Goal: Use online tool/utility: Utilize a website feature to perform a specific function

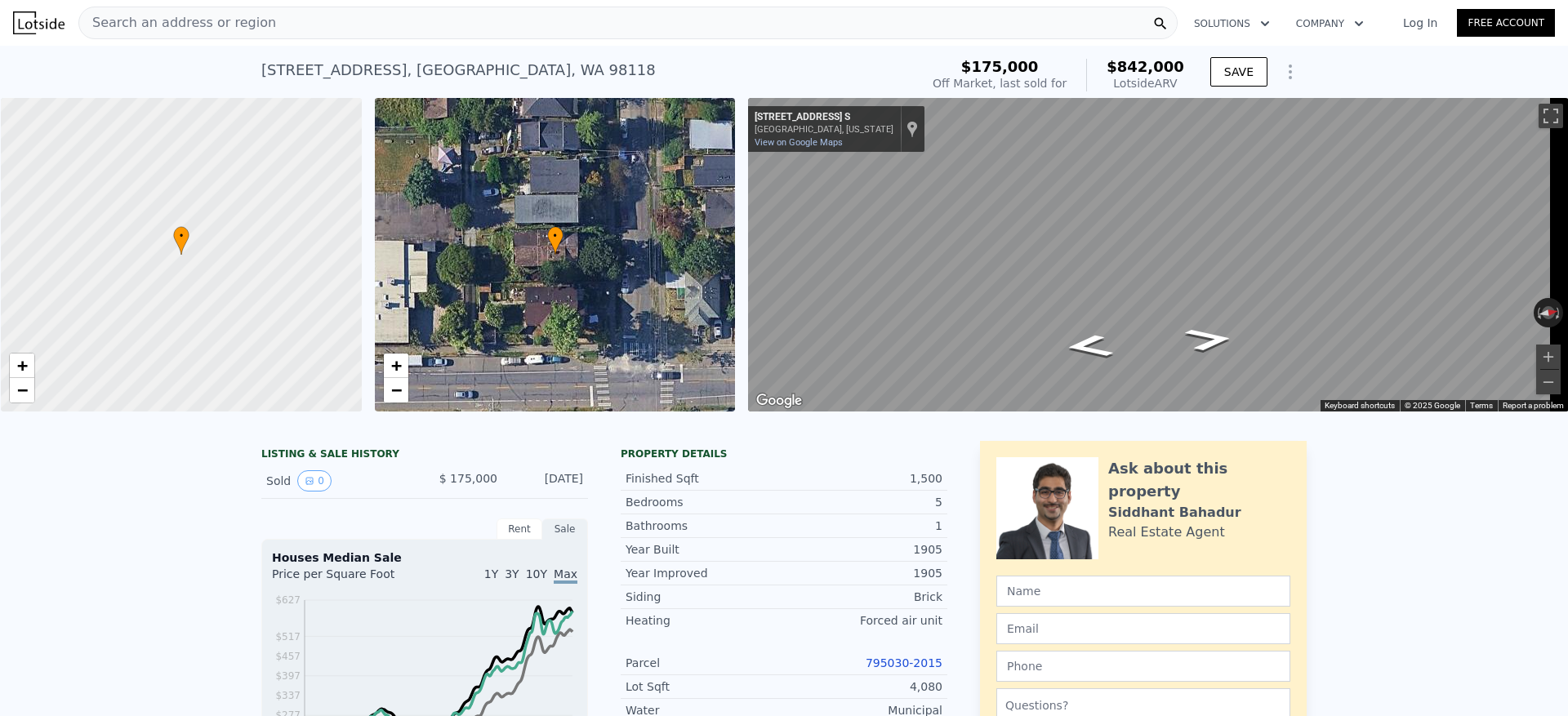
click at [375, 29] on div "Search an address or region" at bounding box center [628, 23] width 1100 height 32
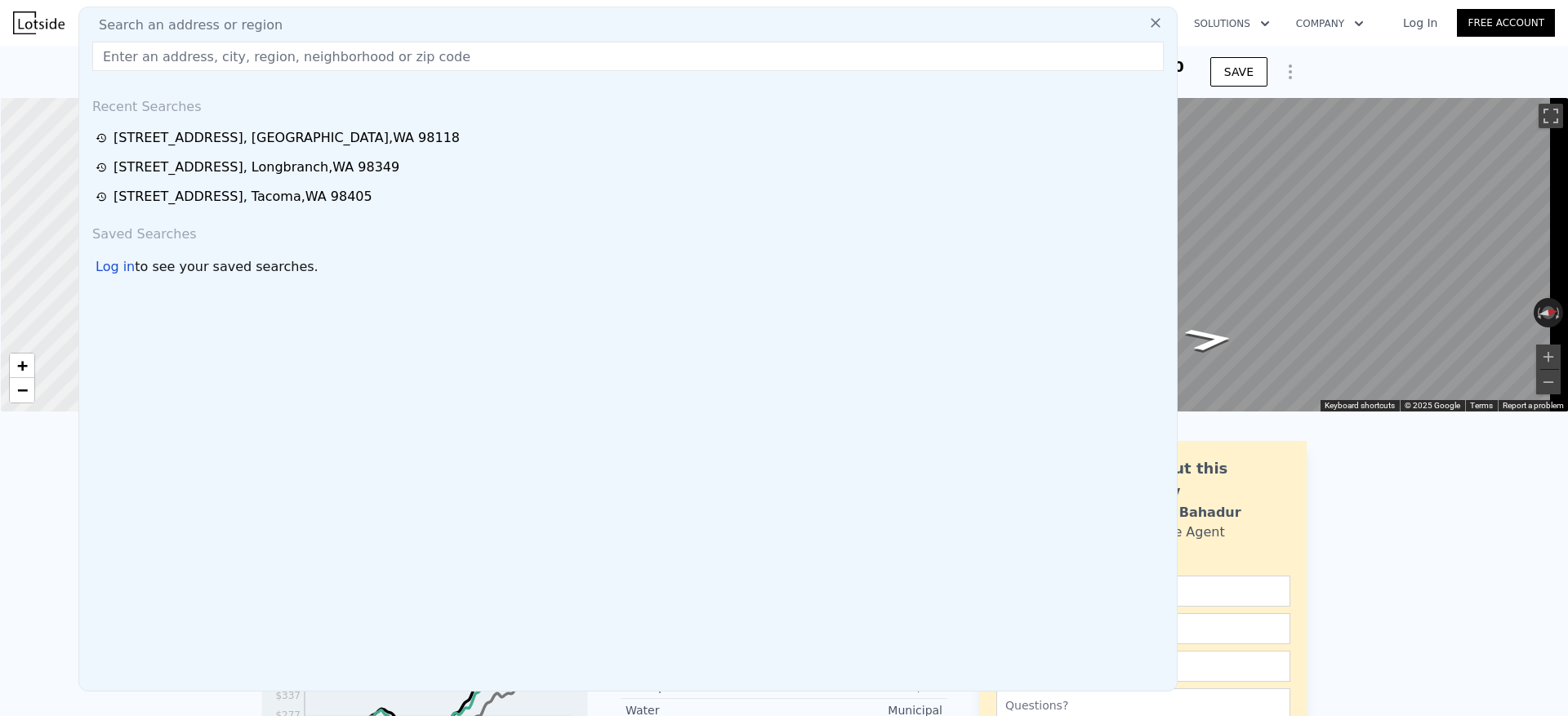
type input "DAY Date # of Trips Net Income Expenses (GAS) 50% Expenses 50% Net Income Incen…"
paste input "18280 E State Route 106 Belfair, WA 98528"
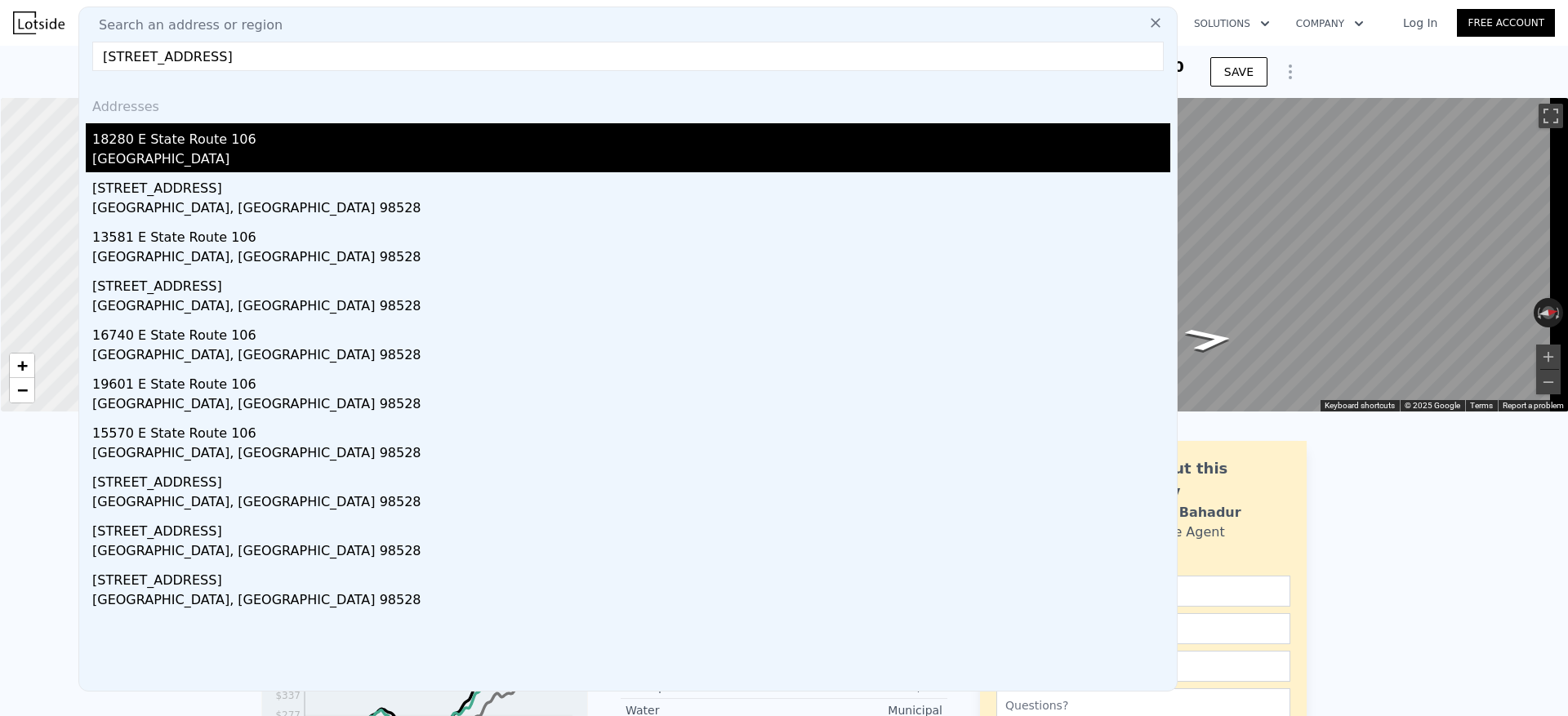
type input "18280 E State Route 106 Belfair, WA 98528"
click at [356, 150] on div "Mason County, WA 98528" at bounding box center [631, 161] width 1078 height 23
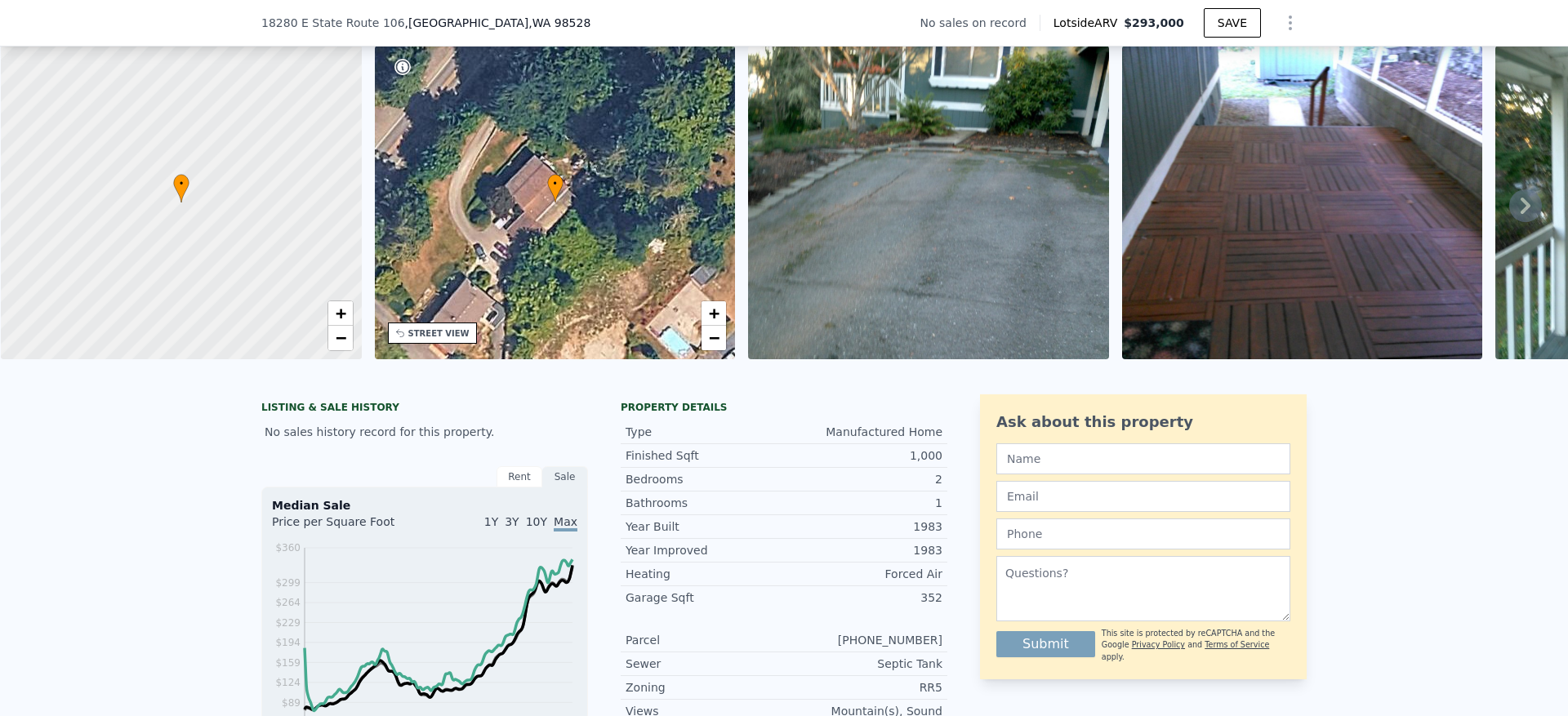
scroll to position [118, 0]
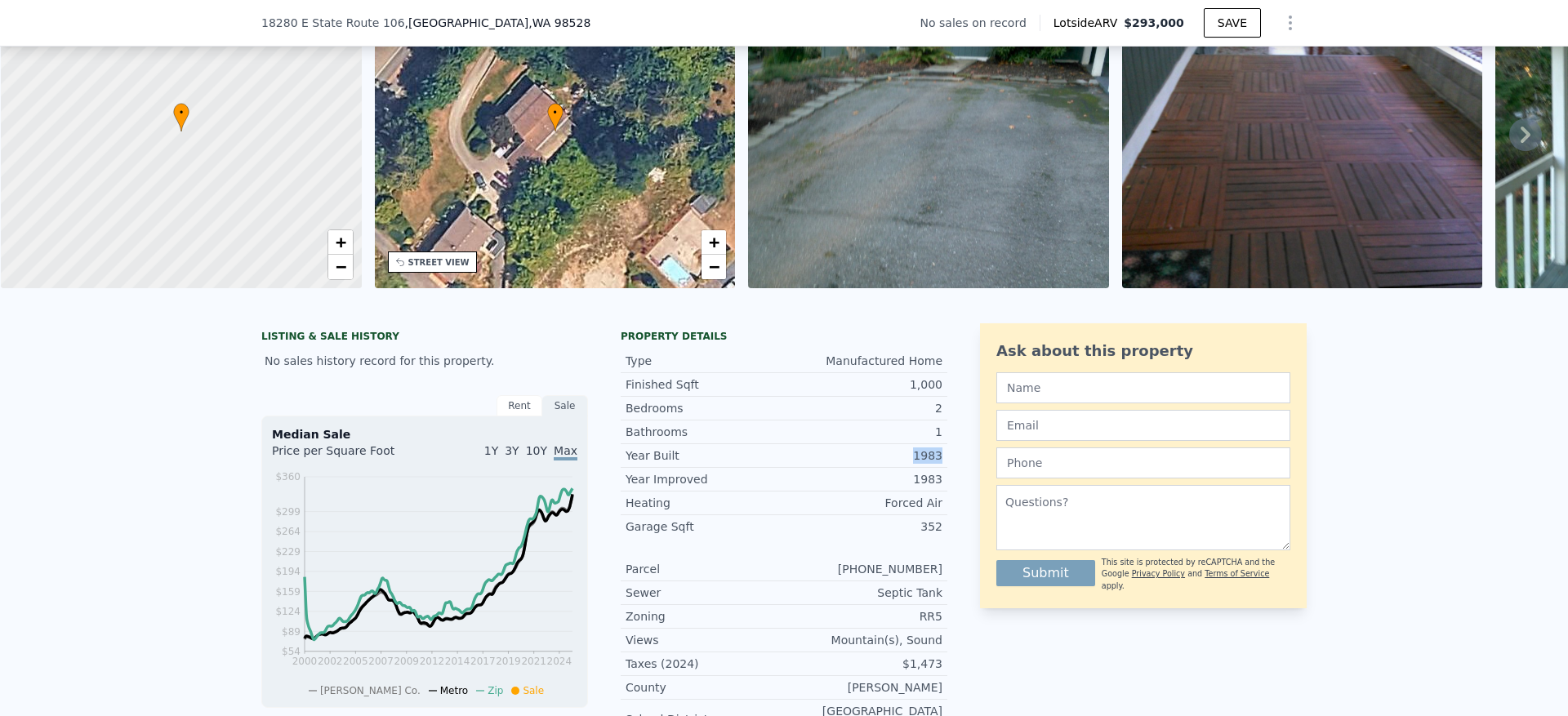
drag, startPoint x: 941, startPoint y: 481, endPoint x: 895, endPoint y: 479, distance: 46.0
click at [895, 479] on div "LISTING & SALE HISTORY No sales history record for this property. Rent Sale Ren…" at bounding box center [784, 649] width 1046 height 652
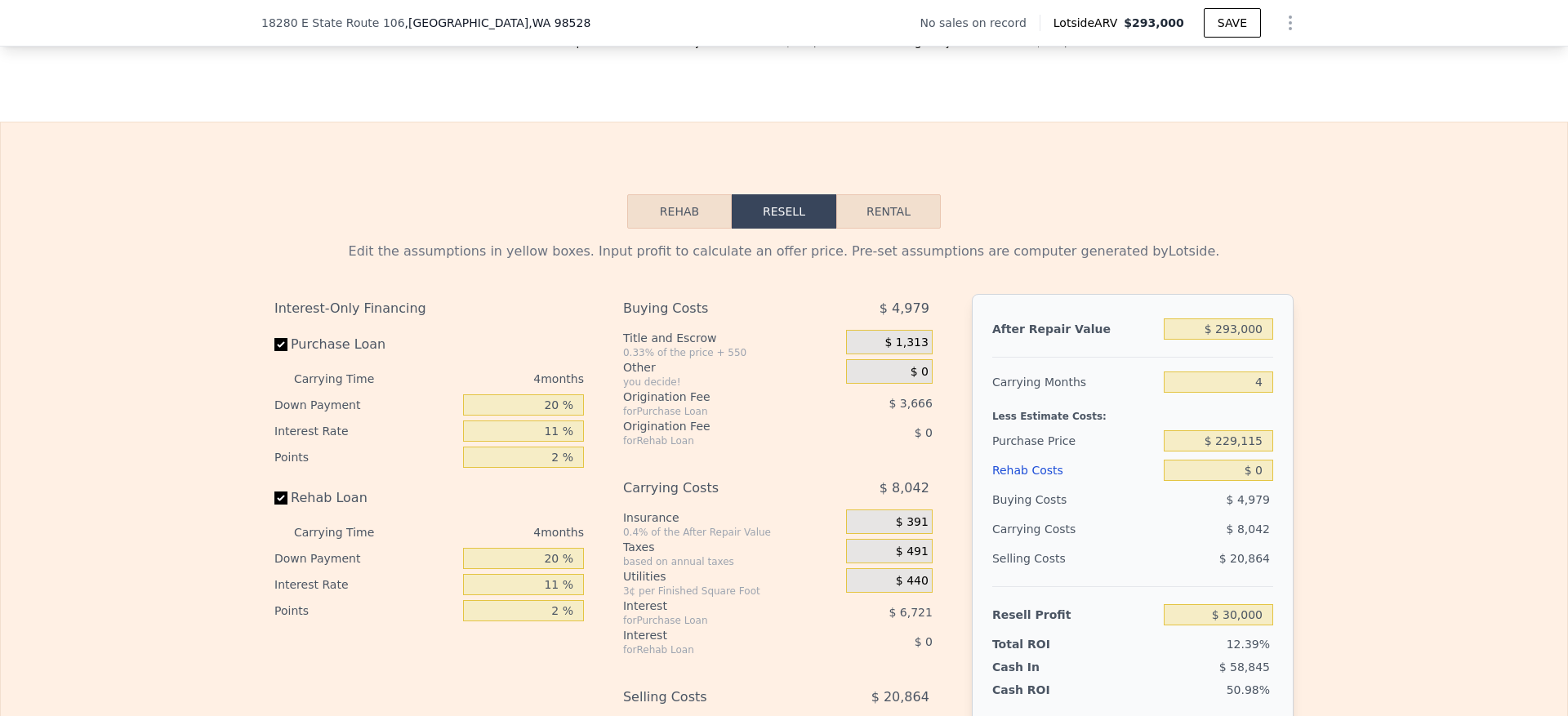
scroll to position [2323, 0]
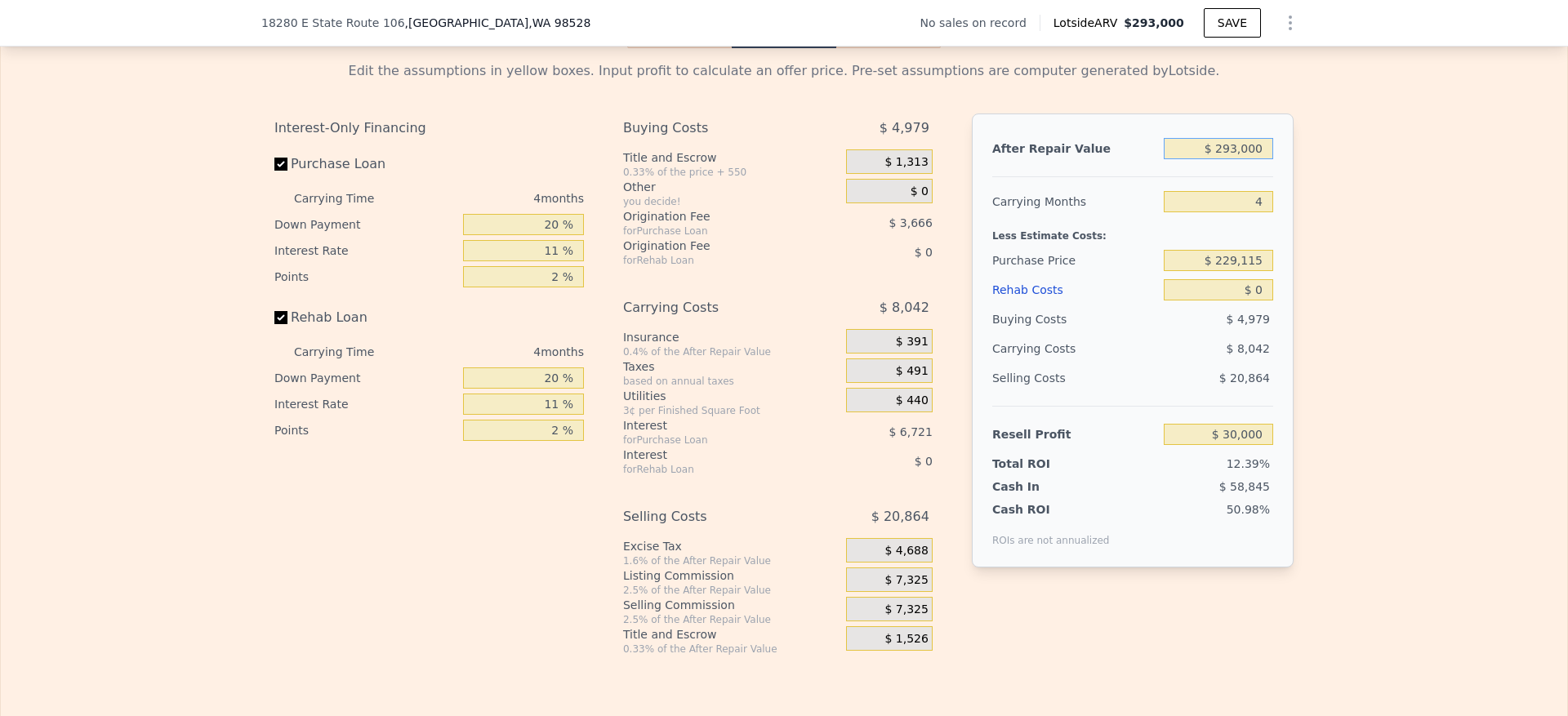
click at [1218, 160] on input "$ 293,000" at bounding box center [1218, 149] width 110 height 22
type input "$ 4"
type input "-$ 242,291"
type input "$ 40"
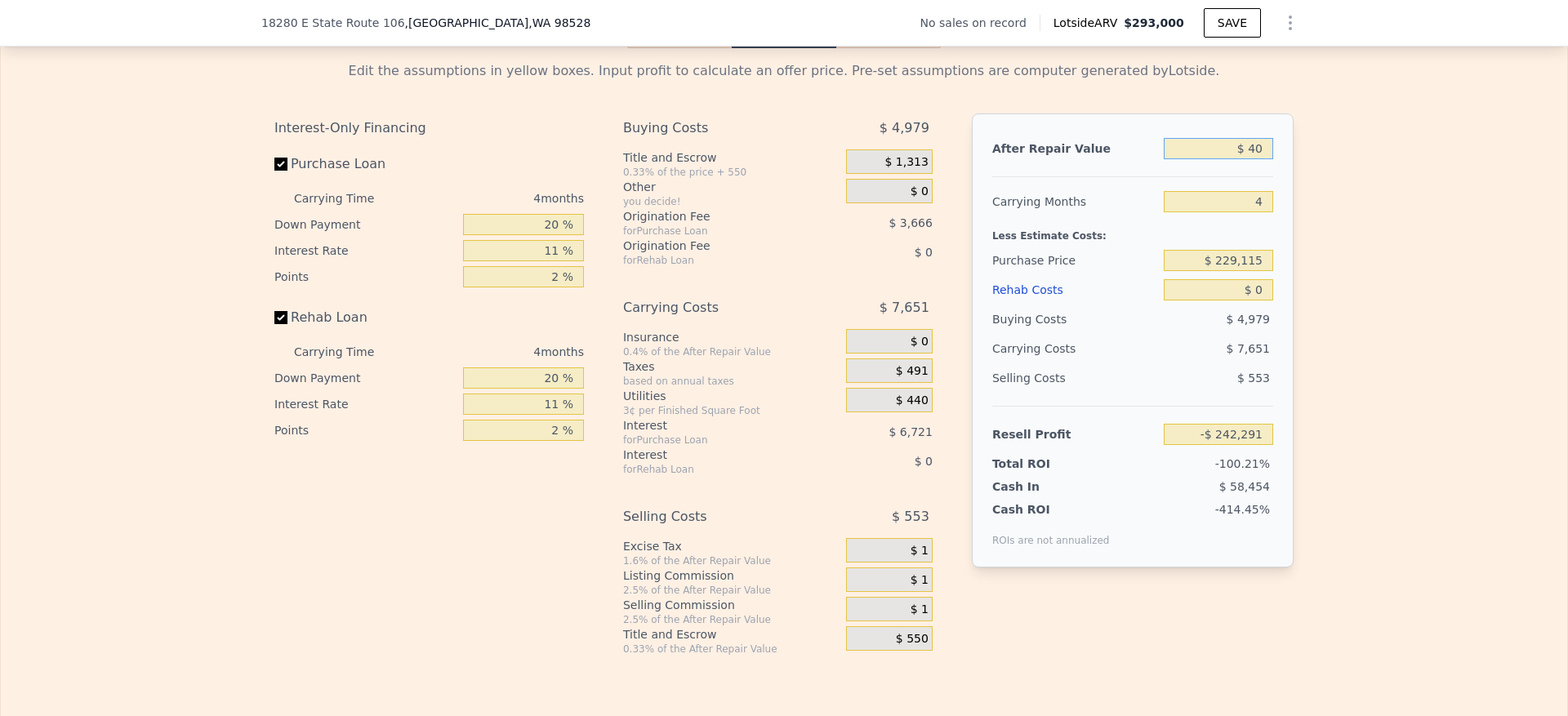
type input "-$ 242,258"
type input "$ 400"
type input "-$ 241,923"
type input "$ 4,000"
type input "-$ 238,577"
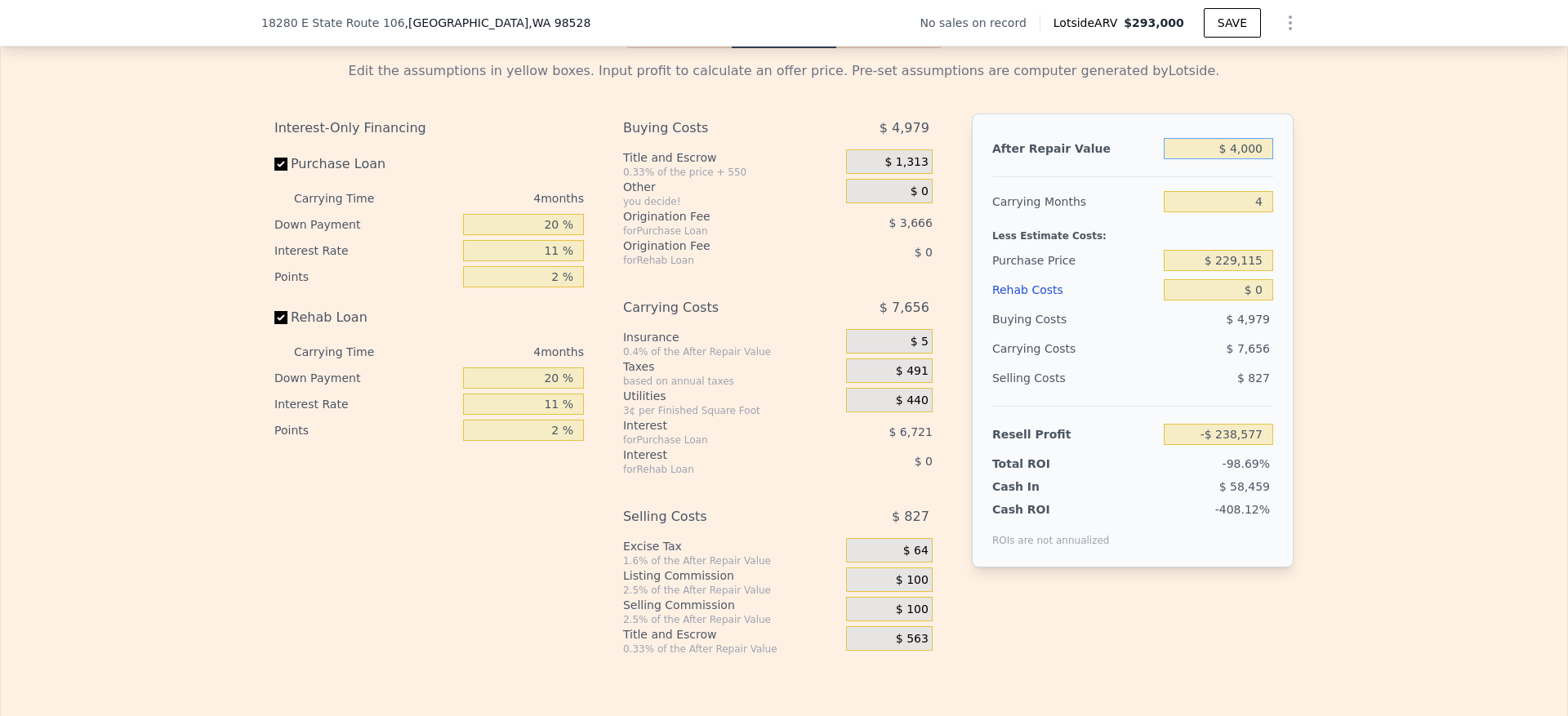
type input "$ 40,000"
type input "-$ 205,121"
type input "$ 400,000"
type input "$ 129,440"
type input "$ 400,000"
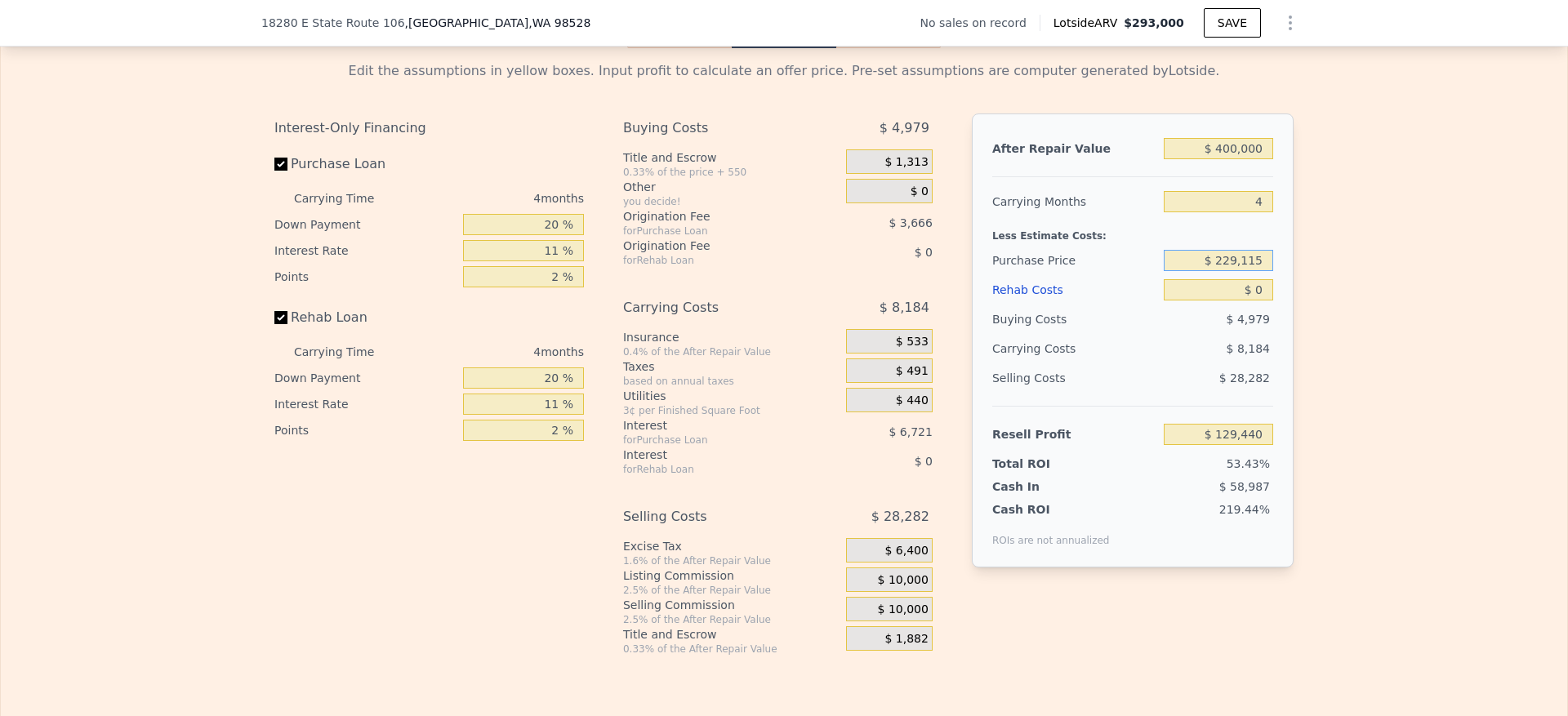
click at [1237, 271] on input "$ 229,115" at bounding box center [1218, 261] width 110 height 22
click at [1235, 271] on input "$ 229,115" at bounding box center [1218, 261] width 110 height 22
type input "$ 225,000"
click at [1400, 324] on div "Edit the assumptions in yellow boxes. Input profit to calculate an offer price.…" at bounding box center [784, 352] width 1567 height 607
type input "$ 133,755"
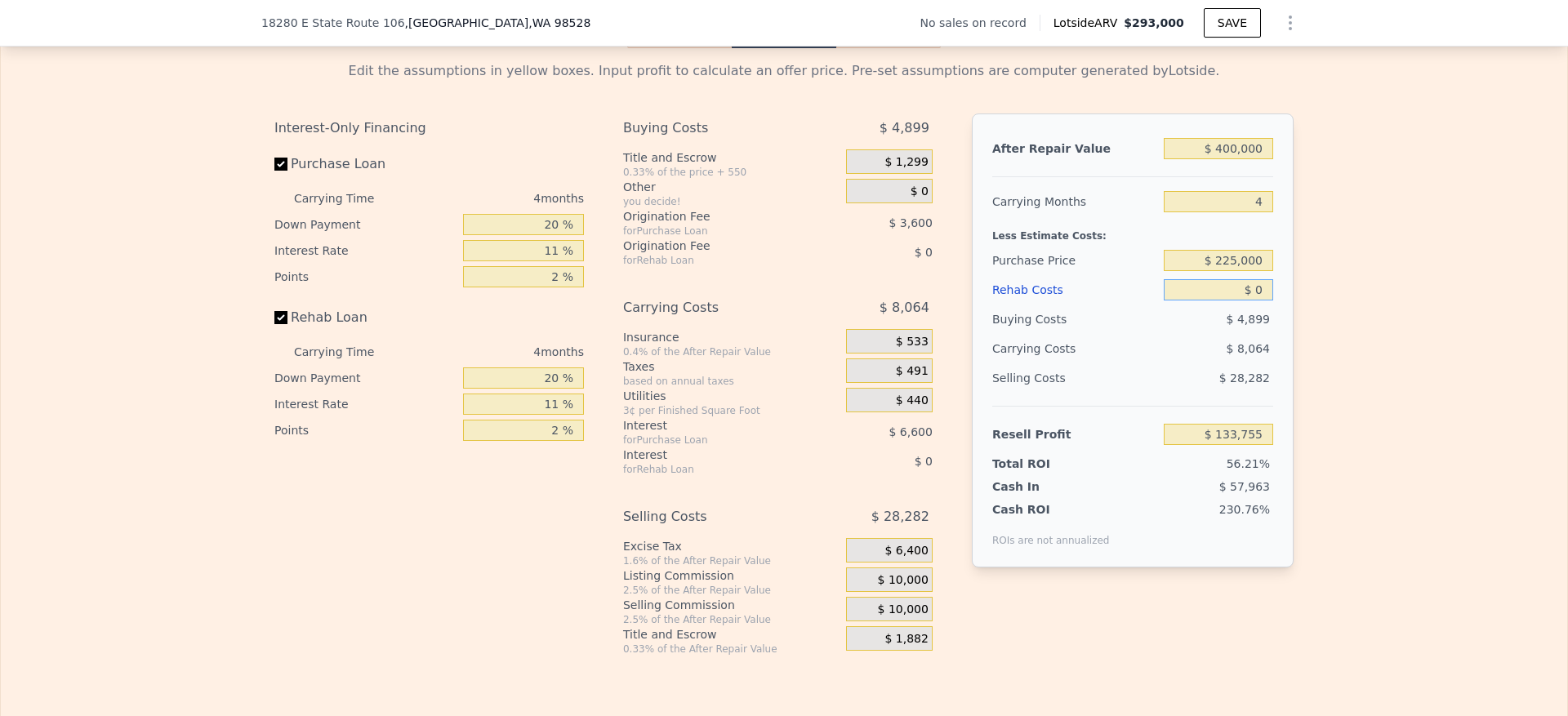
click at [1256, 301] on input "$ 0" at bounding box center [1218, 290] width 110 height 22
type input "$ 4"
type input "$ 133,751"
type input "$ 45"
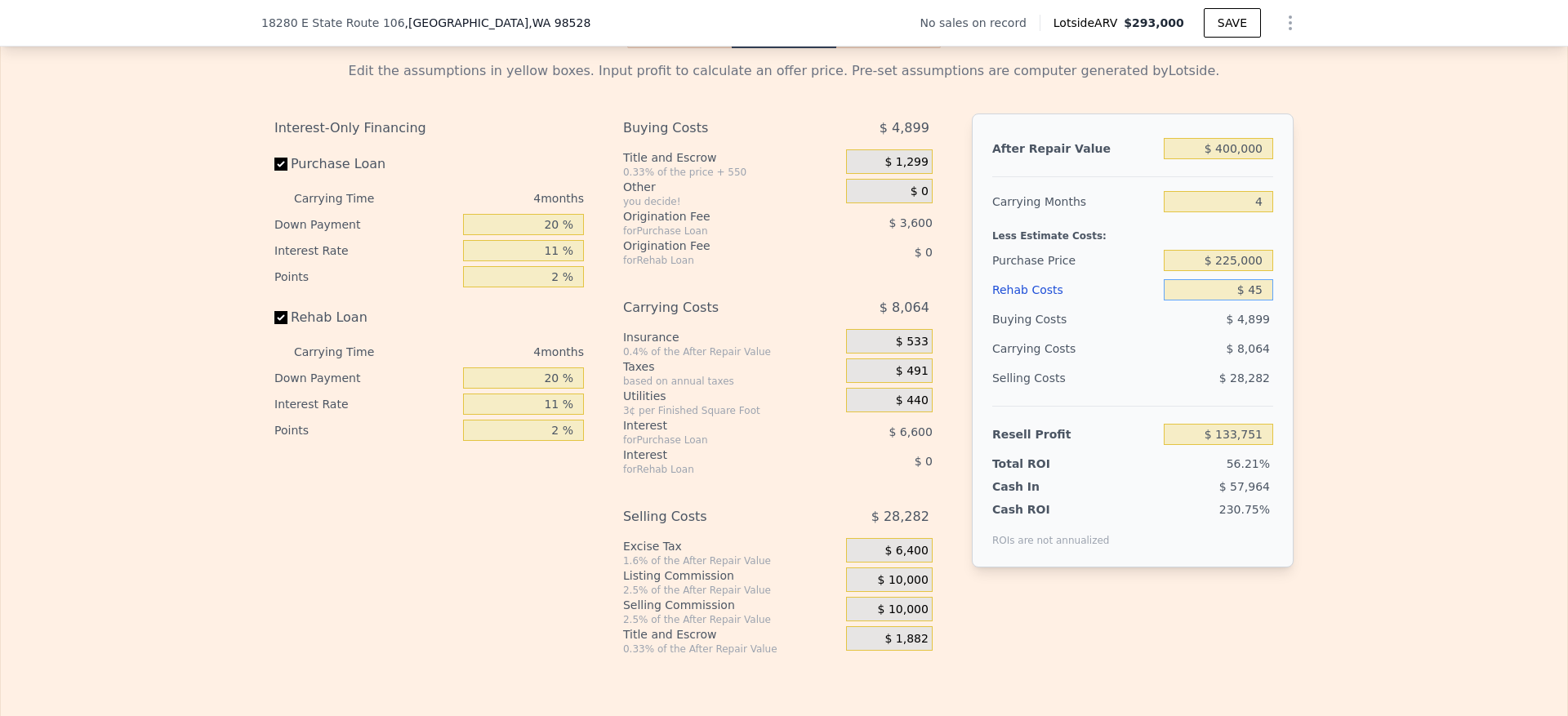
type input "$ 133,709"
type input "$ 450"
type input "$ 133,286"
type input "$ 4,500"
type input "$ 129,051"
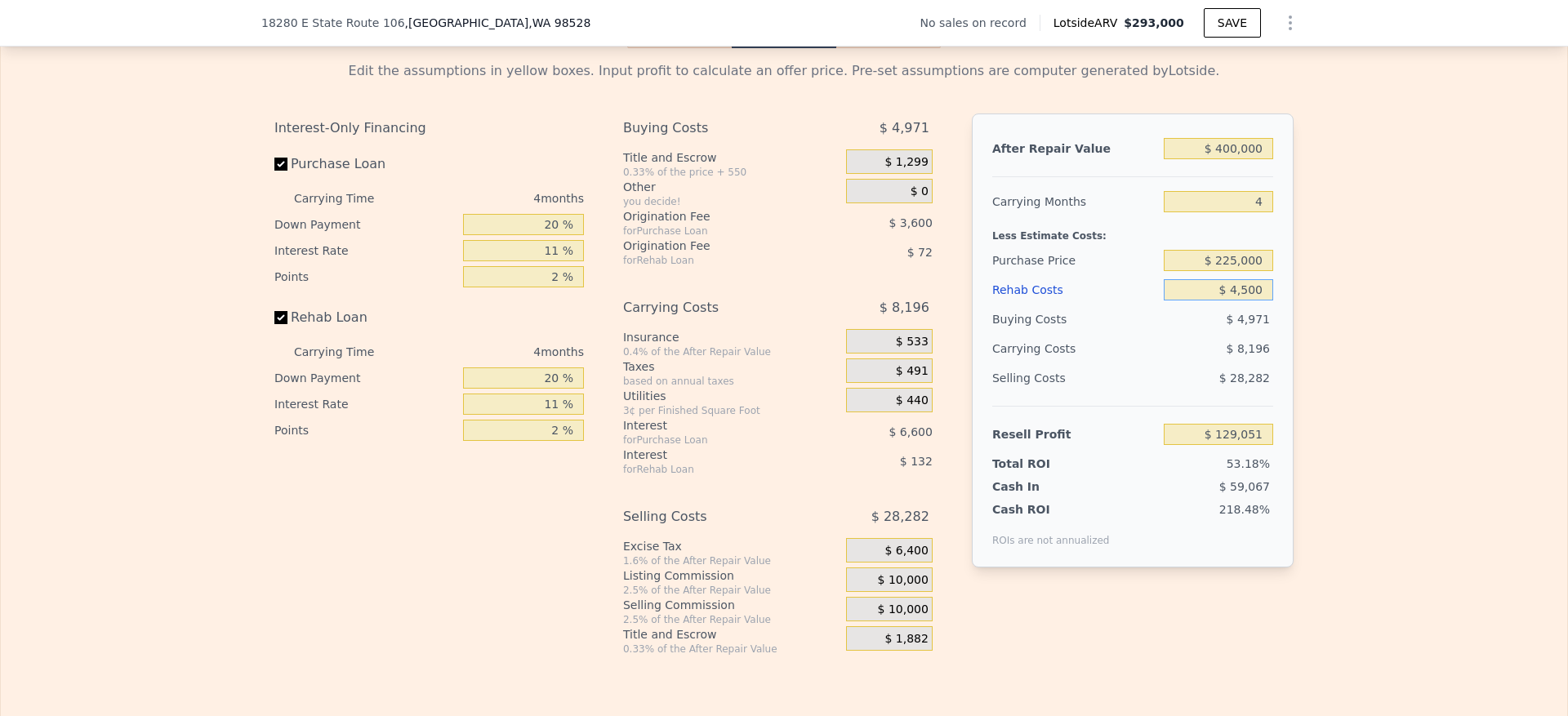
type input "$ 45,000"
type input "$ 86,715"
type input "$ 45,000"
click at [1344, 349] on div "Edit the assumptions in yellow boxes. Input profit to calculate an offer price.…" at bounding box center [784, 352] width 1567 height 607
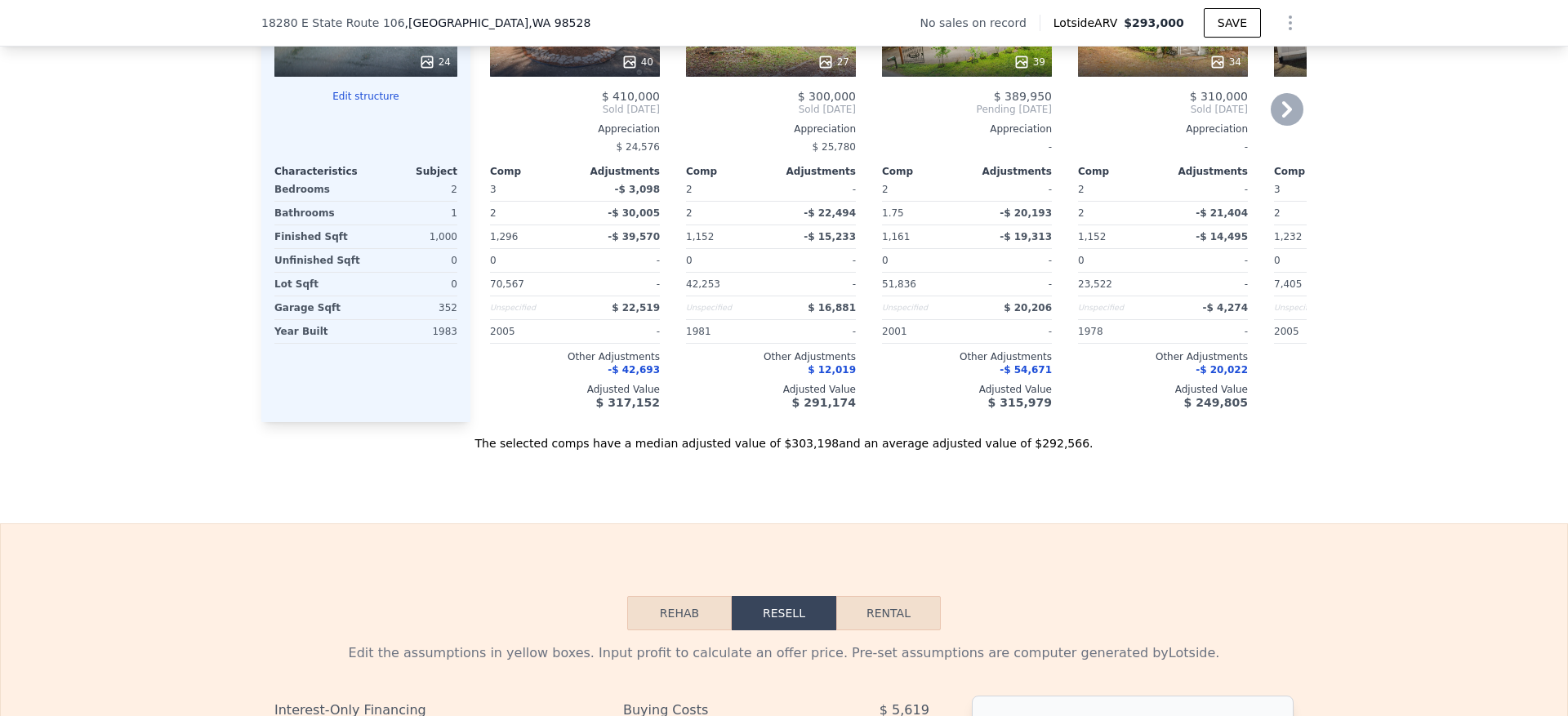
scroll to position [1343, 0]
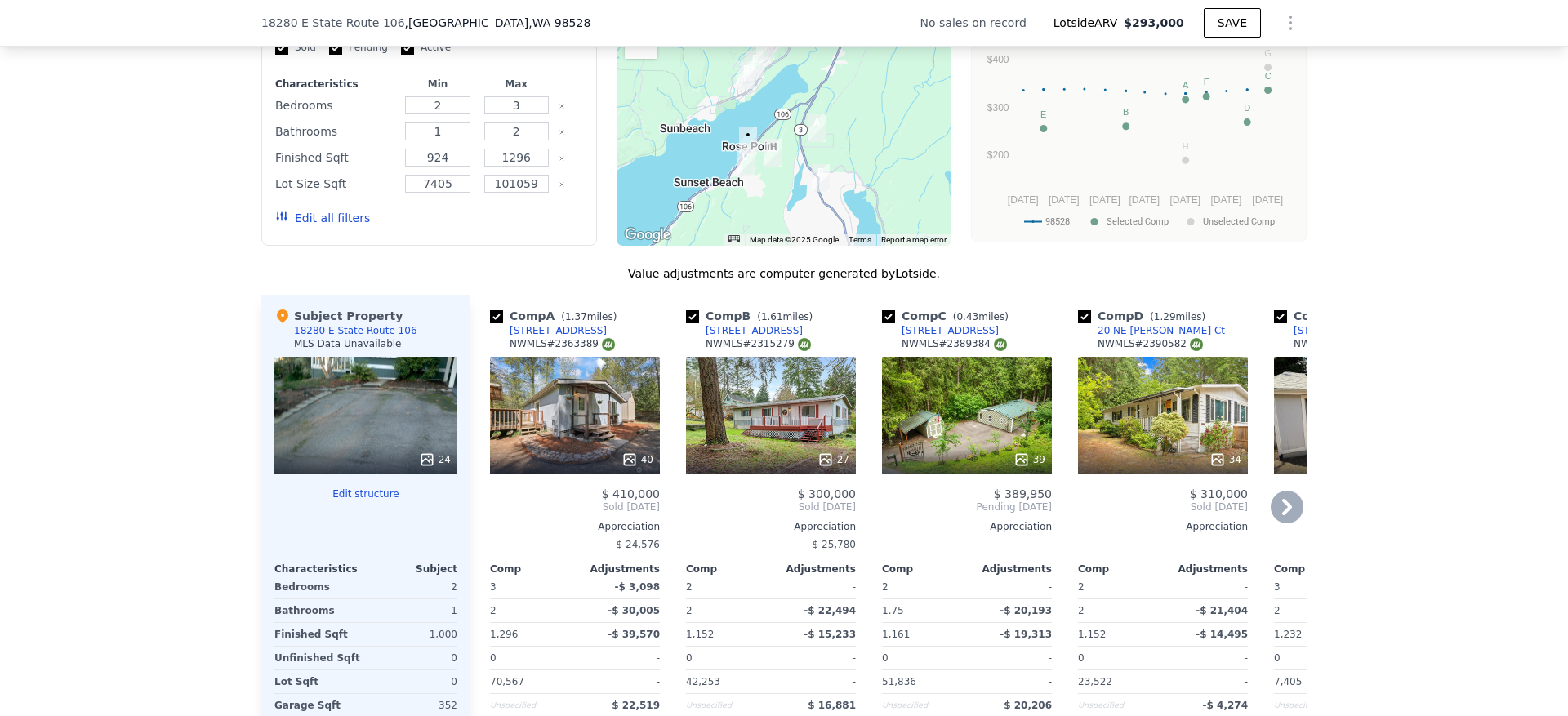
type input "$ 293,000"
type input "$ 0"
type input "$ 30,000"
click at [554, 441] on div "40" at bounding box center [574, 415] width 169 height 118
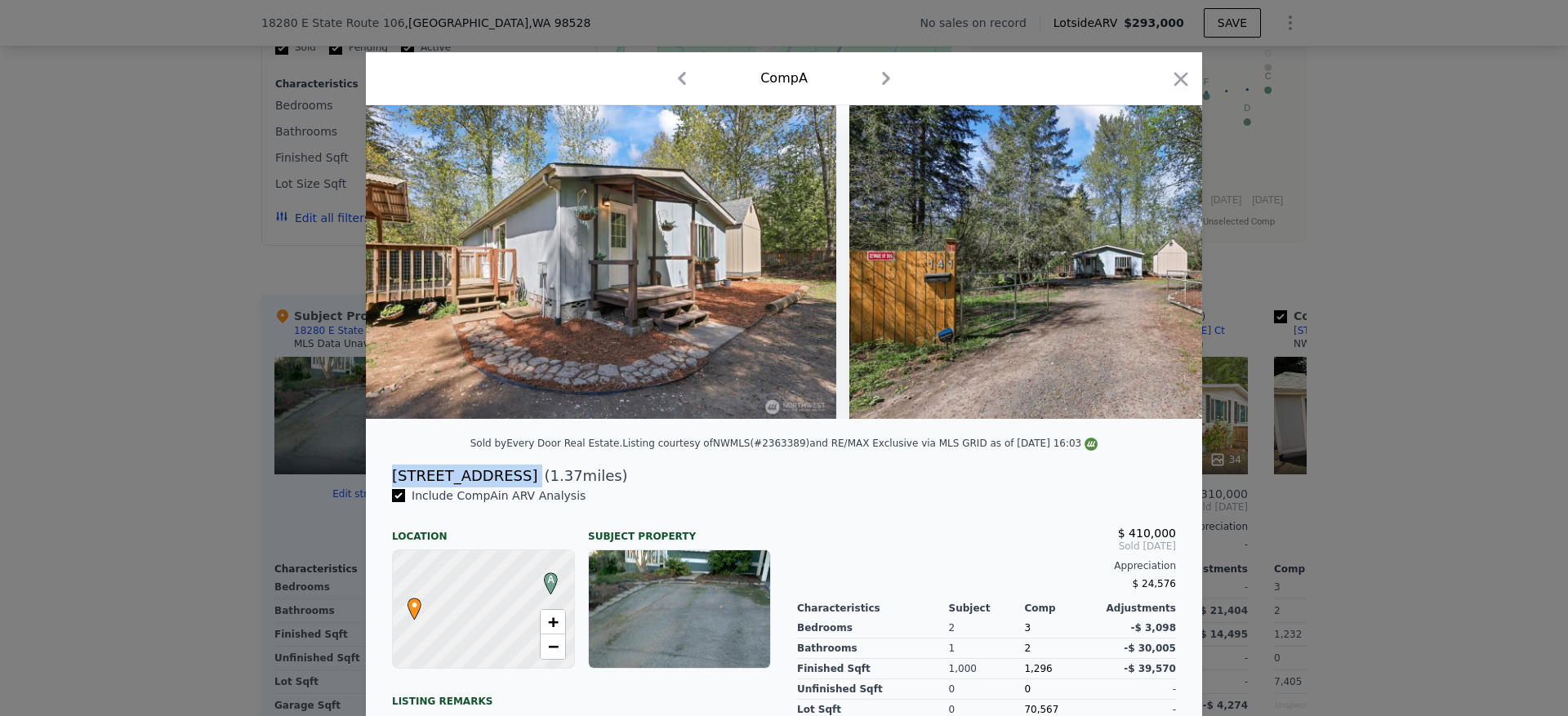
drag, startPoint x: 517, startPoint y: 495, endPoint x: 386, endPoint y: 495, distance: 131.0
click at [385, 488] on div "141 E Cedarbrook Ln ( 1.37 miles)" at bounding box center [784, 476] width 810 height 23
copy div "[STREET_ADDRESS]"
click at [1179, 81] on icon "button" at bounding box center [1180, 78] width 23 height 23
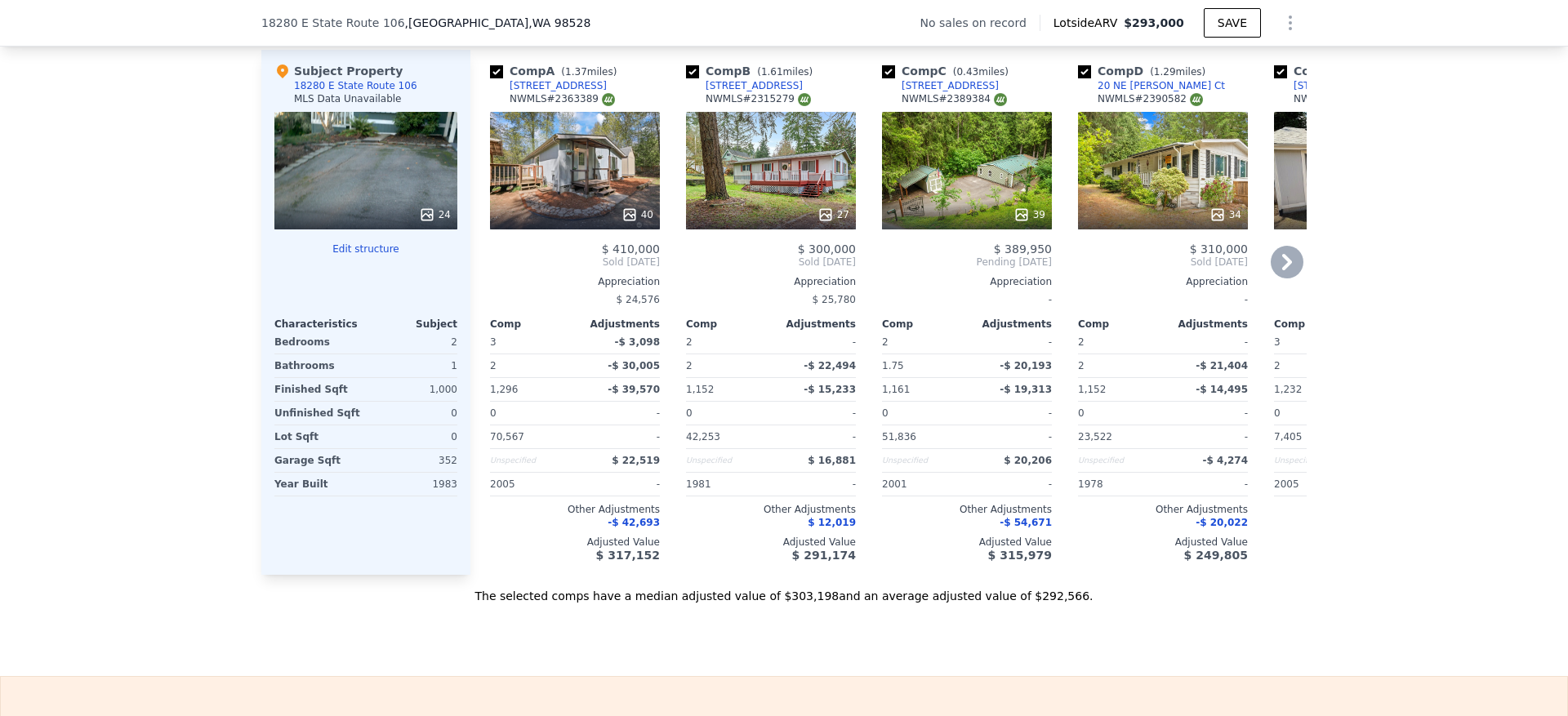
click at [1117, 196] on div "34" at bounding box center [1163, 170] width 169 height 118
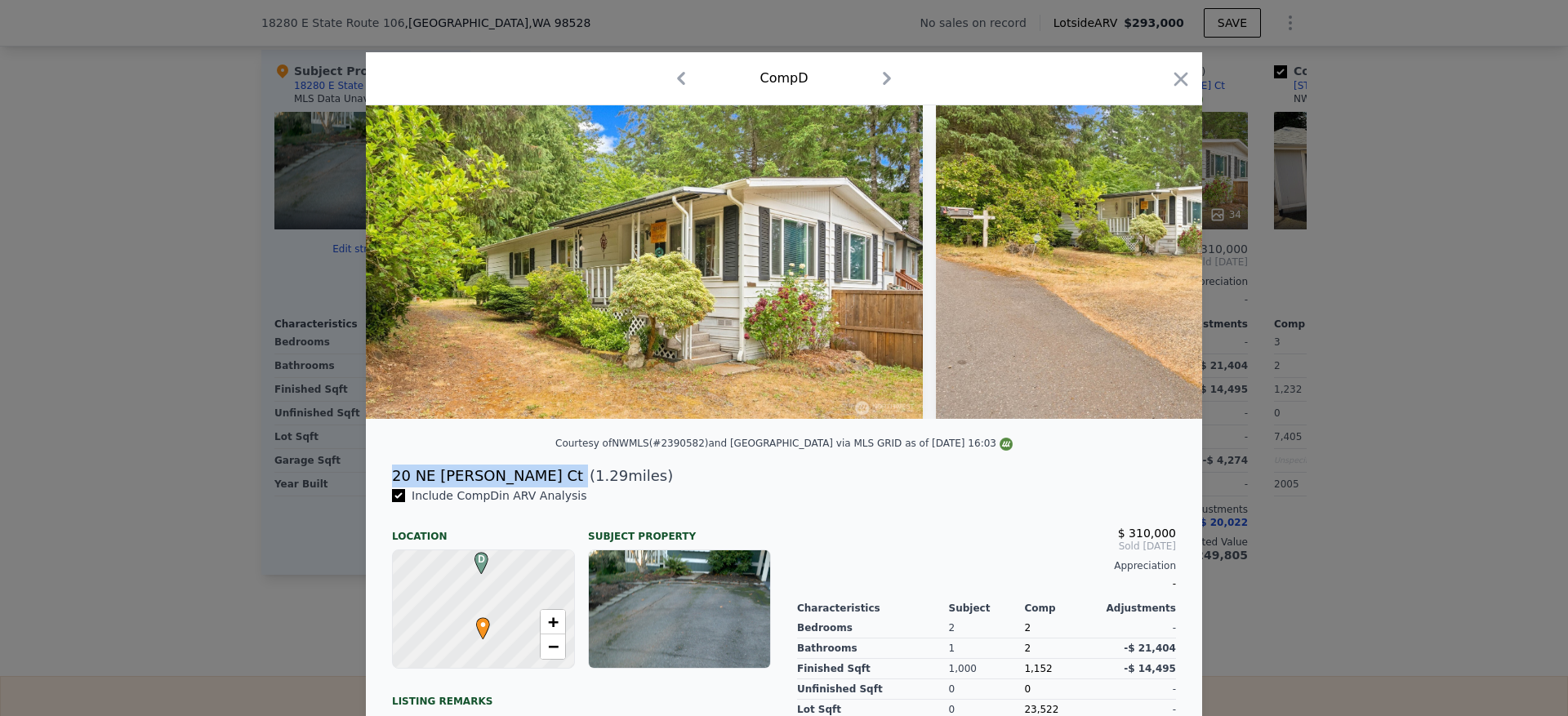
drag, startPoint x: 491, startPoint y: 494, endPoint x: 371, endPoint y: 502, distance: 120.3
click at [379, 488] on div "20 NE Wanda Ct ( 1.29 miles)" at bounding box center [784, 476] width 810 height 23
copy div "20 NE [PERSON_NAME] Ct"
click at [1169, 70] on icon "button" at bounding box center [1180, 78] width 23 height 23
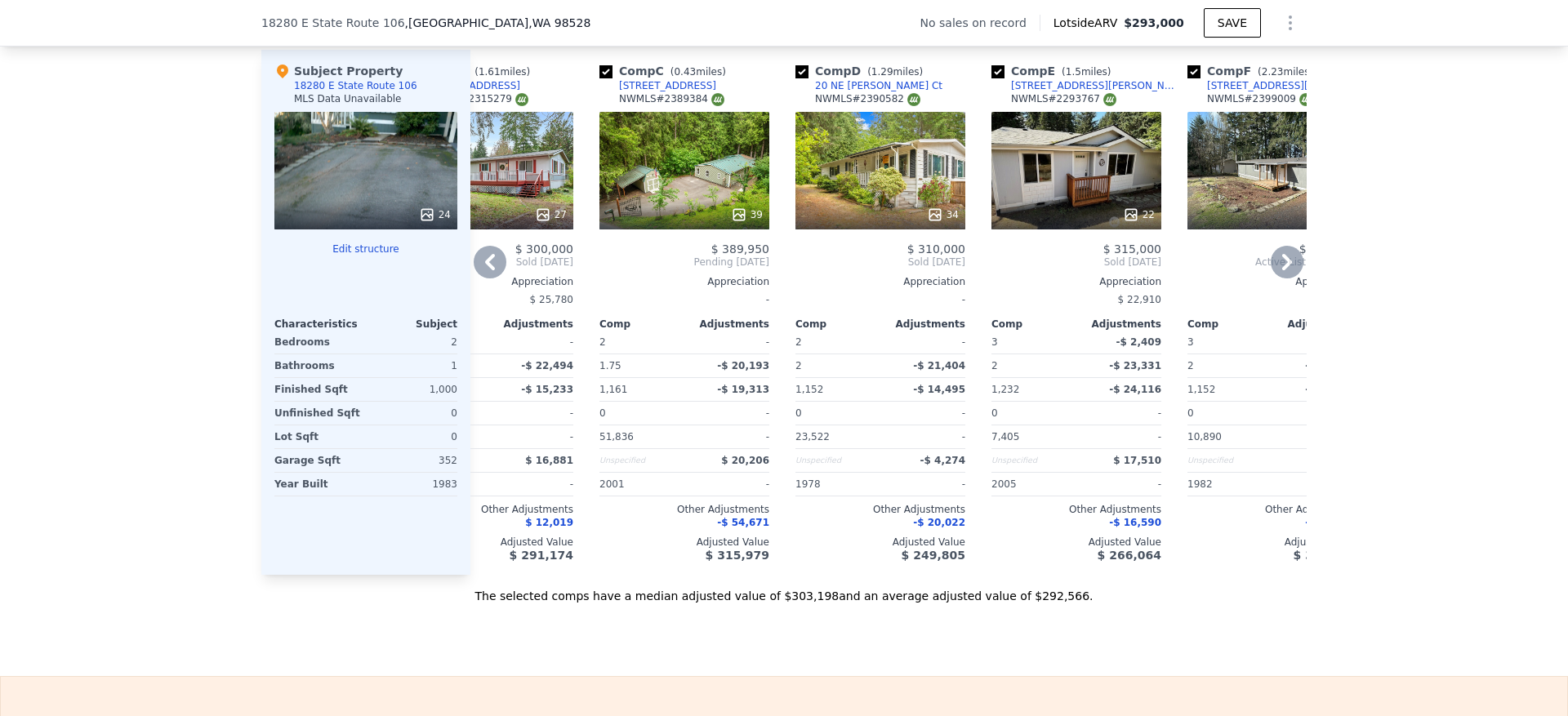
scroll to position [0, 280]
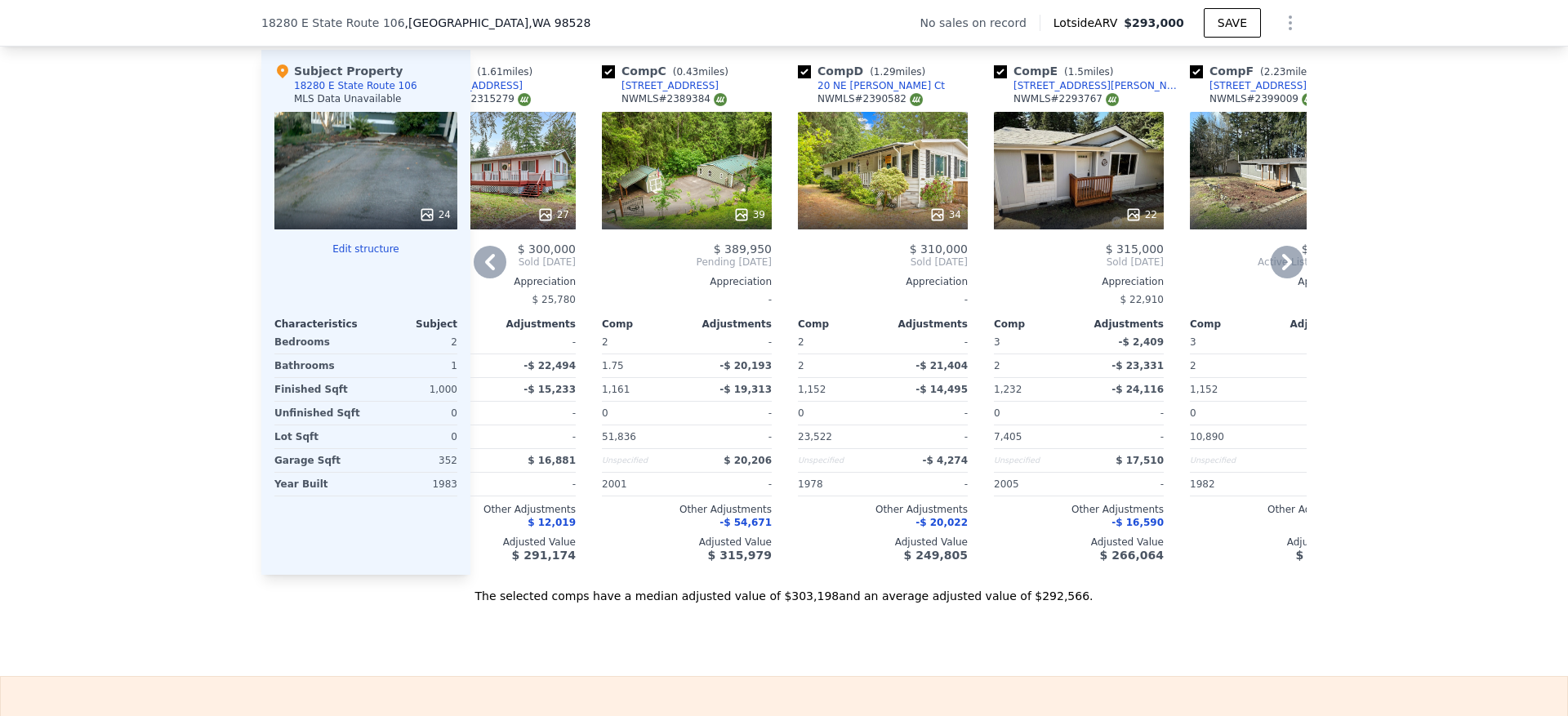
click at [667, 169] on div "39" at bounding box center [687, 170] width 169 height 118
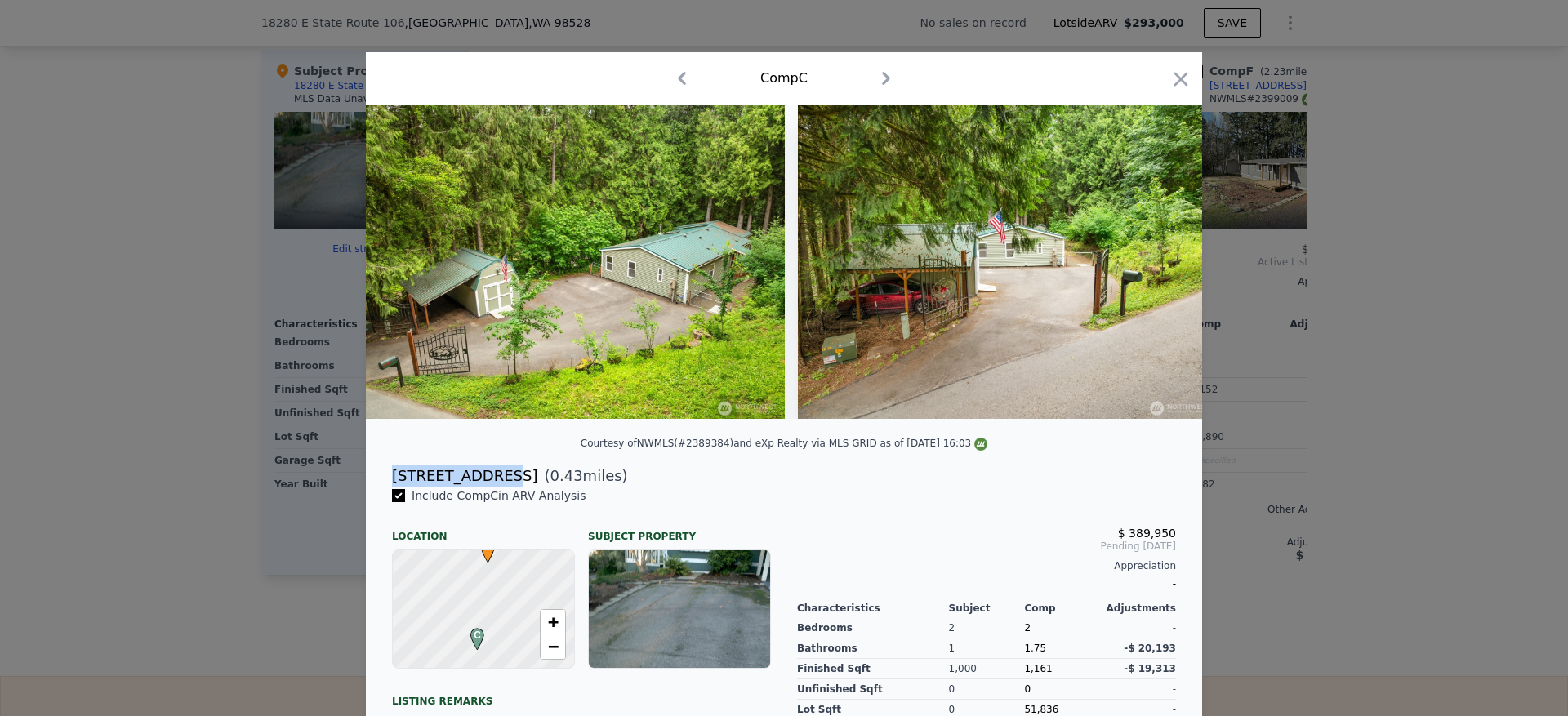
drag, startPoint x: 475, startPoint y: 500, endPoint x: 381, endPoint y: 499, distance: 94.0
click at [381, 488] on div "341 E Cedar St ( 0.43 miles)" at bounding box center [784, 476] width 810 height 23
copy div "[STREET_ADDRESS]"
drag, startPoint x: 1167, startPoint y: 83, endPoint x: 1154, endPoint y: 504, distance: 421.2
click at [1169, 84] on icon "button" at bounding box center [1180, 78] width 23 height 23
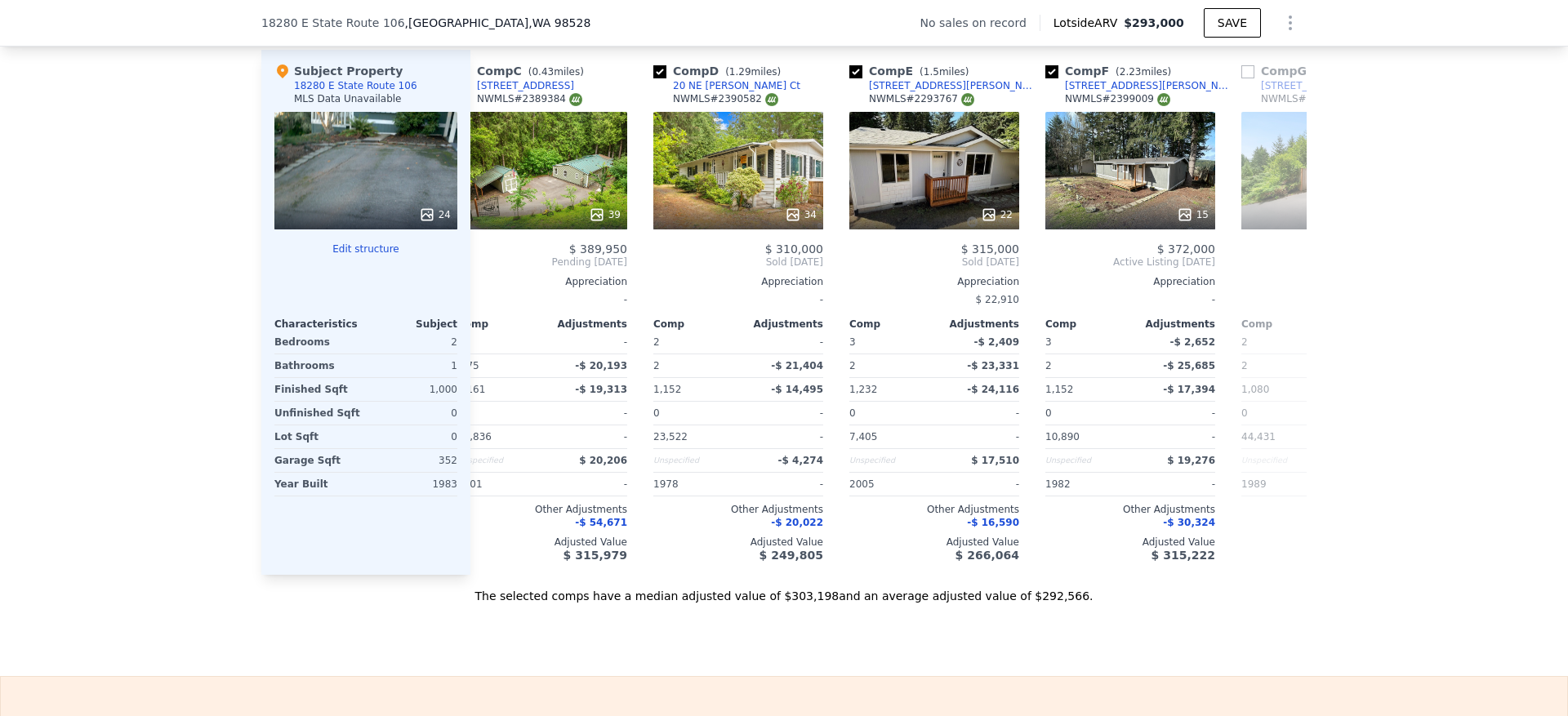
scroll to position [0, 454]
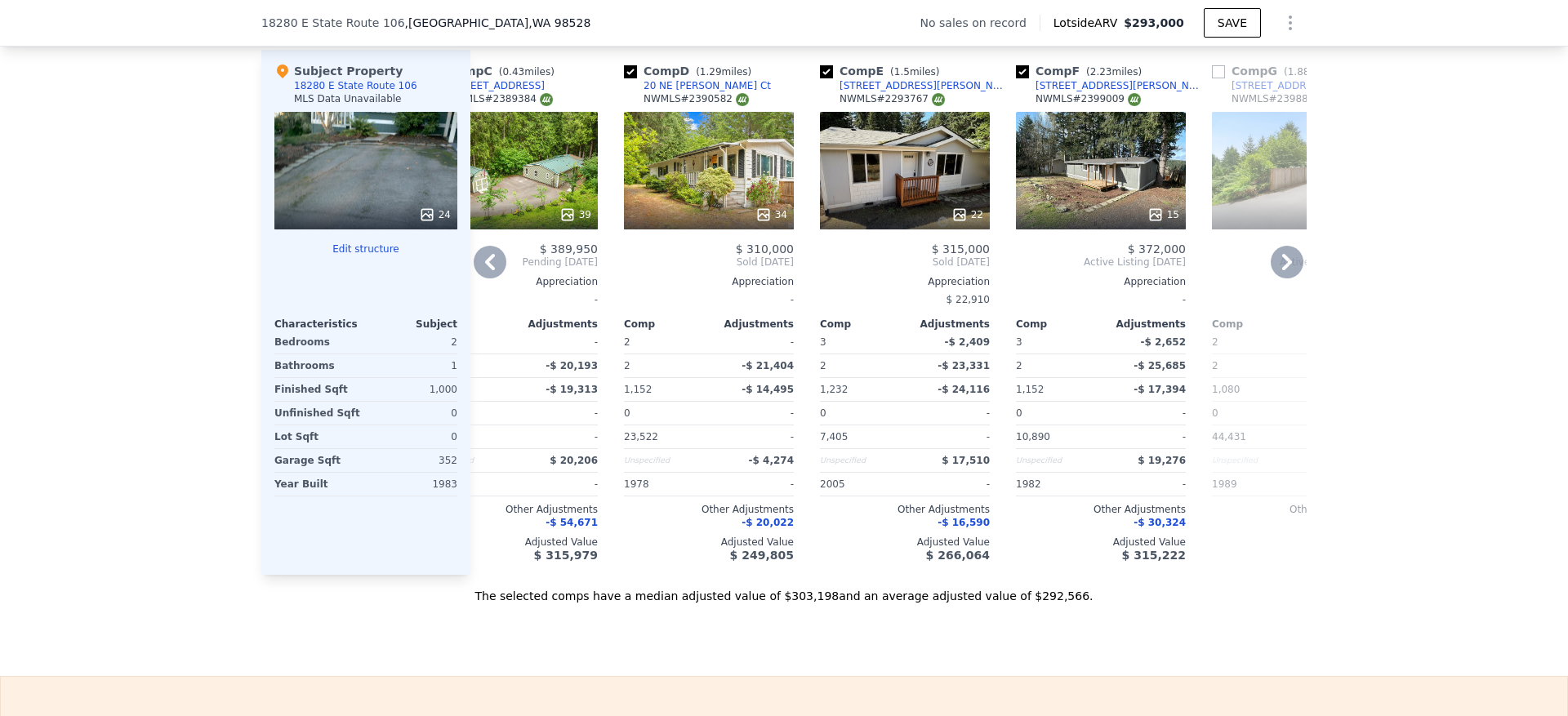
click at [1075, 223] on div "15" at bounding box center [1101, 215] width 156 height 17
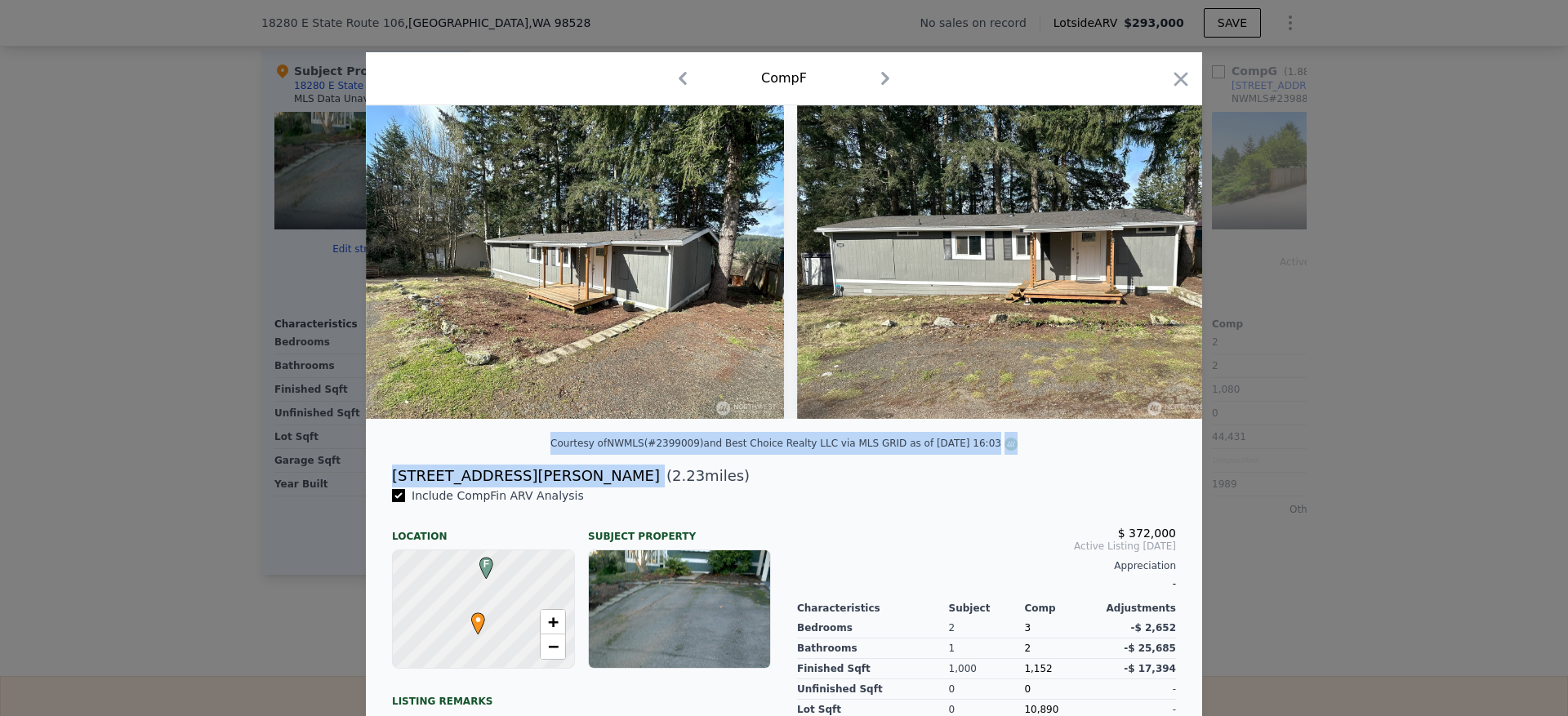
drag, startPoint x: 524, startPoint y: 486, endPoint x: 397, endPoint y: 475, distance: 127.5
click at [397, 475] on div "Courtesy of NWMLS (#2399009) and Best Choice Realty LLC via MLS GRID as of 09/1…" at bounding box center [784, 520] width 836 height 829
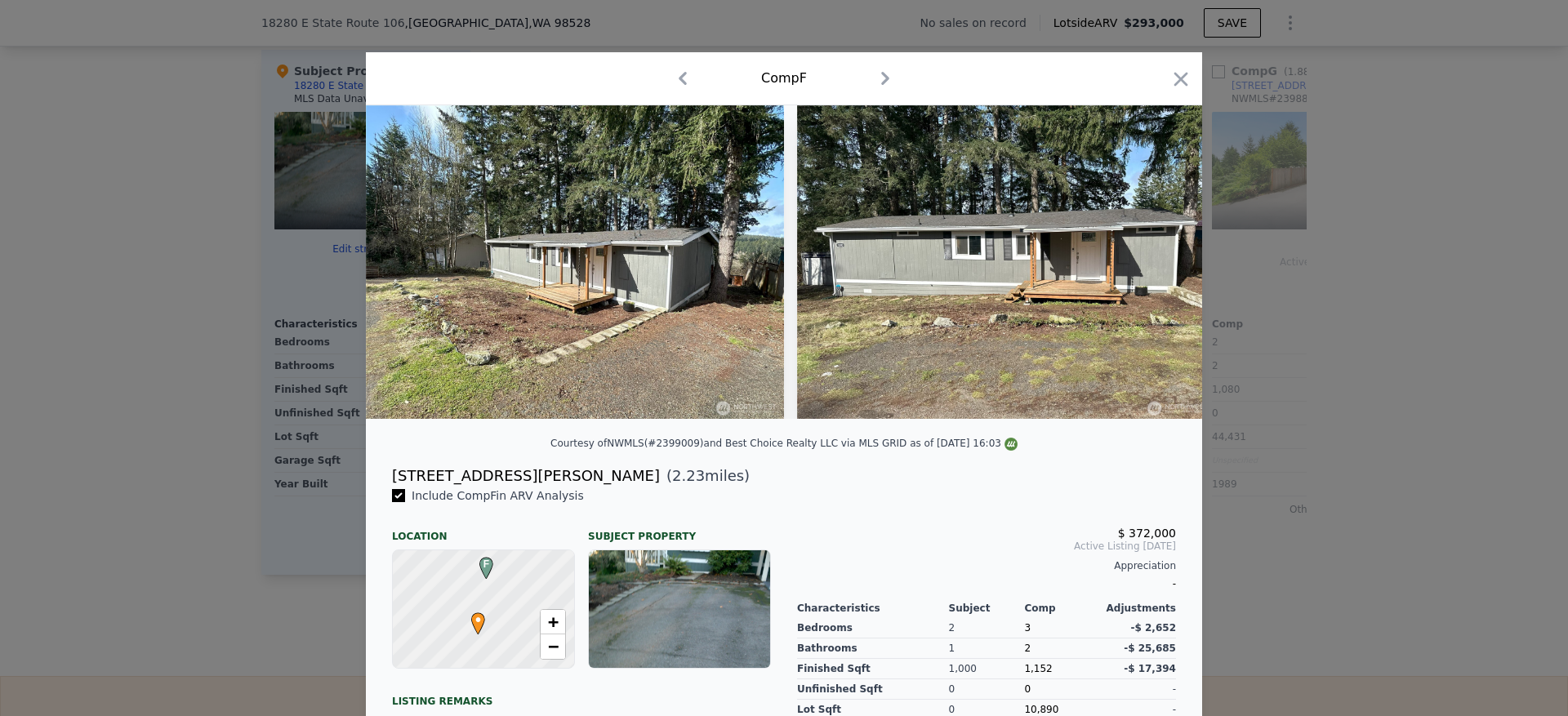
click at [603, 504] on div "Include Comp F in ARV Analysis" at bounding box center [581, 496] width 379 height 17
drag, startPoint x: 518, startPoint y: 495, endPoint x: 383, endPoint y: 495, distance: 135.0
click at [383, 488] on div "1040 NE Larson Blvd ( 2.23 miles)" at bounding box center [784, 476] width 810 height 23
copy div "[STREET_ADDRESS][PERSON_NAME]"
click at [1174, 81] on icon "button" at bounding box center [1181, 78] width 14 height 14
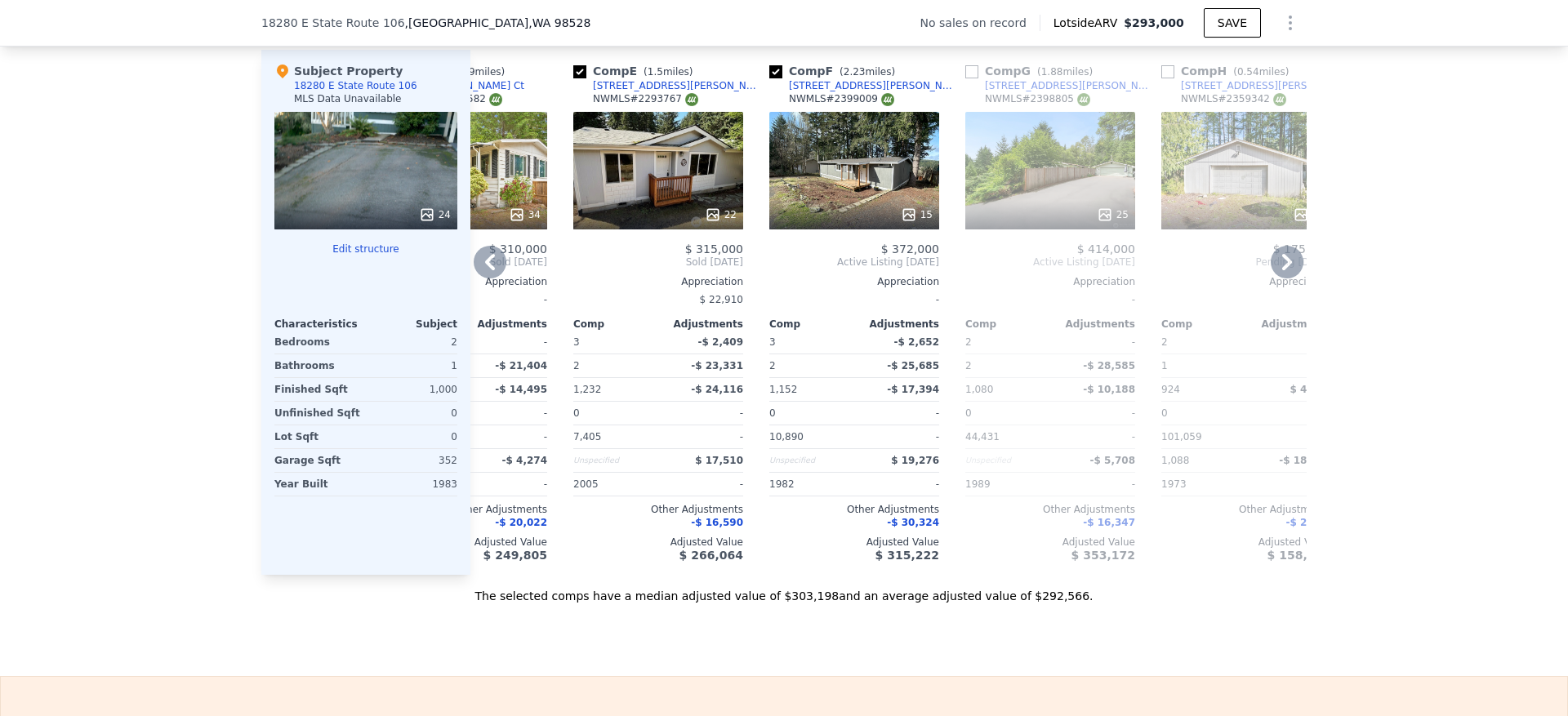
scroll to position [0, 770]
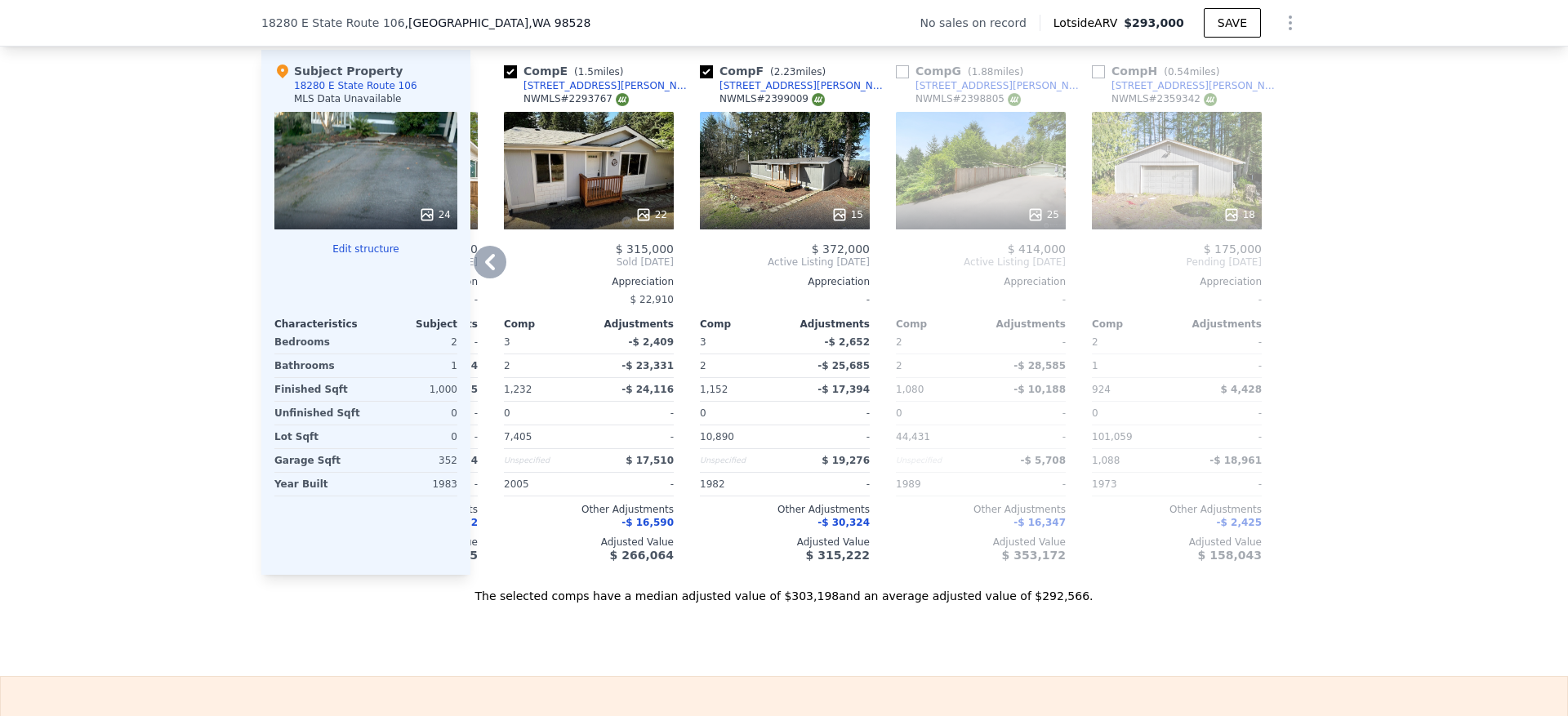
click at [1007, 197] on div "25" at bounding box center [980, 170] width 169 height 118
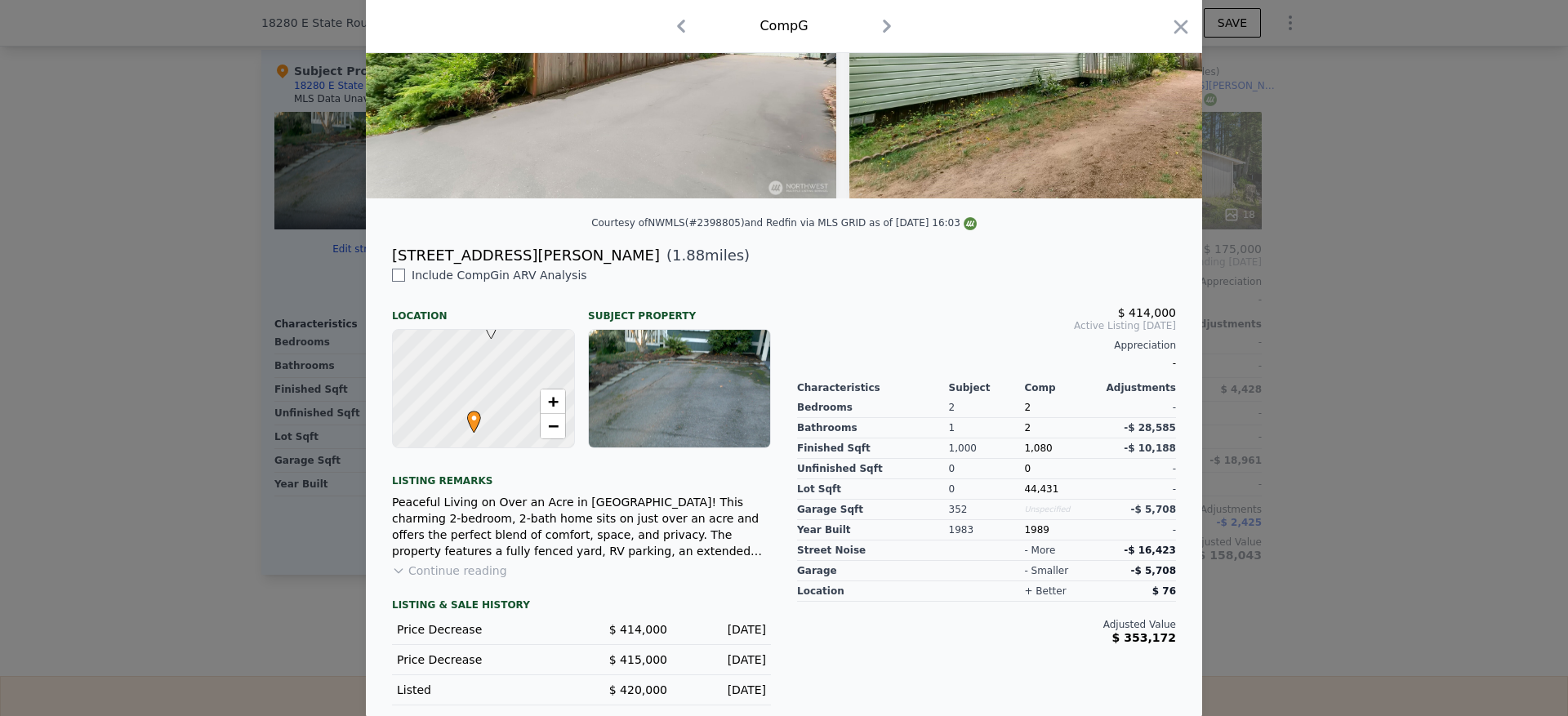
scroll to position [243, 0]
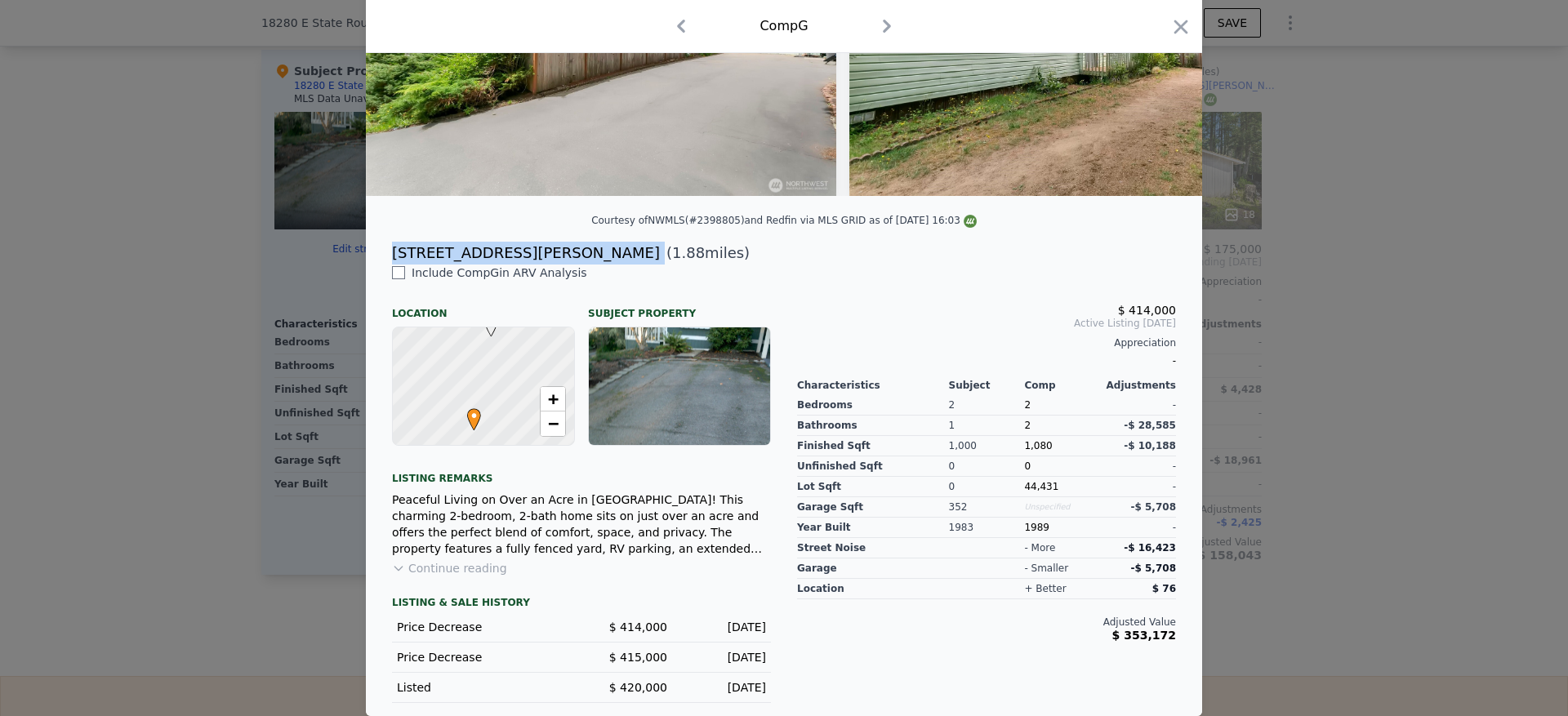
drag, startPoint x: 549, startPoint y: 254, endPoint x: 381, endPoint y: 253, distance: 168.0
click at [381, 253] on div "521 NE Larson Lake Road ( 1.88 miles)" at bounding box center [784, 253] width 810 height 23
copy div "[STREET_ADDRESS][PERSON_NAME]"
click at [1305, 316] on div at bounding box center [784, 358] width 1568 height 716
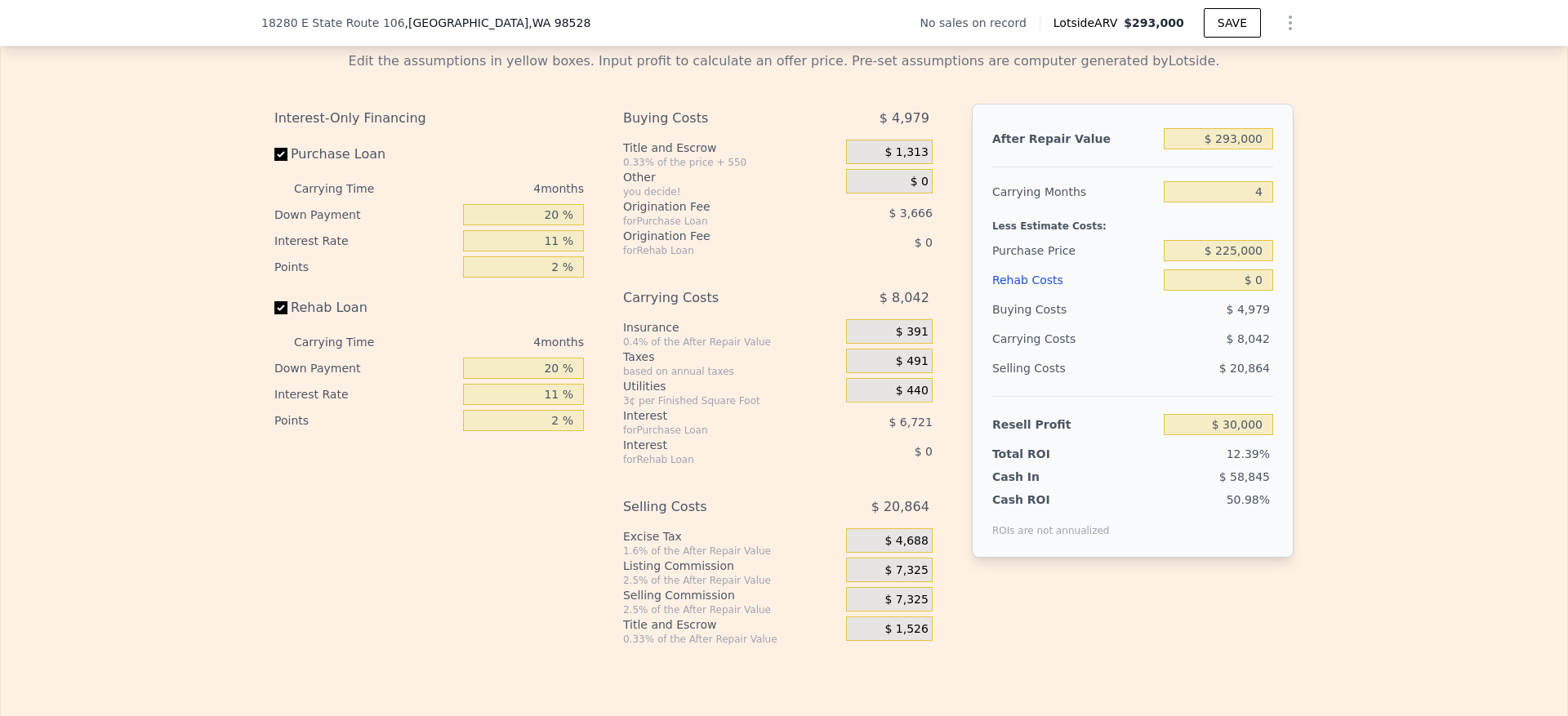
scroll to position [2323, 0]
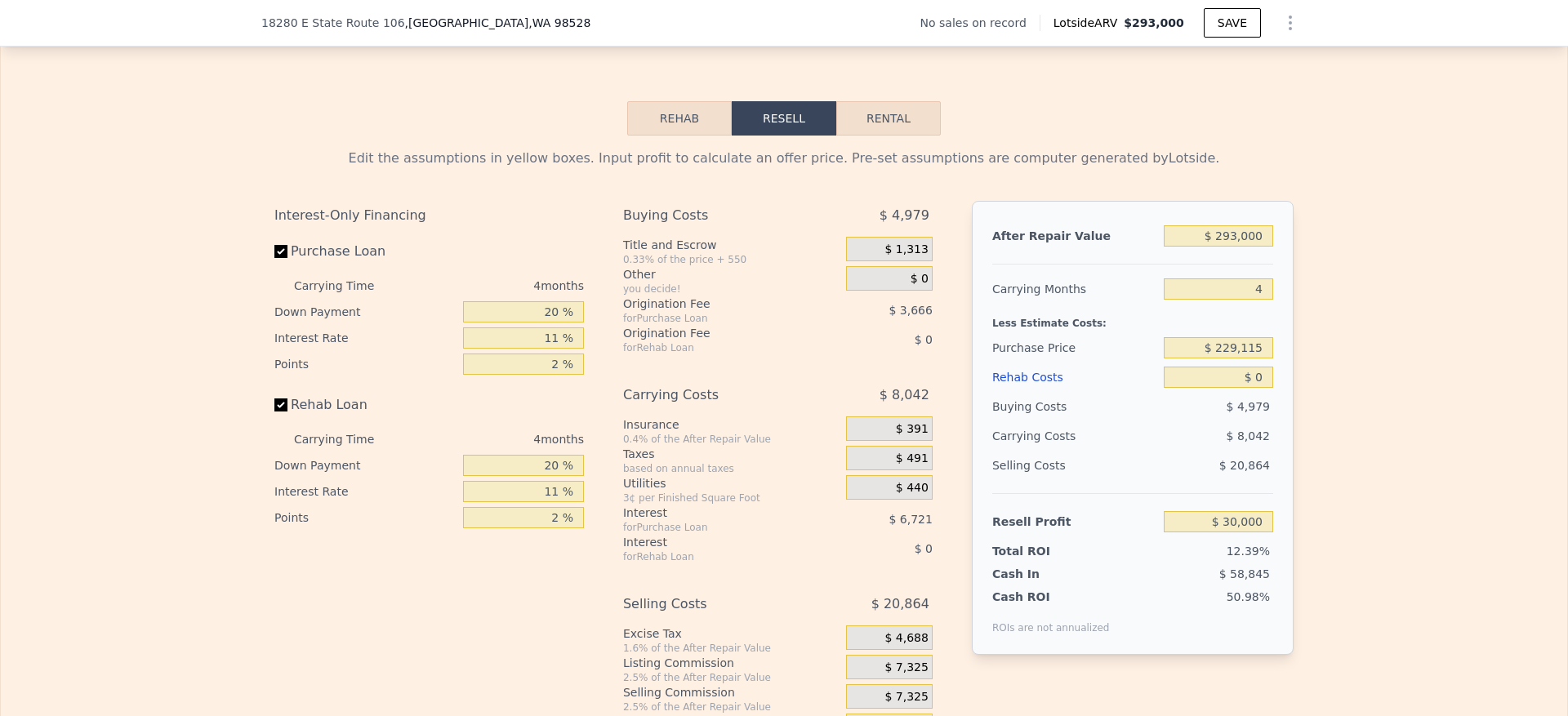
scroll to position [2323, 0]
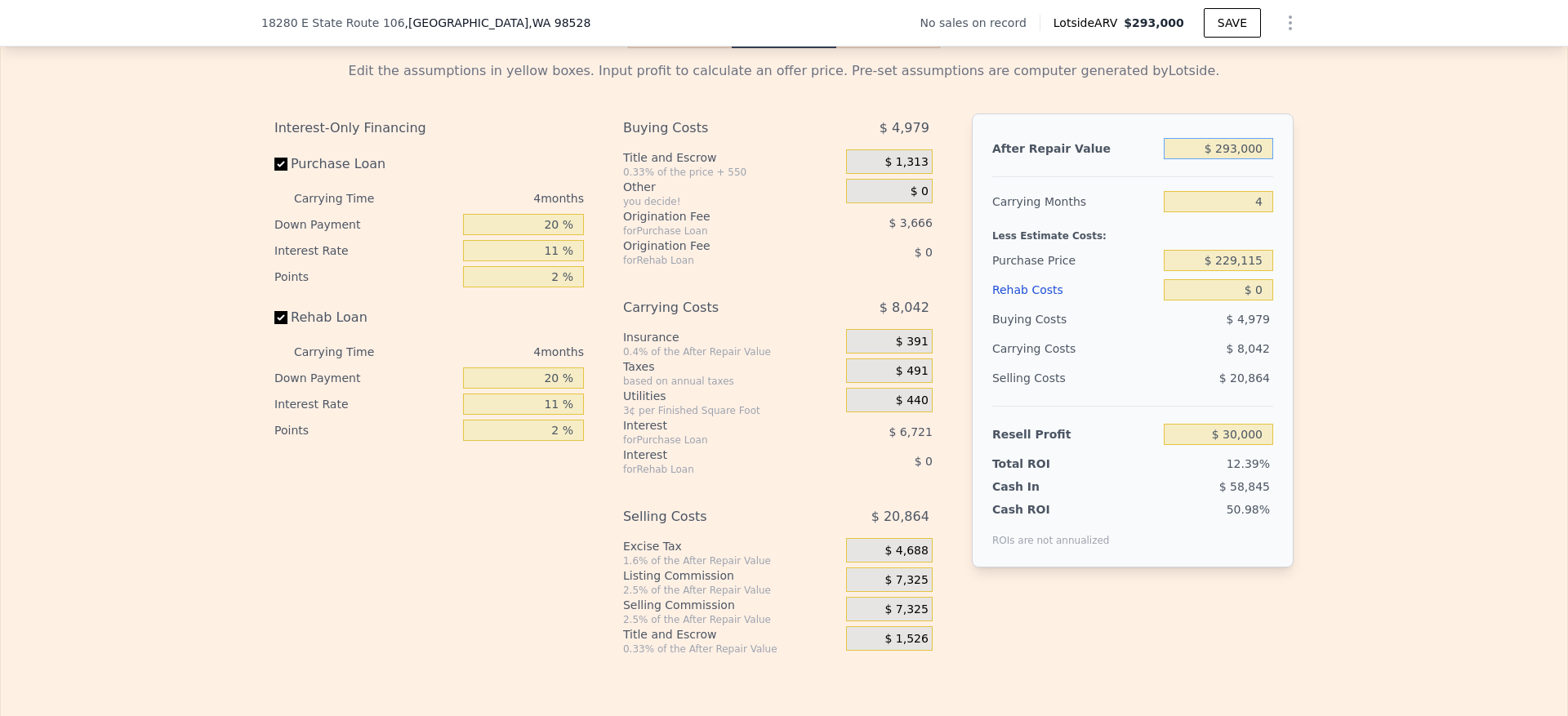
click at [1240, 160] on input "$ 293,000" at bounding box center [1218, 149] width 110 height 22
type input "$ 3"
type input "-$ 242,292"
type input "$ 38"
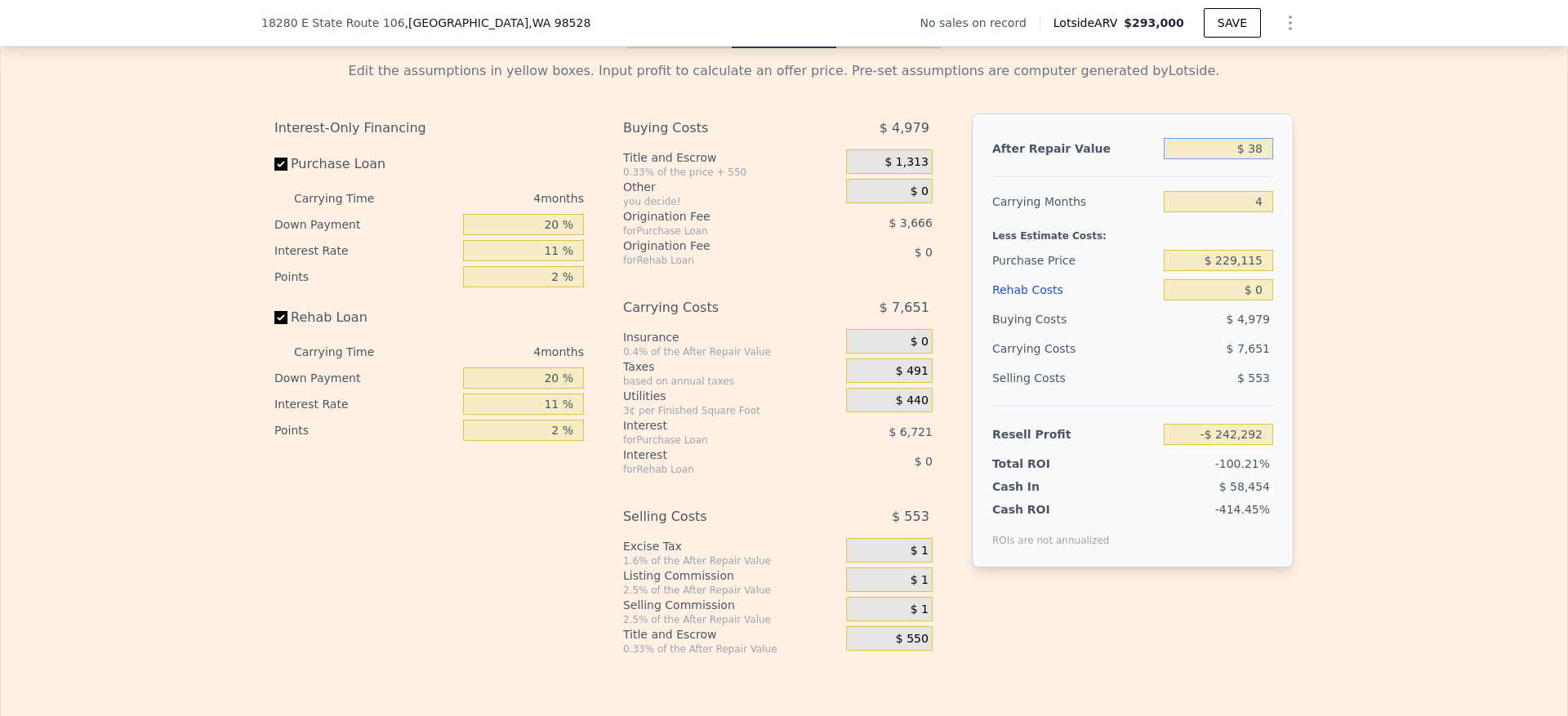
type input "-$ 242,260"
type input "$ 380"
type input "-$ 241,943"
type input "$ 3,800"
type input "-$ 238,764"
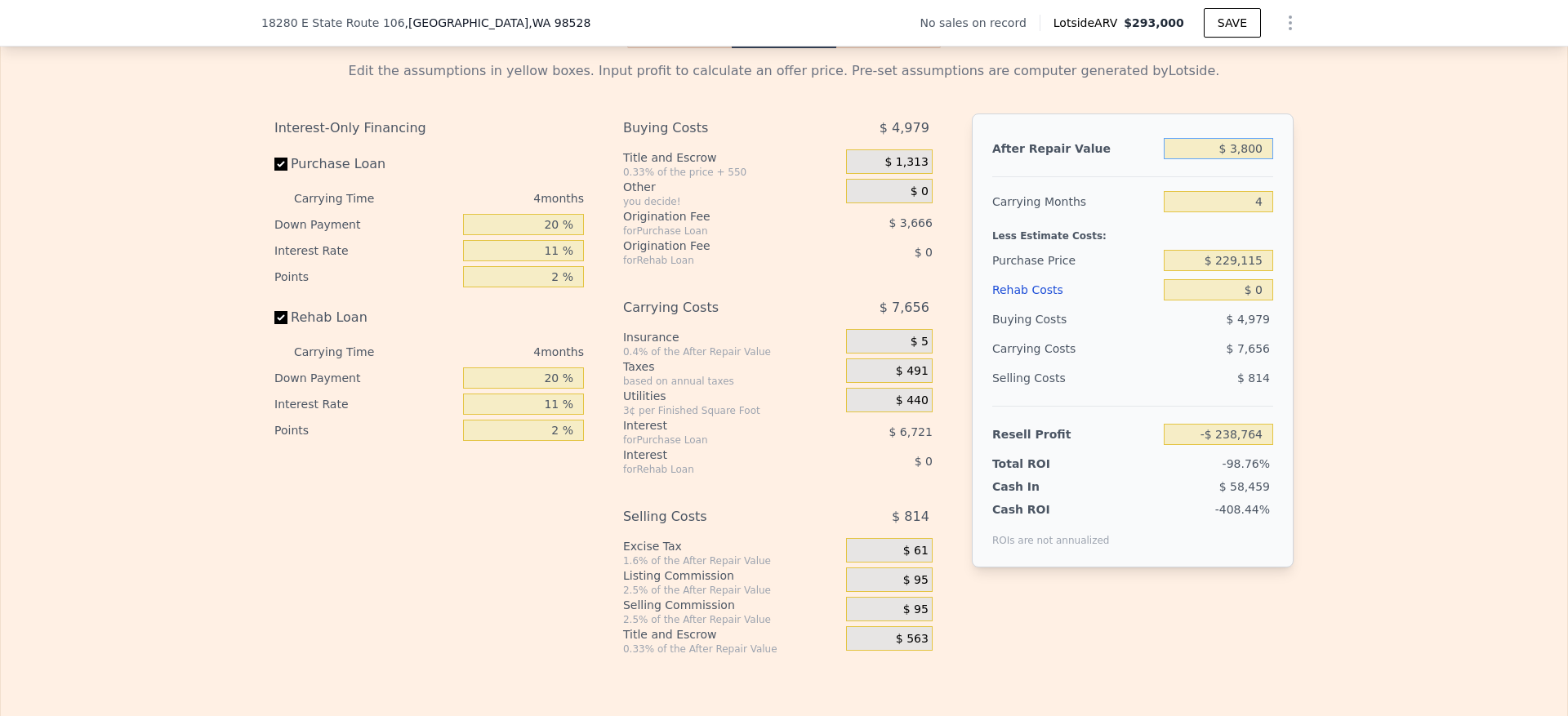
type input "$ 38,000"
type input "-$ 206,981"
type input "$ 380,000"
type input "$ 110,853"
type input "$ 380,000"
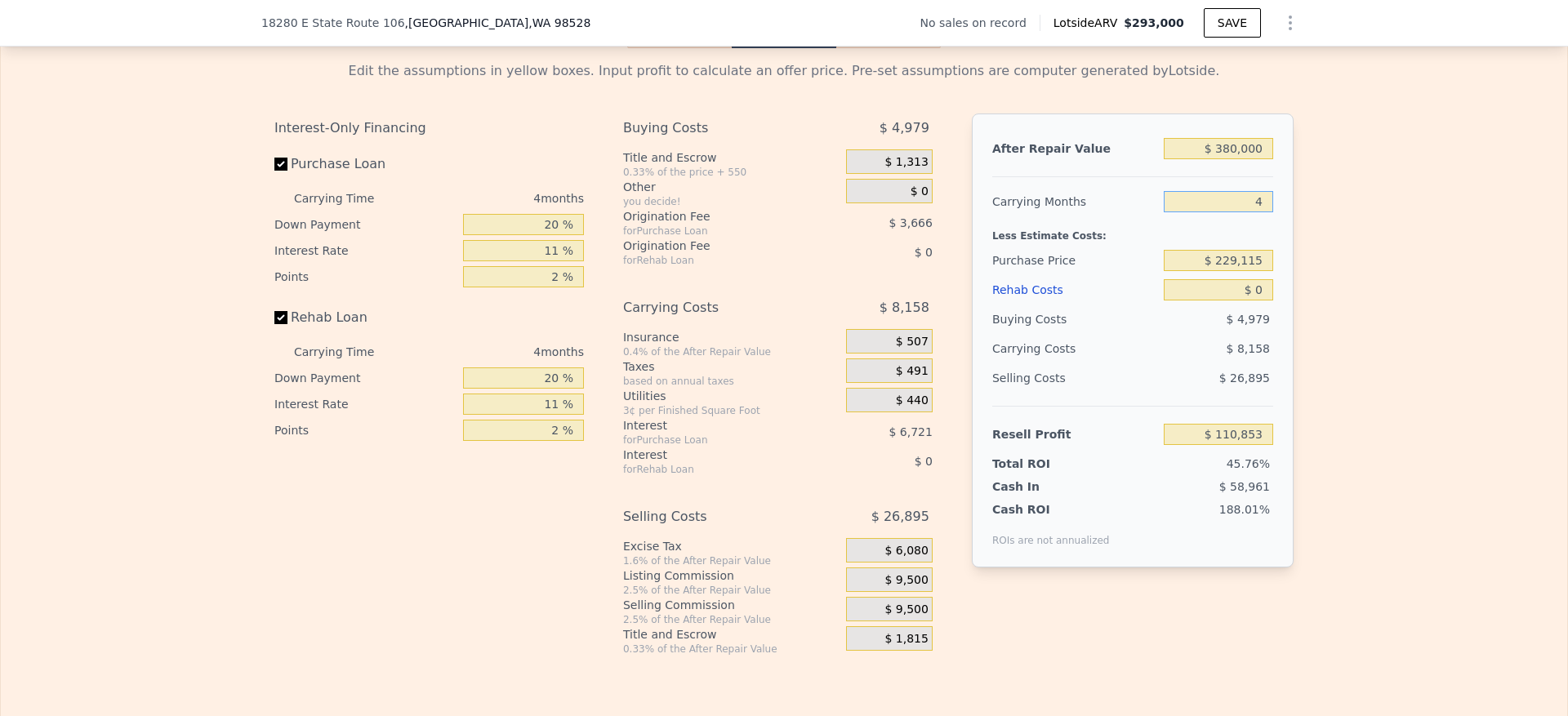
type input "2"
type input "$ 114,932"
type input "22"
type input "$ 74,143"
type input "2"
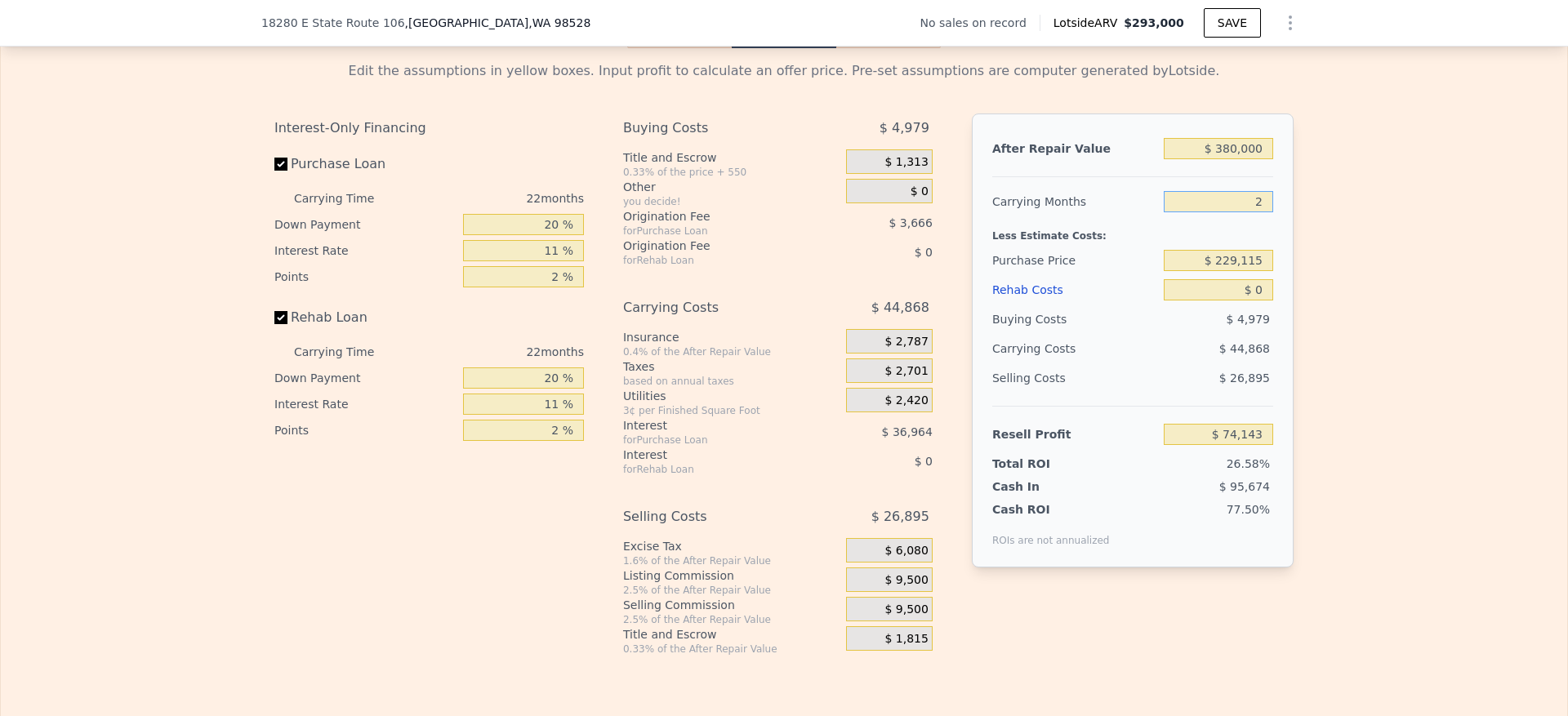
type input "$ 114,932"
type input "4"
type input "$ 110,853"
type input "$ 225"
type input "$ 350,879"
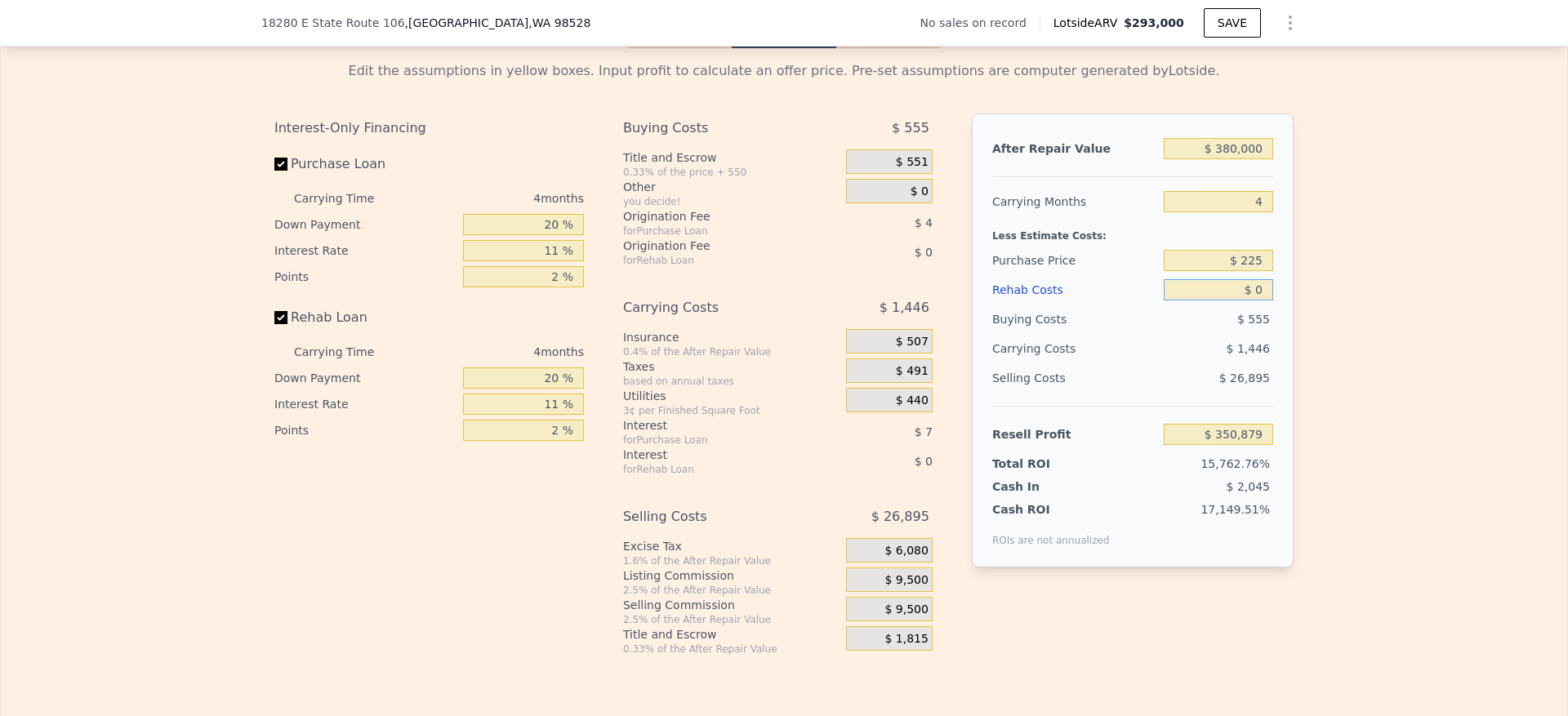
click at [1245, 301] on input "$ 0" at bounding box center [1218, 290] width 110 height 22
click at [1262, 271] on input "$ 225" at bounding box center [1218, 261] width 110 height 22
type input "$ 225,000"
type input "$ 115,168"
type input "$ 5"
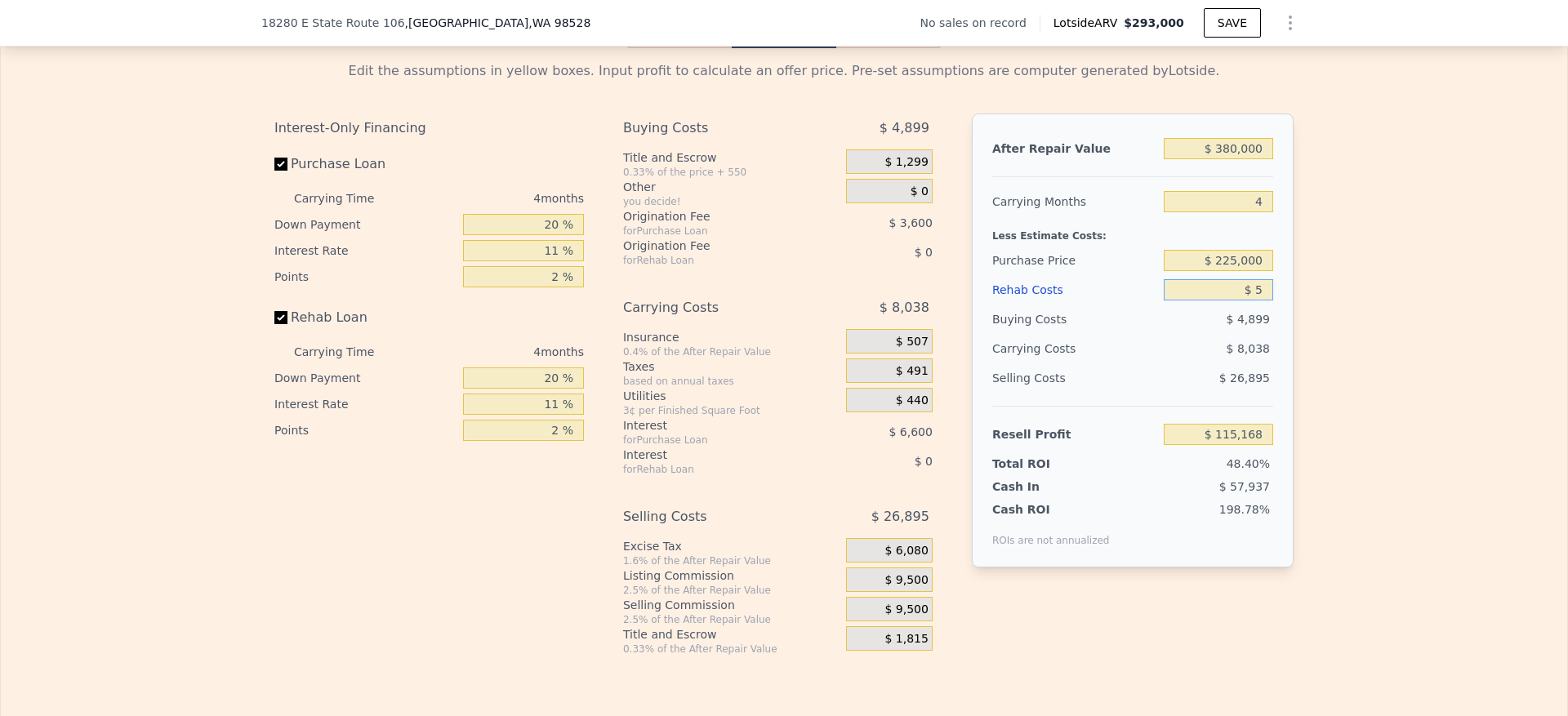
type input "$ 115,163"
type input "$ 50"
type input "$ 115,117"
type input "$ 500"
type input "$ 114,644"
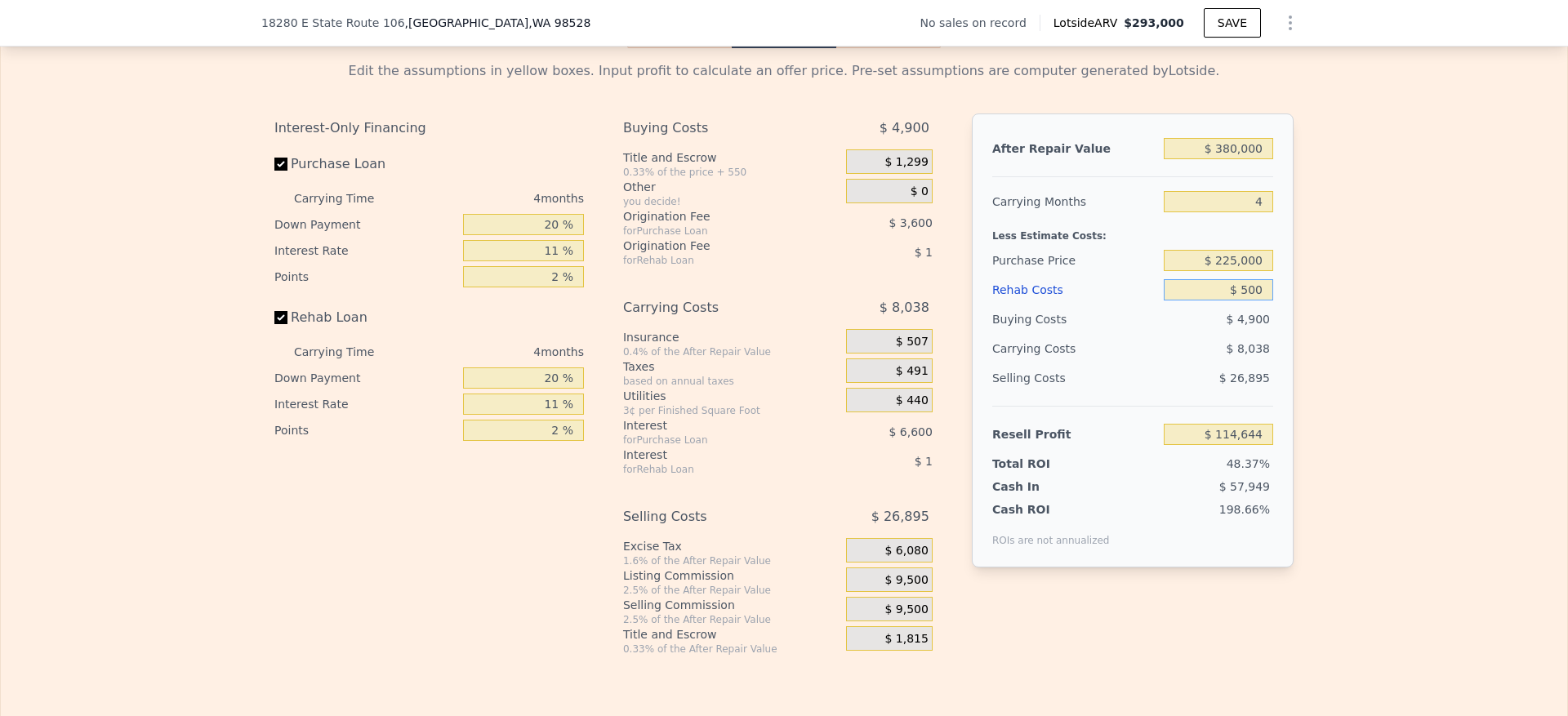
type input "$ 5,000"
type input "$ 109,940"
type input "$ 50,000"
type input "$ 62,900"
type input "$ 50,000"
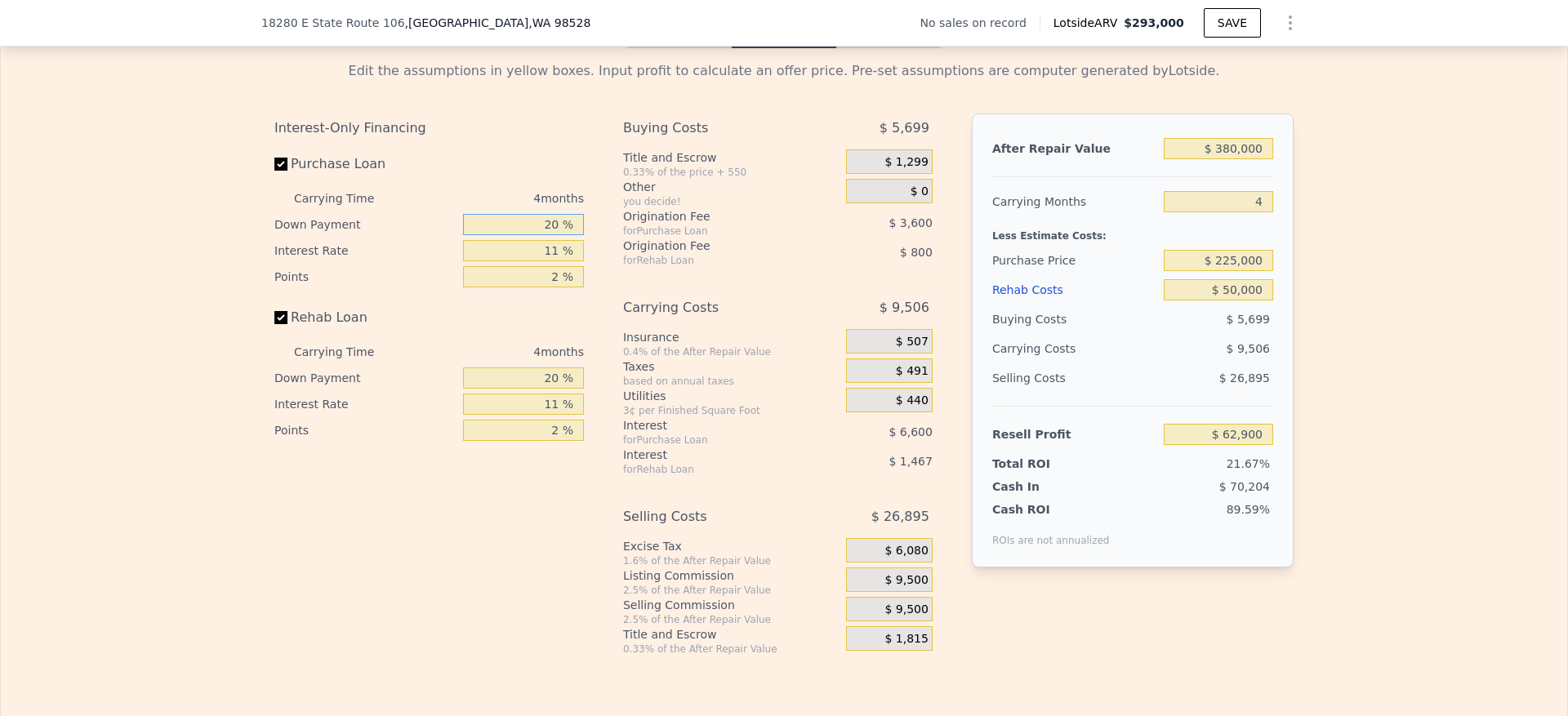
drag, startPoint x: 553, startPoint y: 260, endPoint x: 480, endPoint y: 251, distance: 73.6
click at [480, 251] on div "Carrying Time 4 months Down Payment 20 % Interest Rate 11 % Points 2 %" at bounding box center [429, 237] width 309 height 105
type input "0 %"
type input "$ 60,348"
type input "10 %"
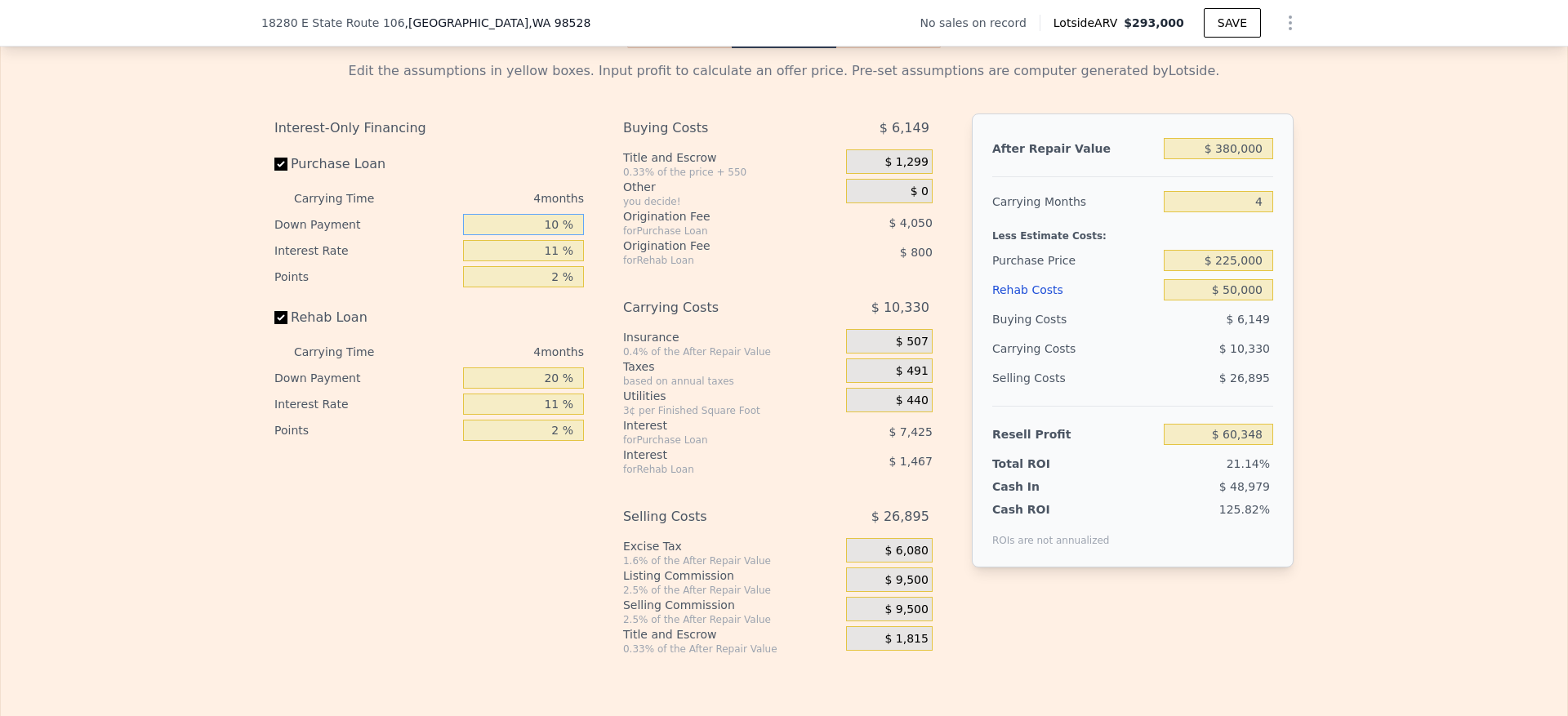
type input "$ 61,626"
type input "10 %"
type input "1 %"
type input "$ 68,374"
type input "10 %"
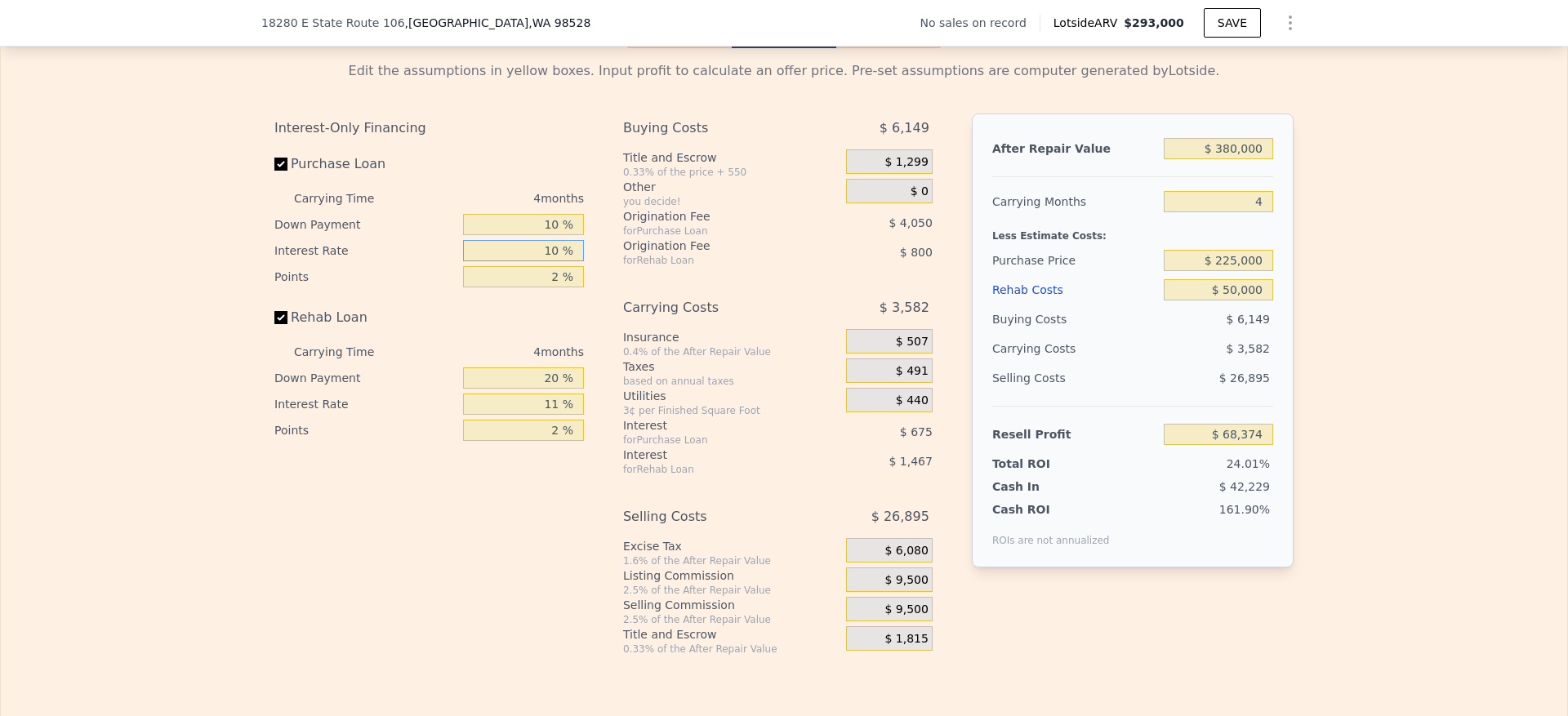
type input "$ 62,298"
type input "10.5 %"
type input "$ 61,962"
type input "10.5 %"
type input "1 %"
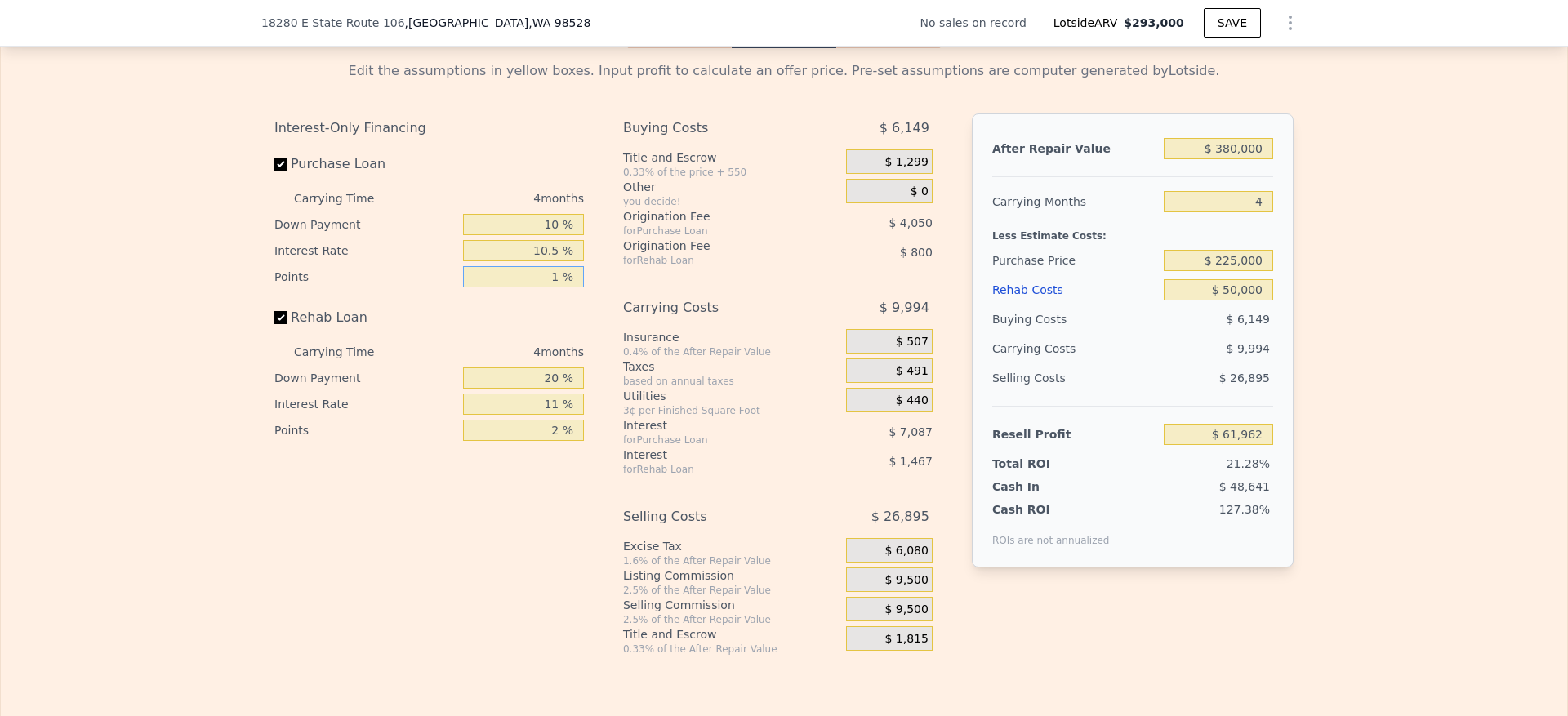
type input "$ 63,987"
type input "1.5 %"
type input "$ 62,974"
type input "1.5 %"
type input "1 %"
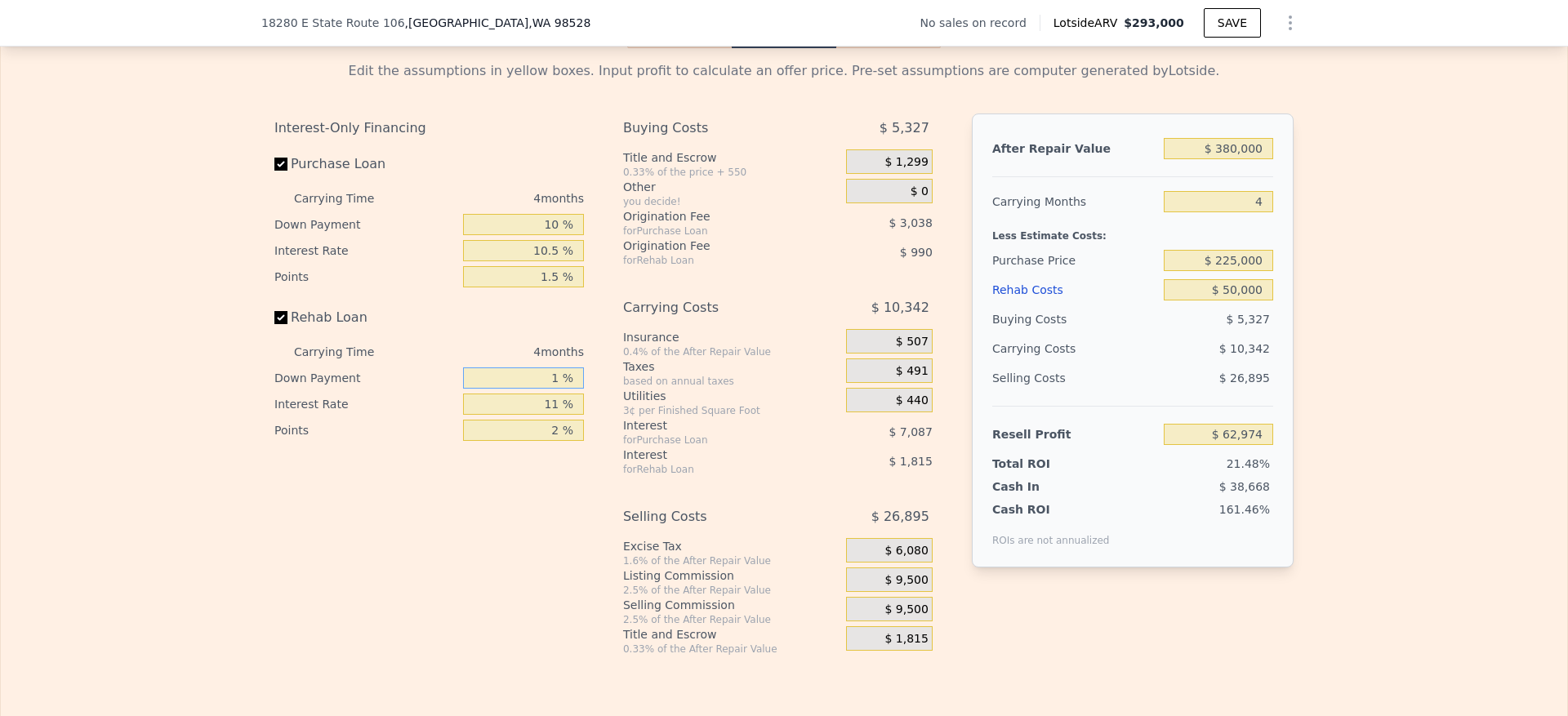
type input "$ 62,436"
type input "10 %"
type input "$ 62,690"
type input "10 %"
type input "1 %"
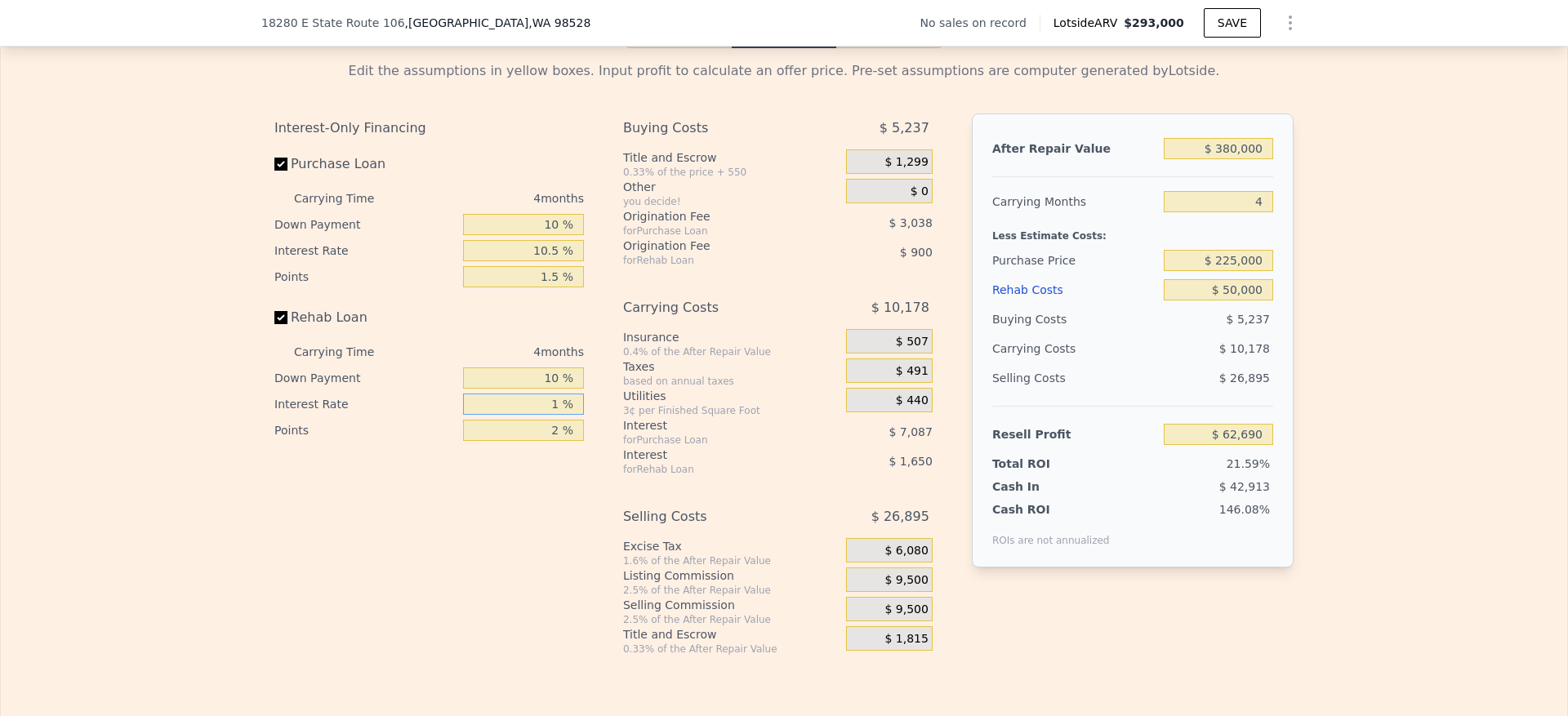
type input "$ 64,190"
type input "10 %"
type input "$ 62,842"
type input "10.5 %"
type input "$ 62,766"
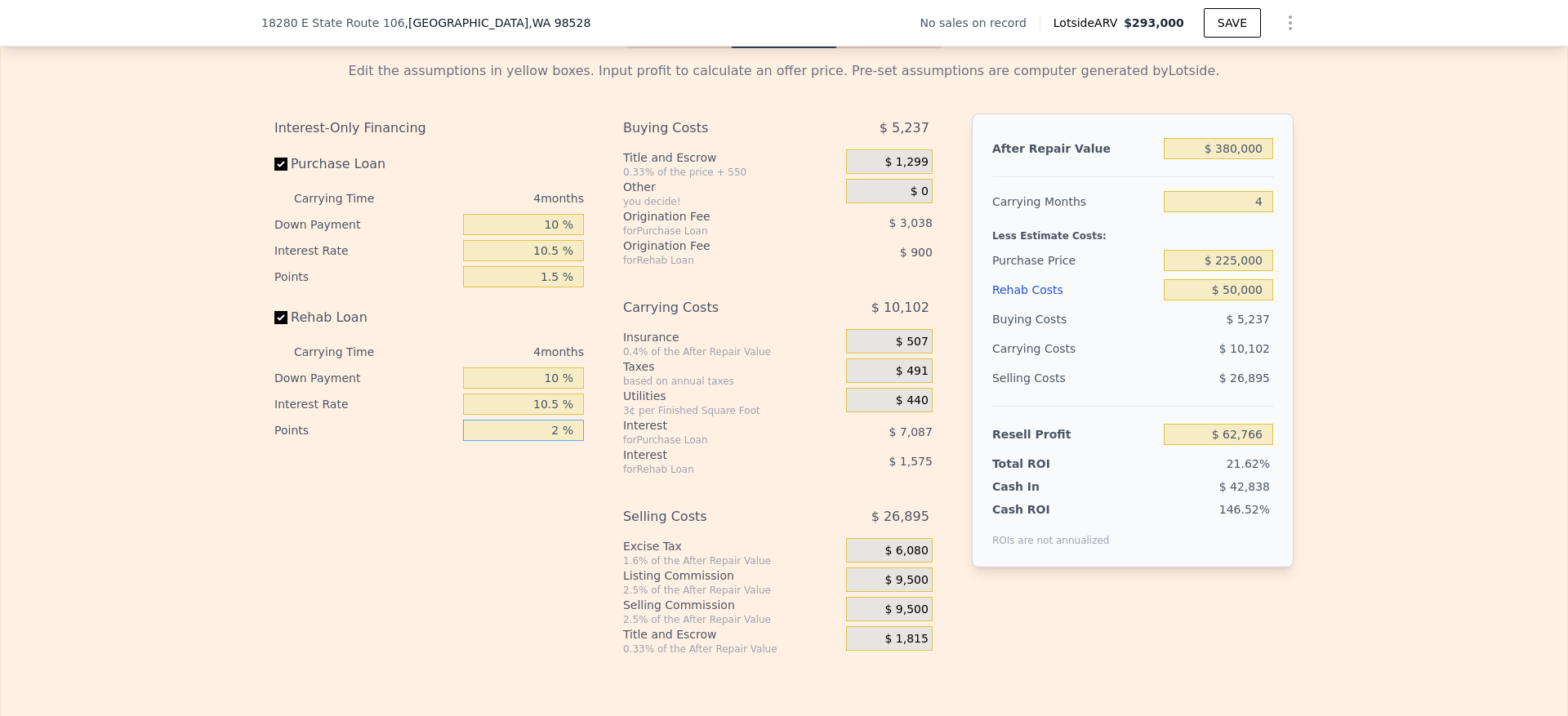
type input "1 %"
type input "$ 63,216"
type input "1.5 %"
type input "$ 62,991"
type input "1.5 %"
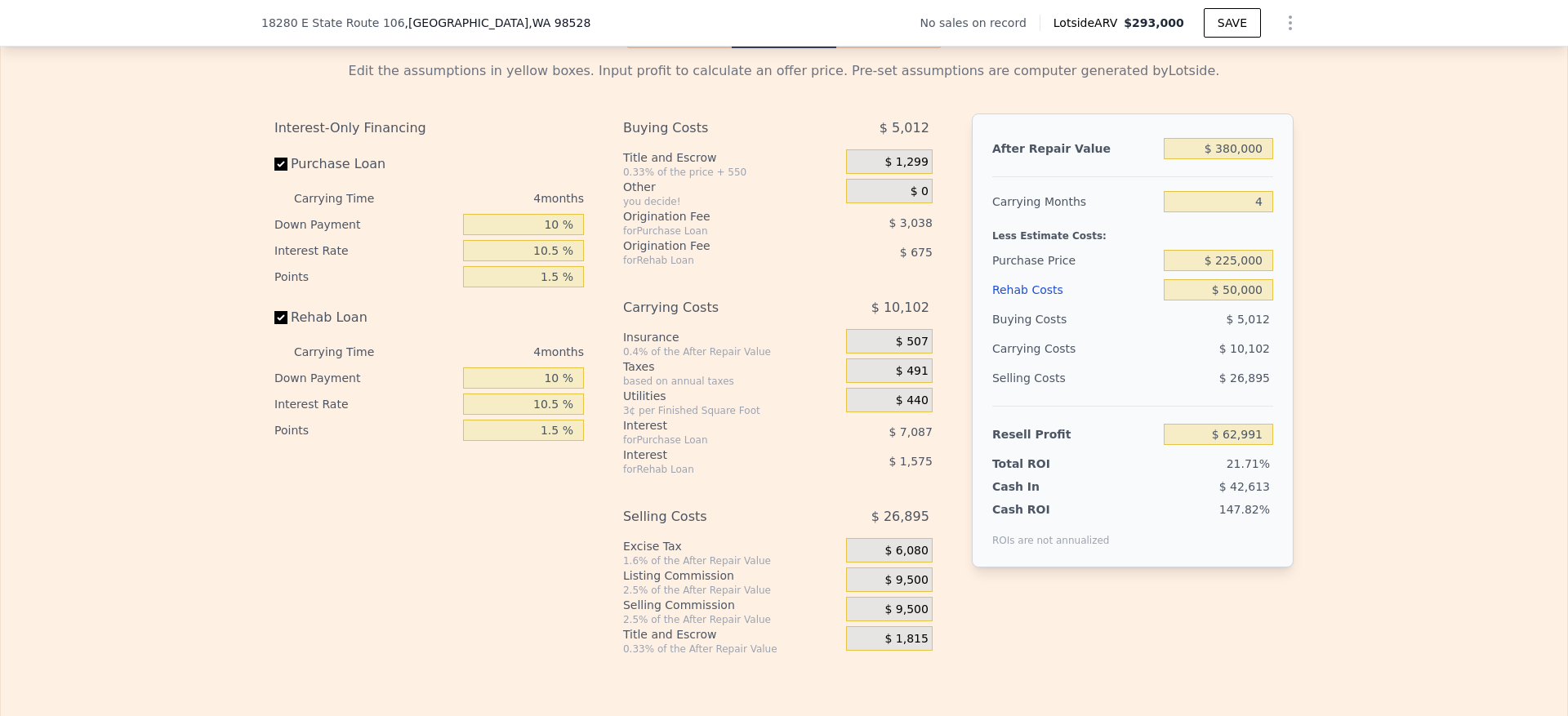
click at [899, 588] on span "$ 9,500" at bounding box center [906, 580] width 43 height 15
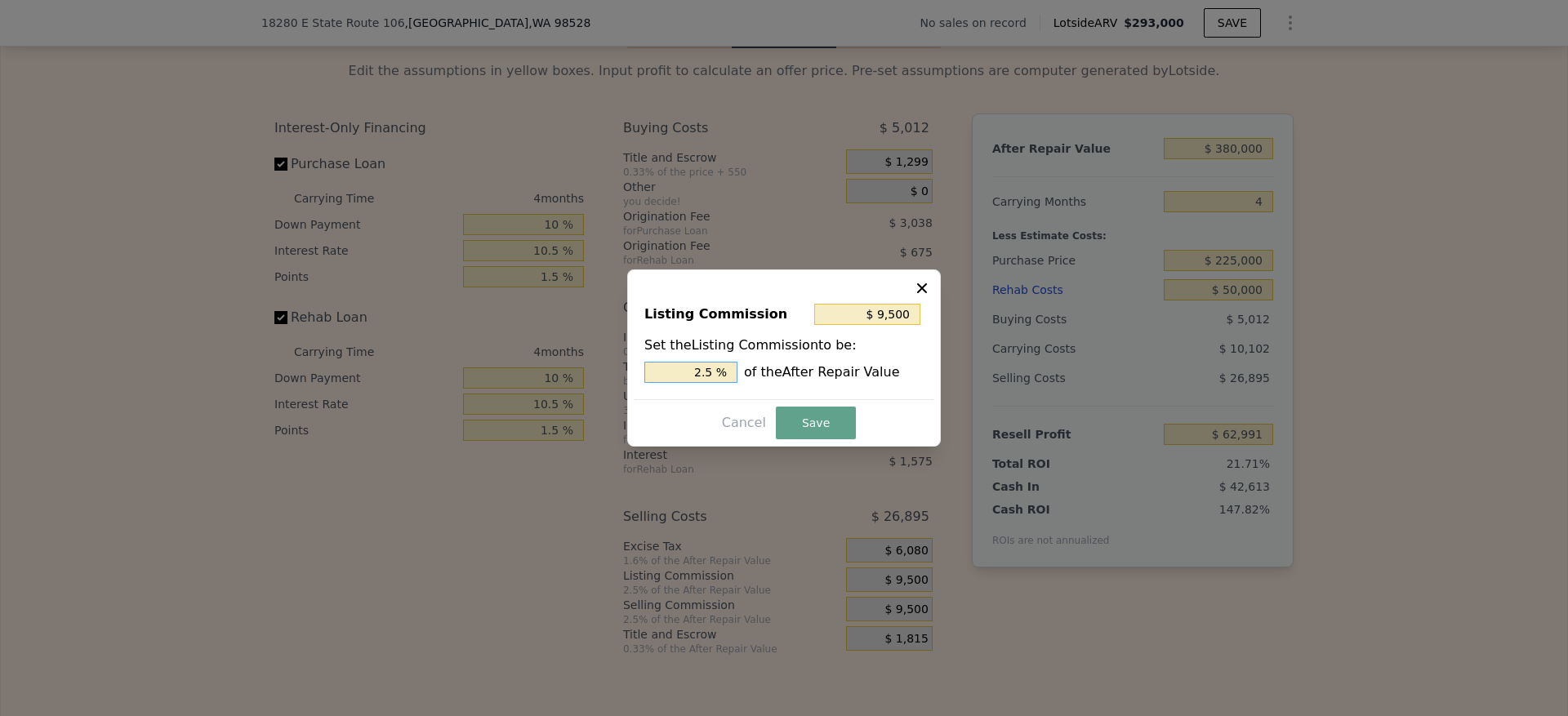
drag, startPoint x: 709, startPoint y: 370, endPoint x: 617, endPoint y: 358, distance: 92.8
click at [617, 358] on div "​ Listing Commission $ 9,500 Set the Listing Commission to be: 2.5 % of the Aft…" at bounding box center [784, 358] width 1568 height 716
type input "$ 57,000"
type input "1.5 %"
type input "$ 5,700"
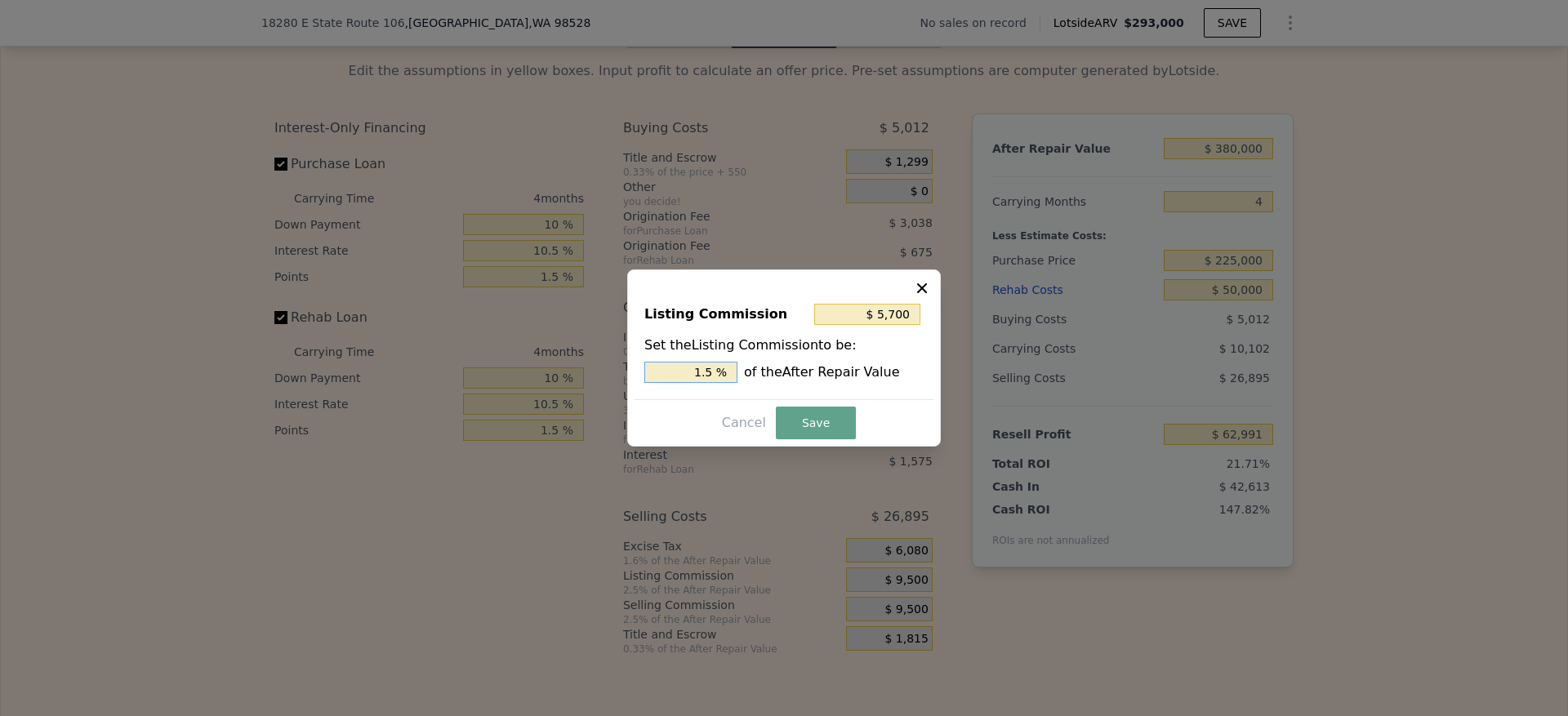
type input "1.5 %"
click at [799, 425] on button "Save" at bounding box center [816, 422] width 80 height 32
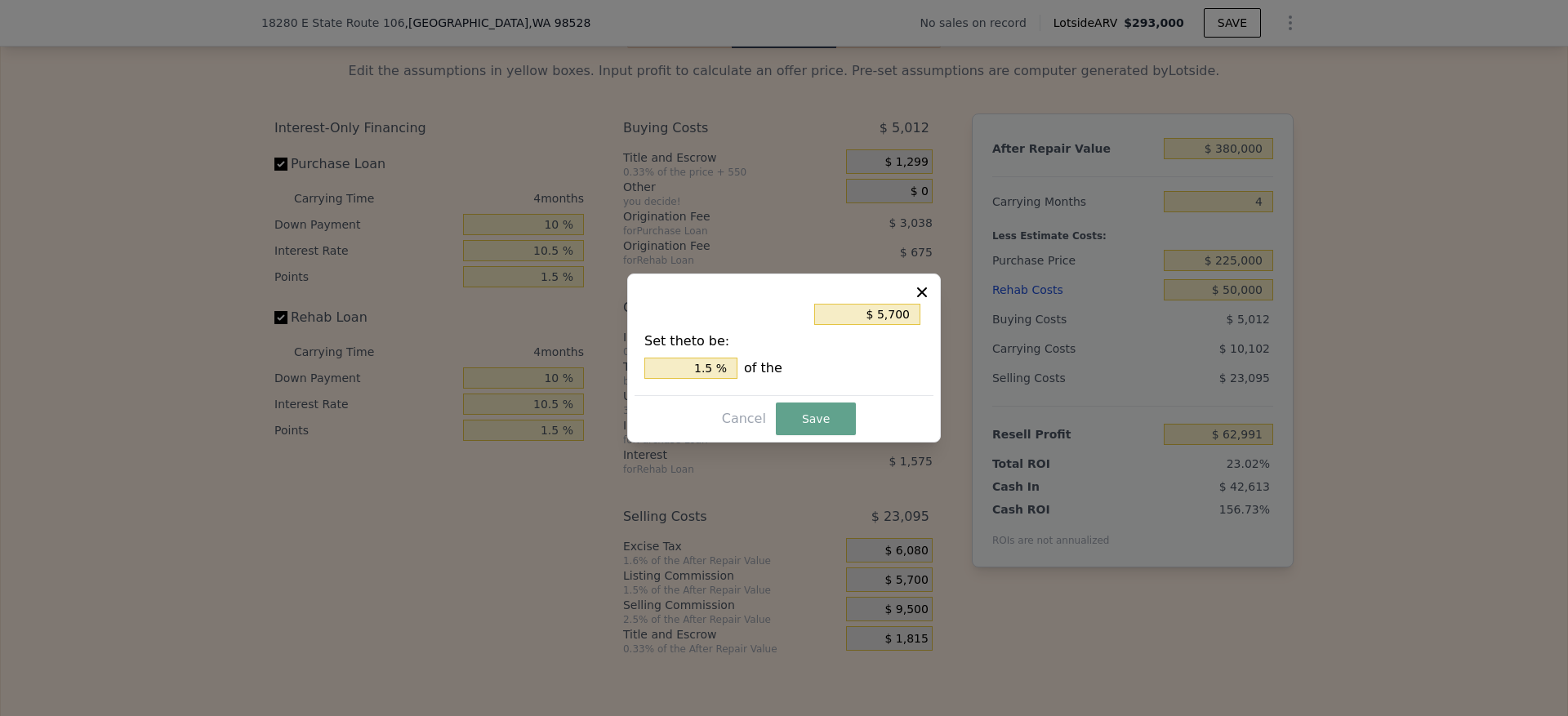
type input "$ 66,791"
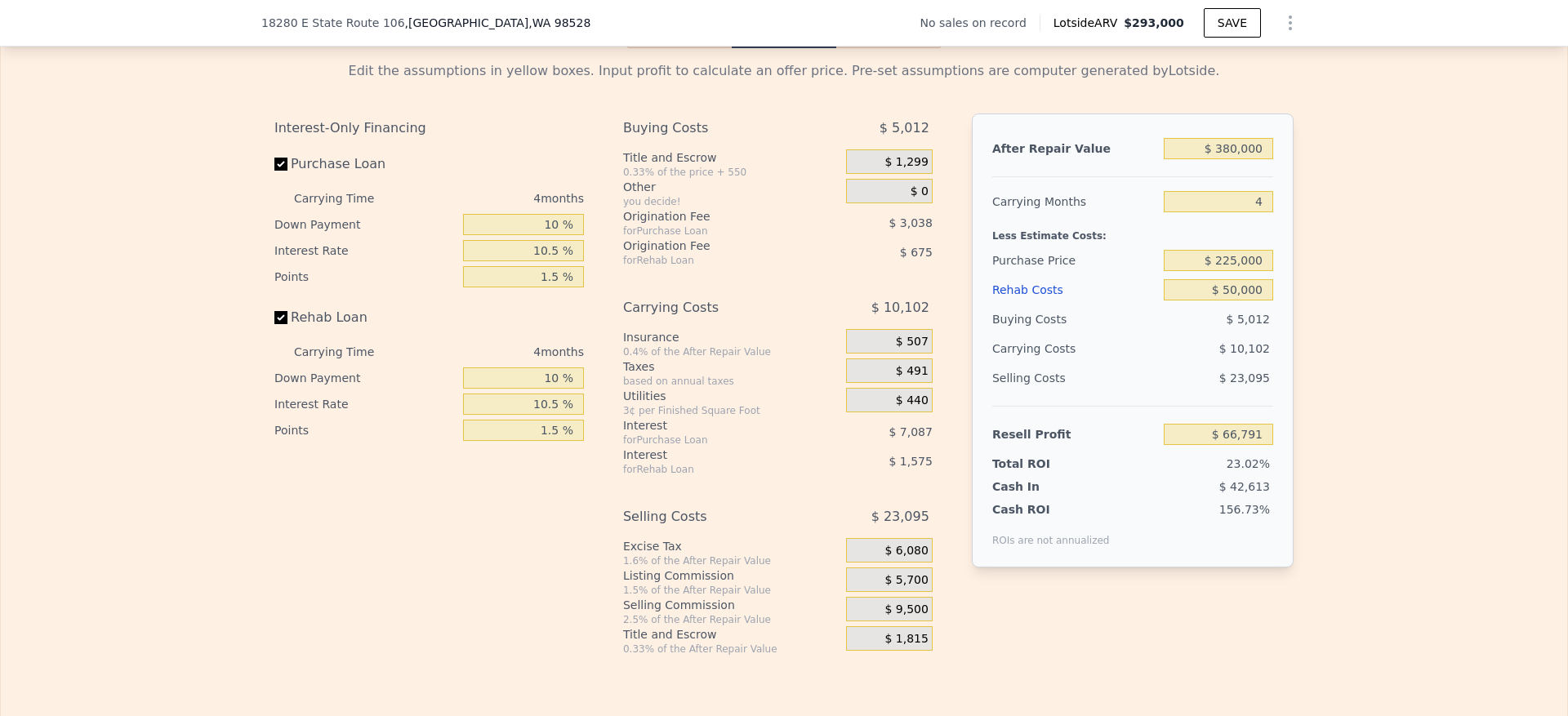
scroll to position [2372, 0]
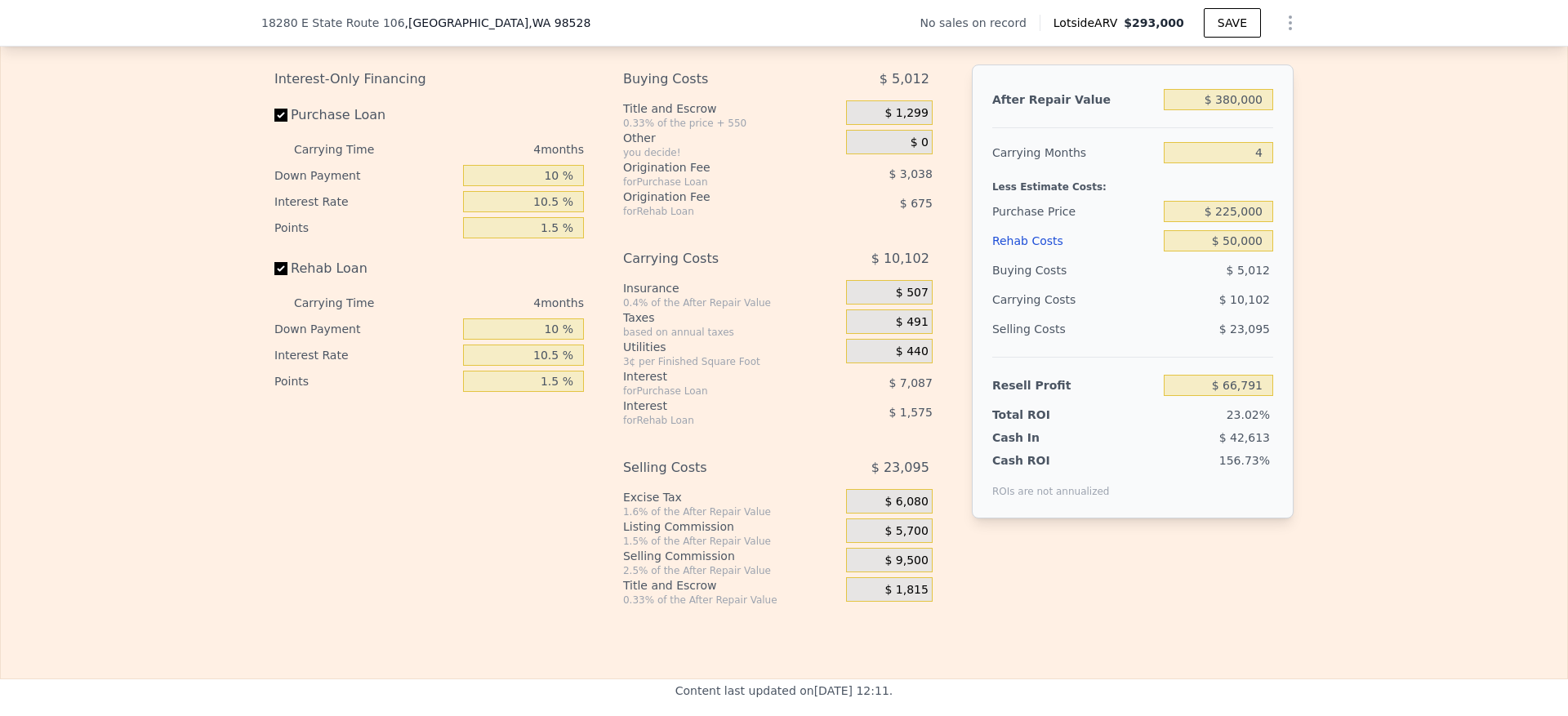
type input "$ 293,000"
type input "$ 0"
type input "$ 30,000"
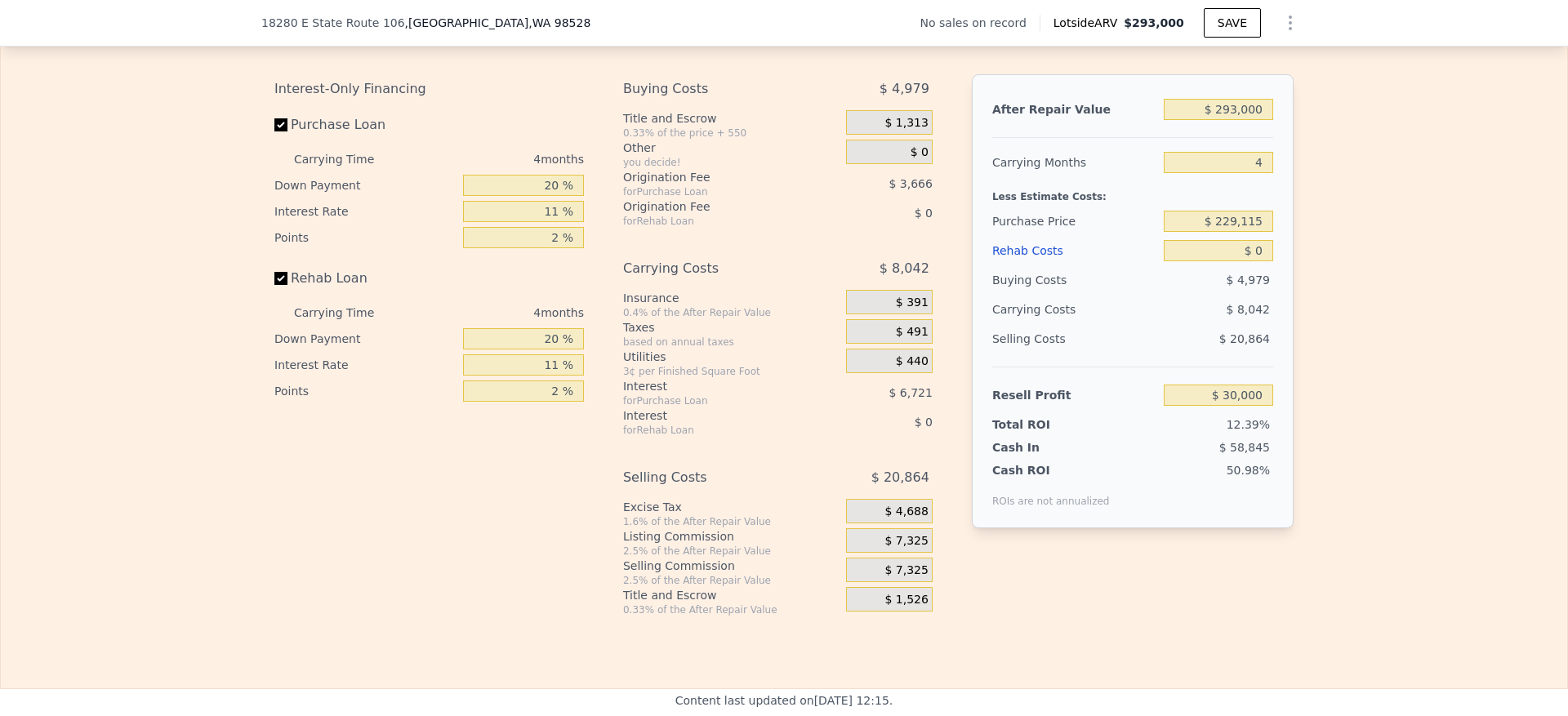
scroll to position [2323, 0]
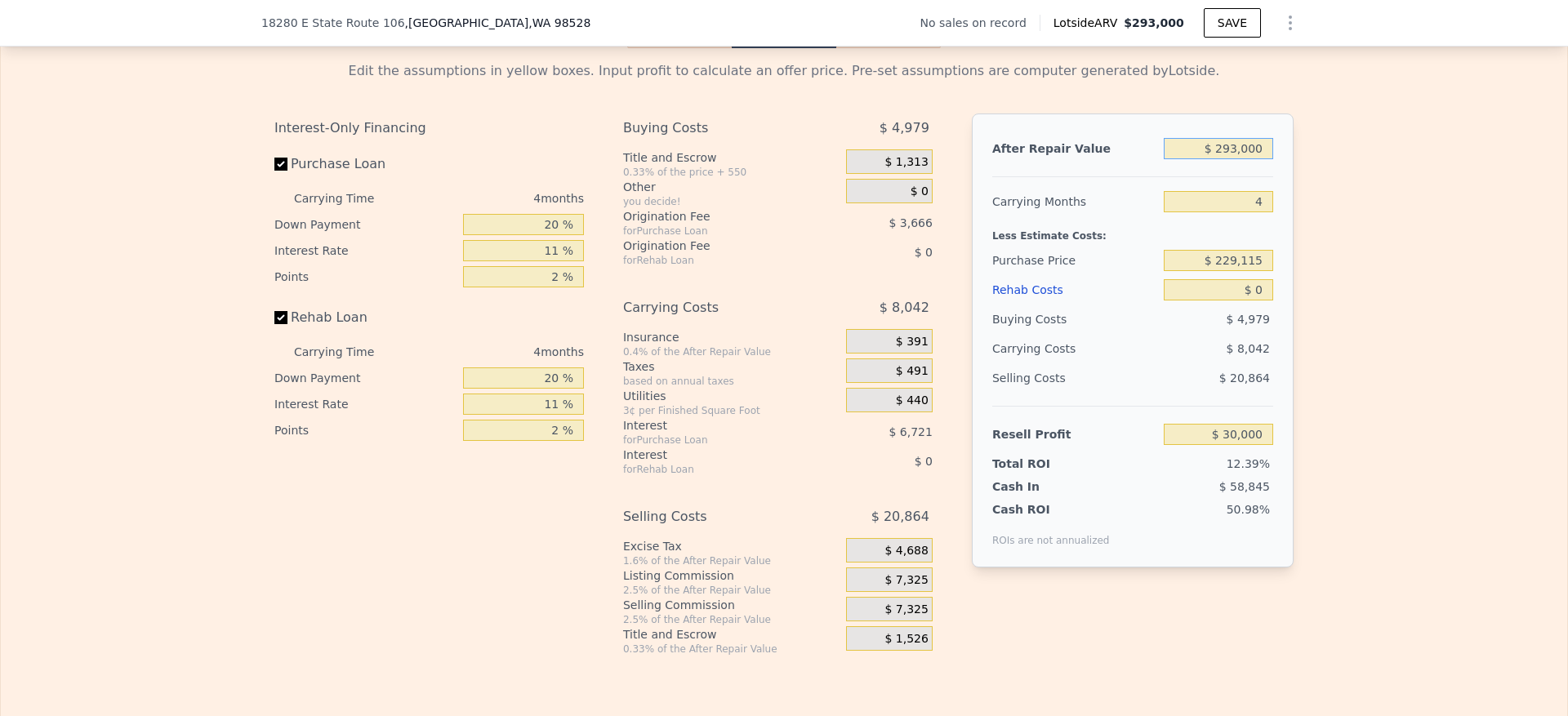
click at [1225, 160] on input "$ 293,000" at bounding box center [1218, 149] width 110 height 22
type input "$ 3"
type input "-$ 242,292"
type input "$ 38"
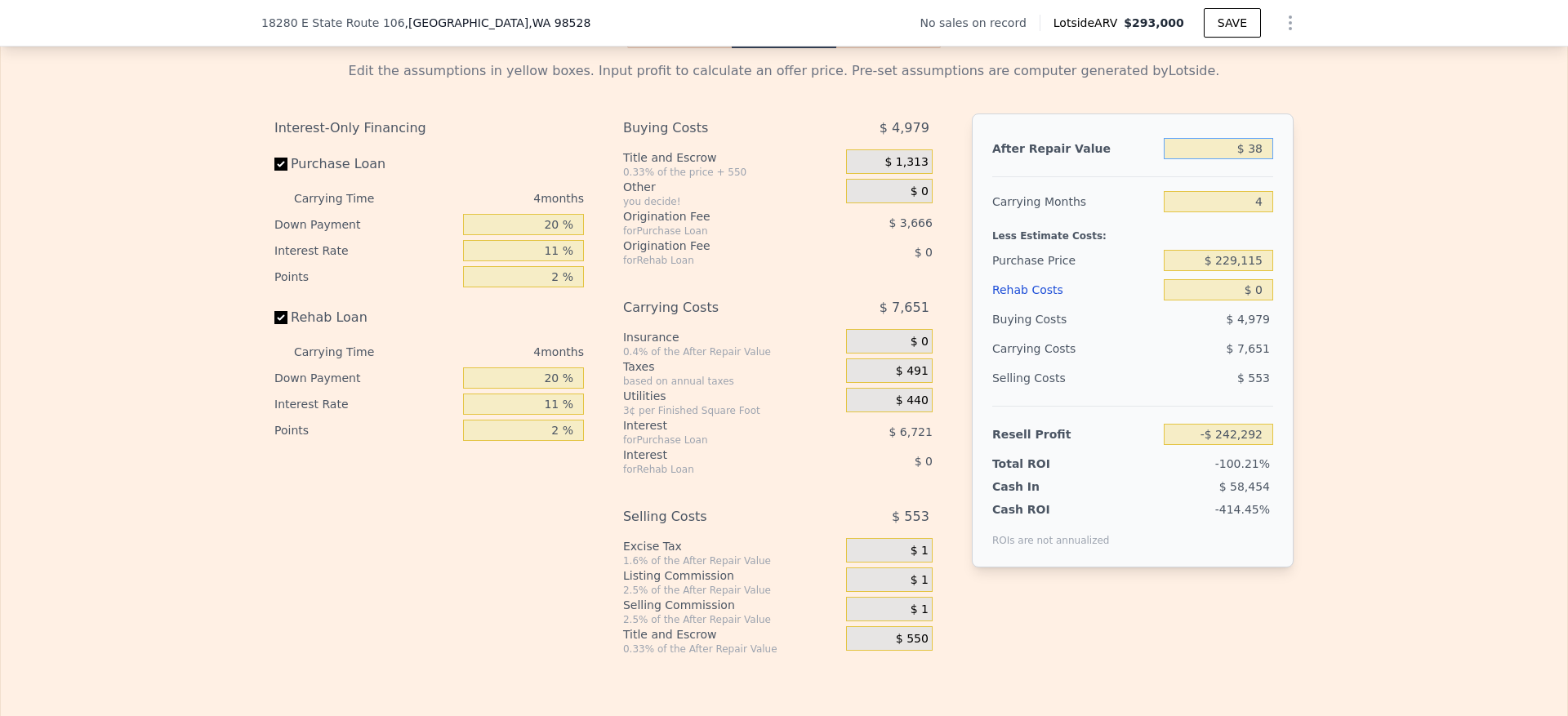
type input "-$ 242,260"
type input "$ 380"
type input "-$ 241,943"
type input "$ 3,800"
type input "-$ 238,764"
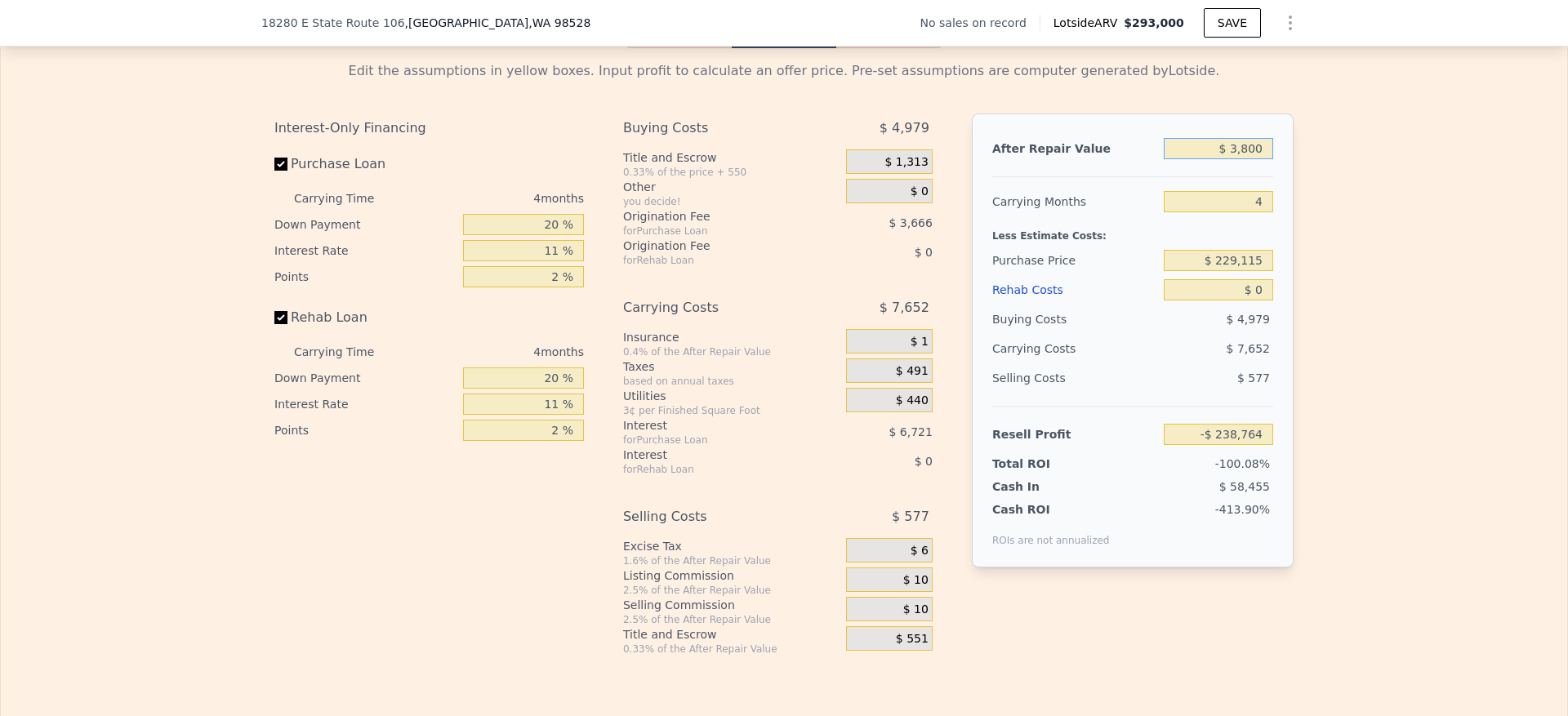
type input "$ 38,000"
type input "-$ 206,981"
type input "$ 380,000"
type input "$ 110,853"
type input "$ 380,000"
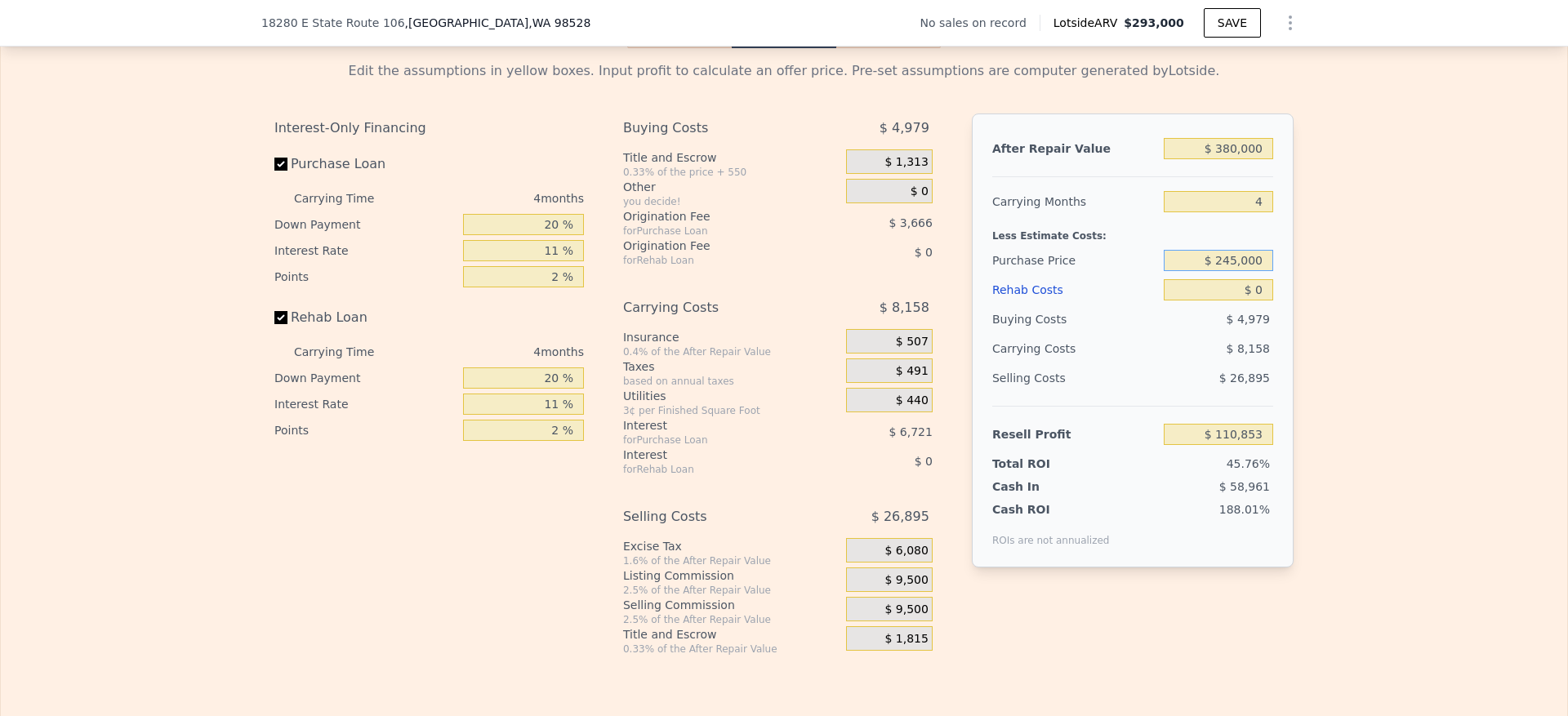
type input "$ 245,000"
type input "$ 94,193"
type input "$ 5"
type input "$ 94,188"
type input "$ 50"
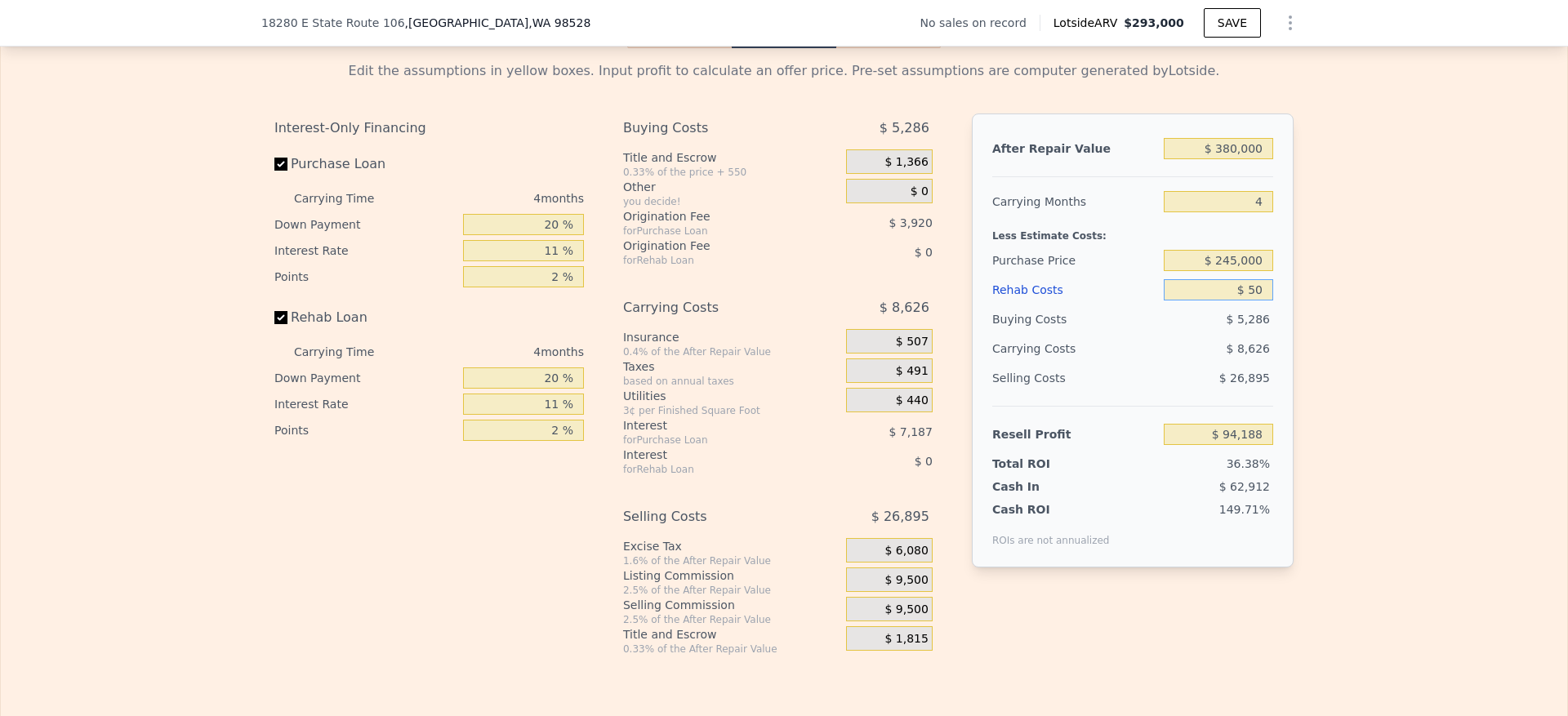
type input "$ 94,142"
type input "$ 500"
type input "$ 93,669"
type input "$ 5,000"
type input "$ 88,965"
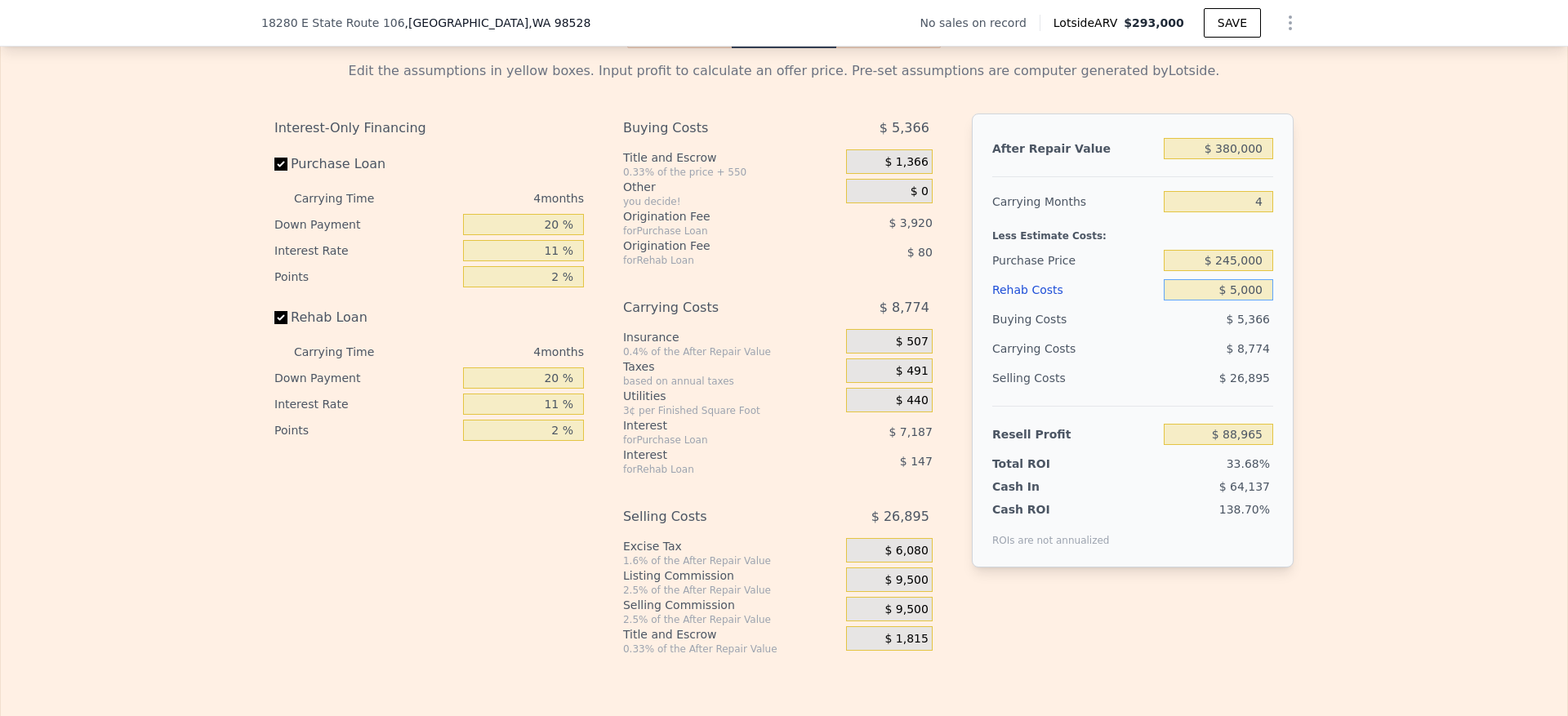
type input "$ 50,000"
type input "$ 41,925"
type input "$ 50,000"
drag, startPoint x: 548, startPoint y: 263, endPoint x: 403, endPoint y: 263, distance: 145.0
click at [403, 238] on div "Down Payment 20 %" at bounding box center [429, 224] width 309 height 26
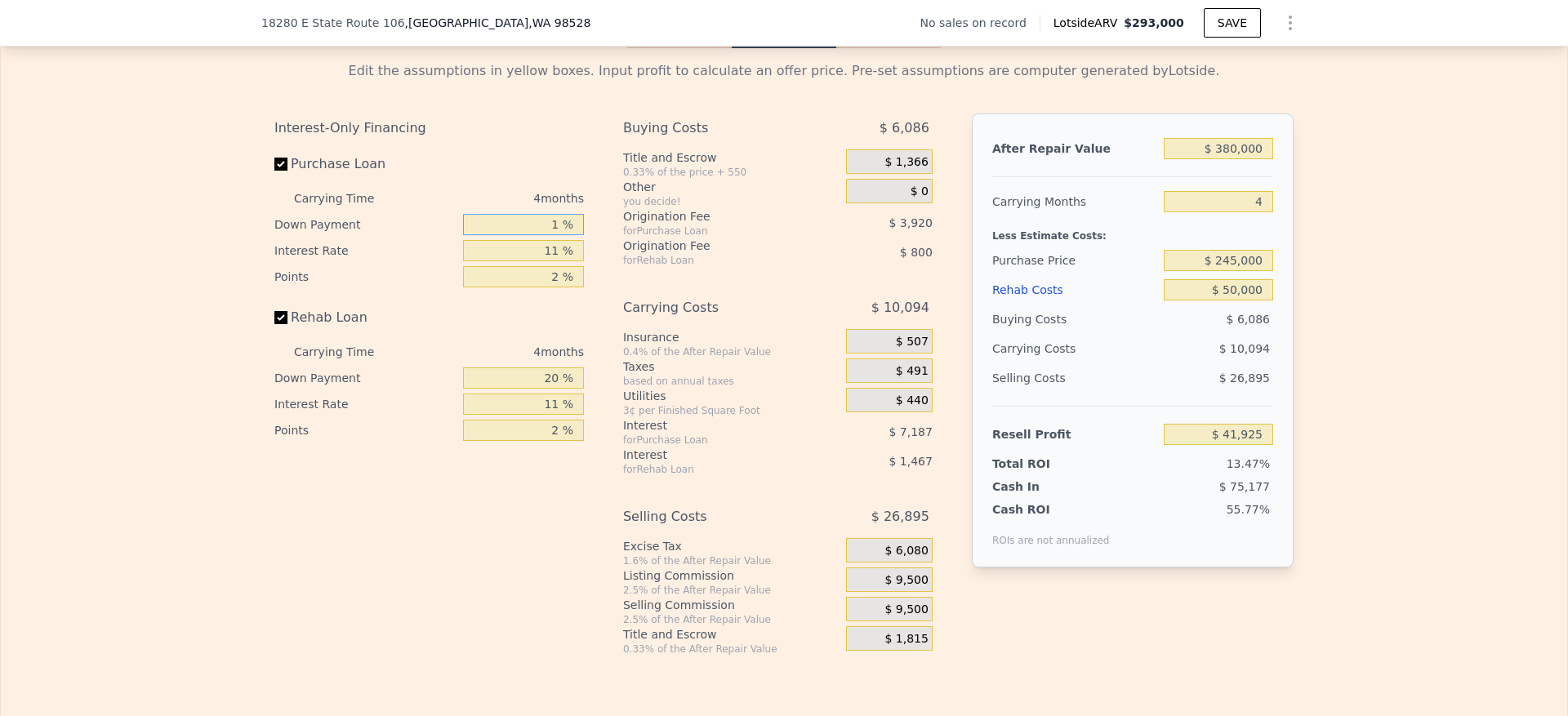
type input "10 %"
type input "$ 40,539"
type input "10 %"
type input "1 %"
type input "$ 47,887"
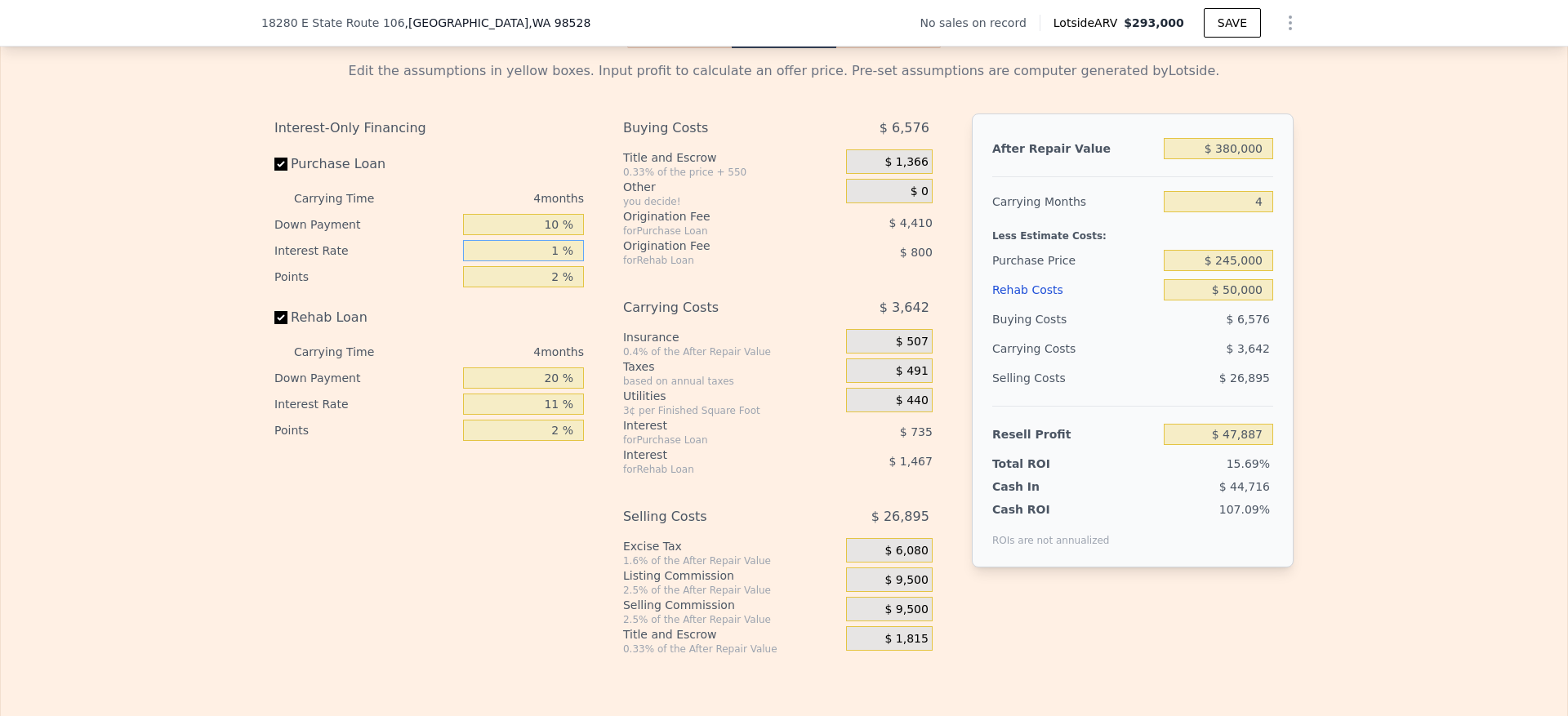
type input "10 %"
type input "$ 41,271"
type input "10 %"
type input "1 %"
type input "$ 43,476"
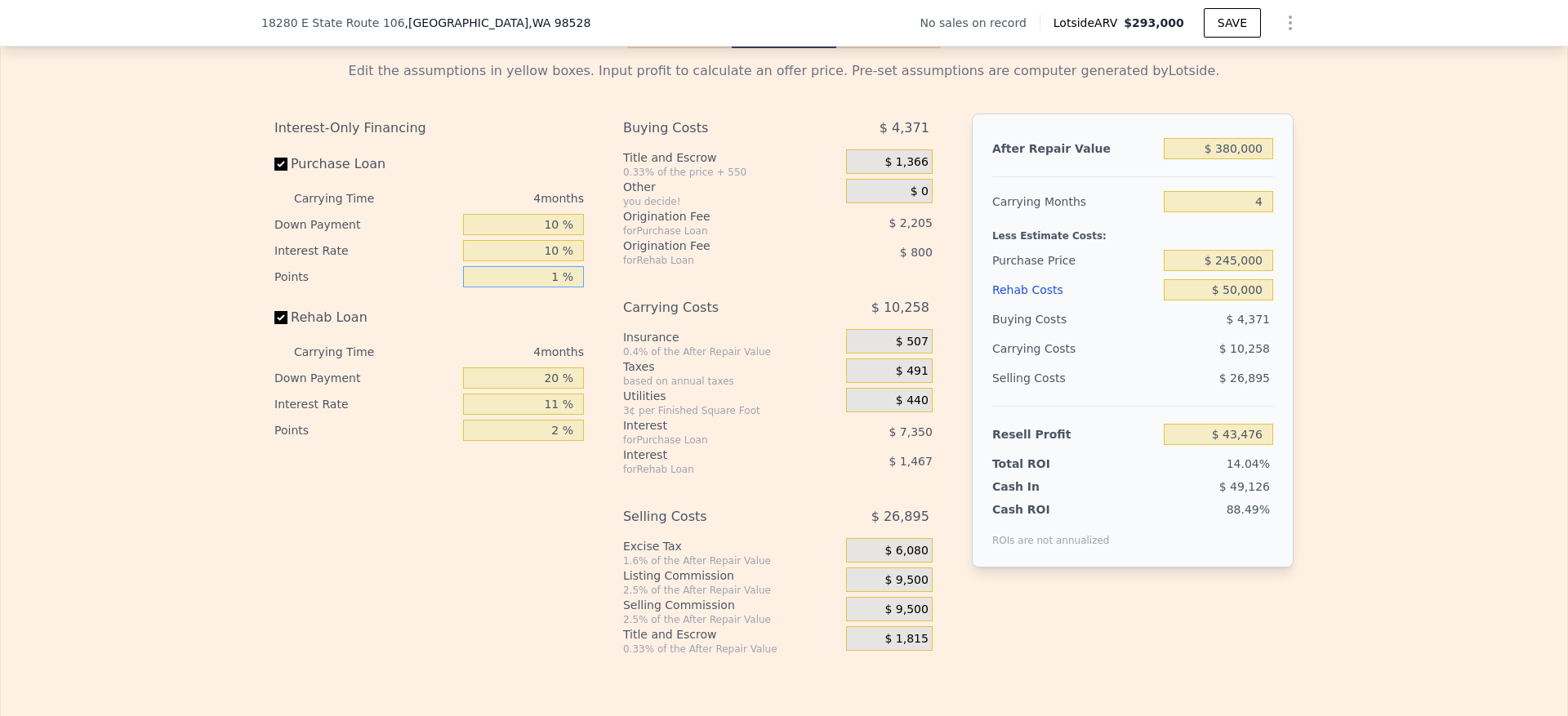
type input "1 %"
click at [549, 262] on input "10 %" at bounding box center [523, 251] width 120 height 22
type input "10.5 %"
type input "$ 43,112"
type input "10.5 %"
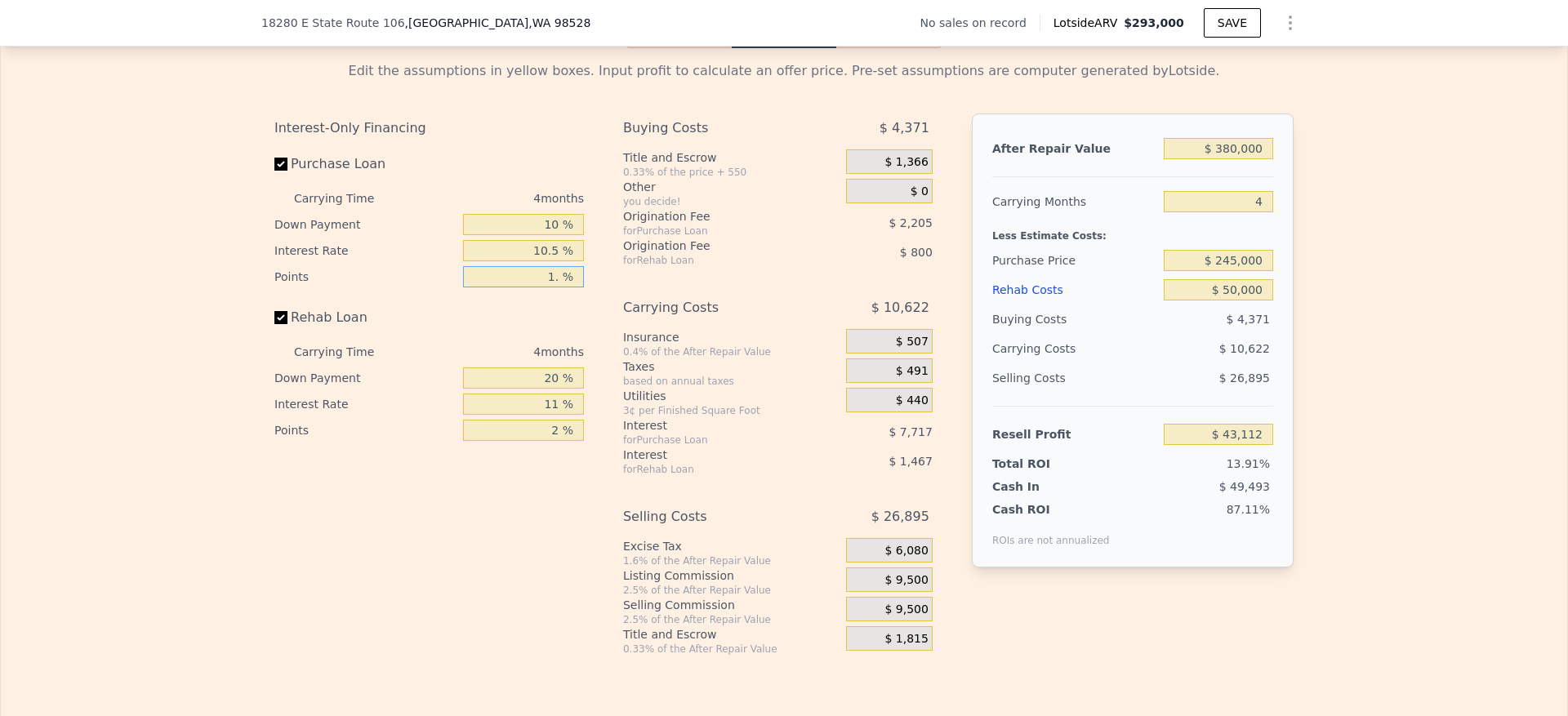
type input "1.5 %"
type input "$ 42,009"
type input "1.5 %"
type input "1 %"
type input "$ 41,471"
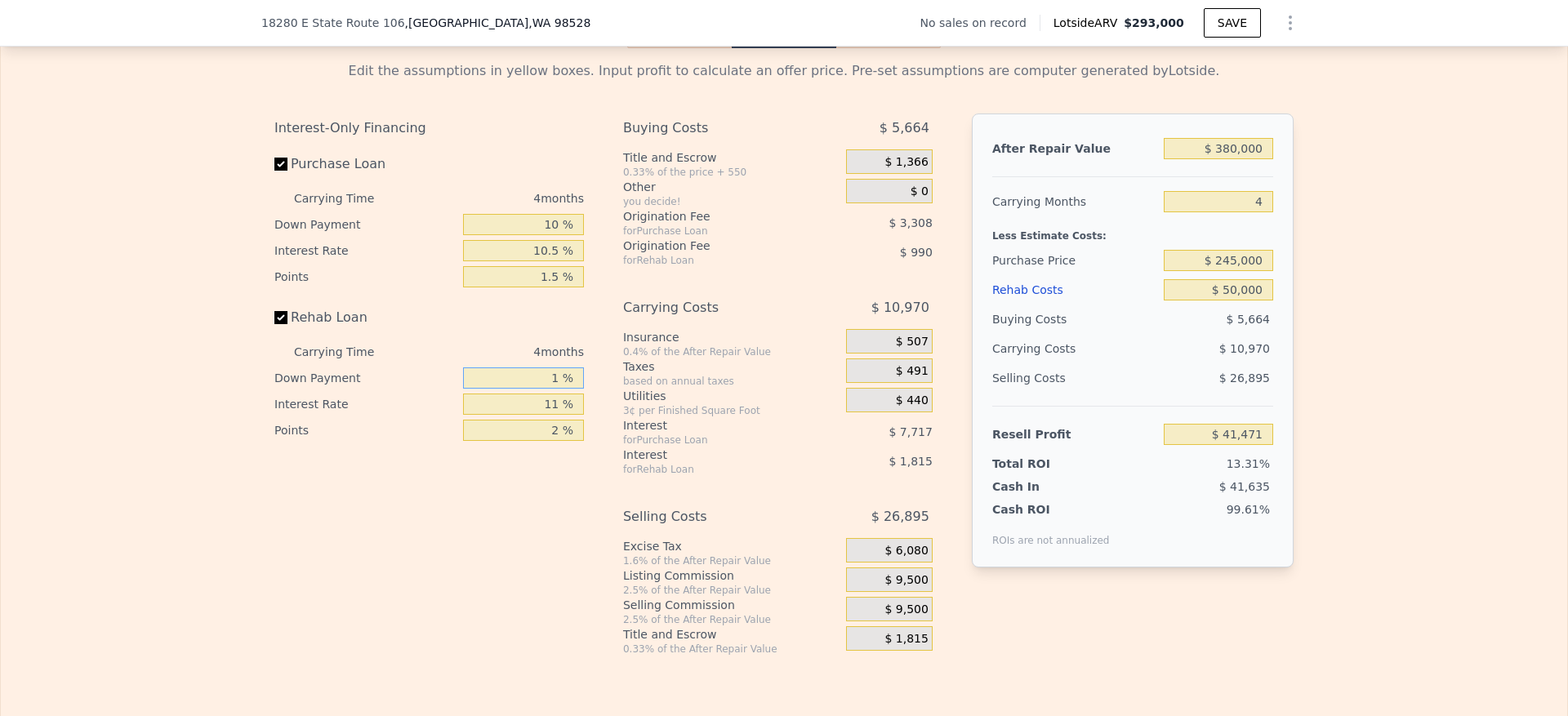
type input "10 %"
type input "$ 41,725"
type input "10 %"
type input "1 %"
type input "$ 43,225"
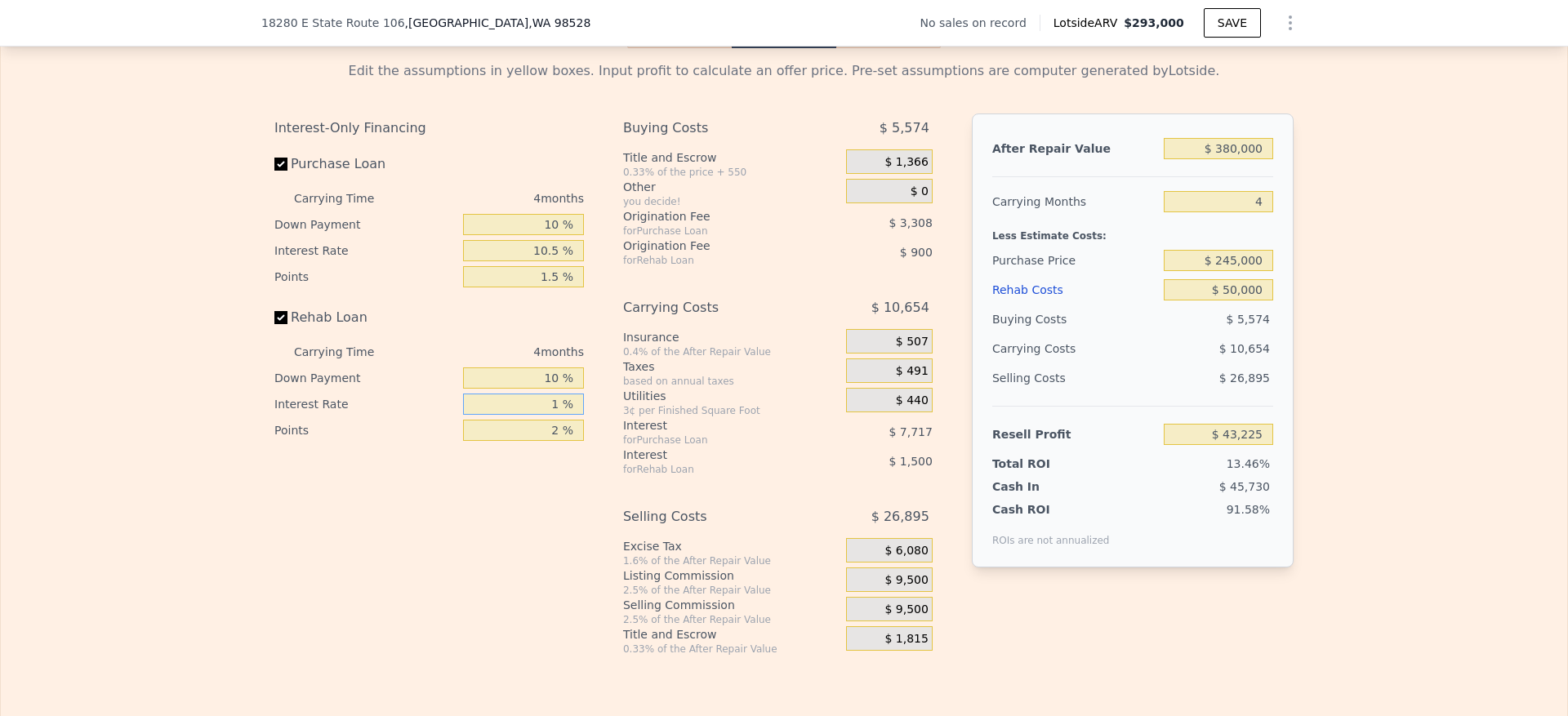
type input "10 %"
type input "$ 41,877"
type input "100 %"
type input "$ 28,377"
type input "10 %"
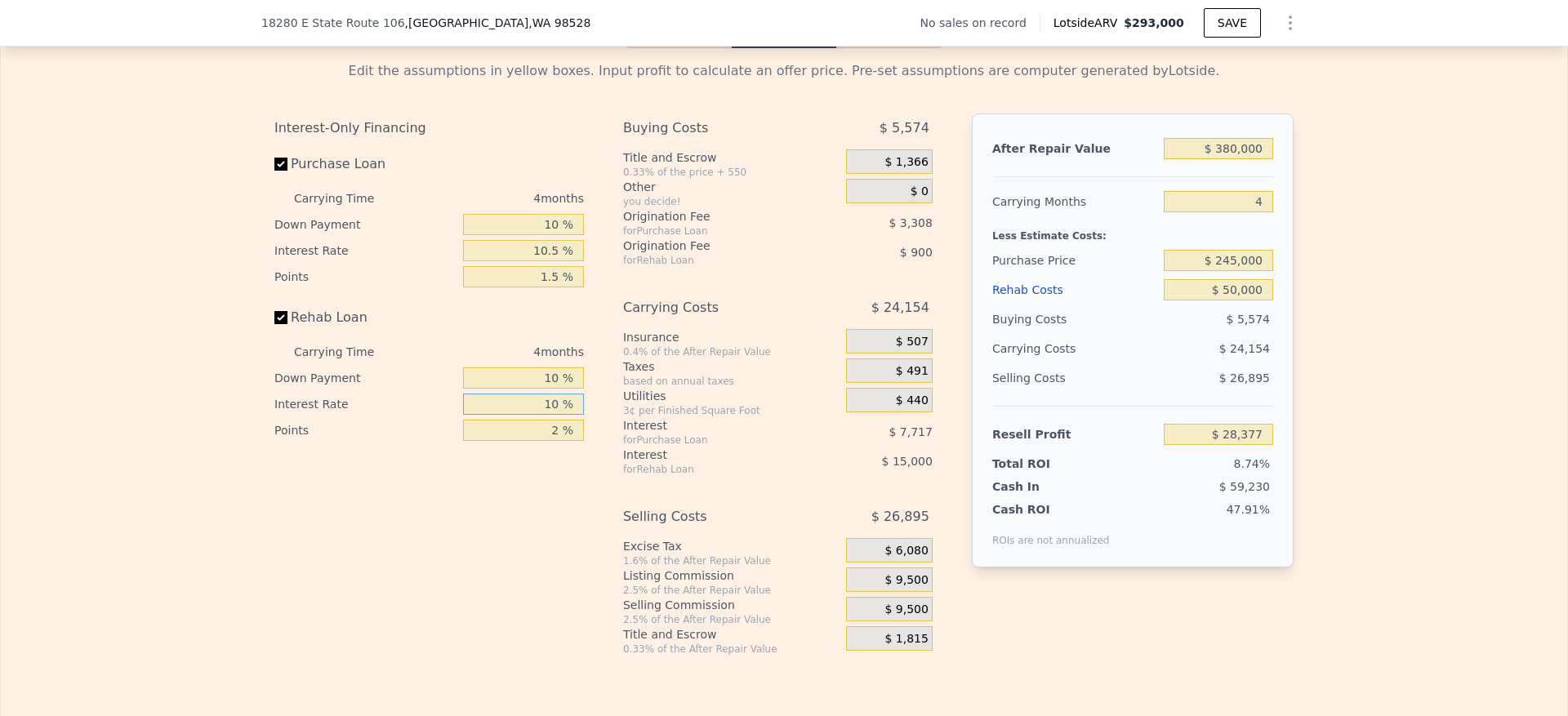
type input "$ 41,877"
type input "10.5 %"
type input "$ 41,801"
type input "10.5 %"
type input "1 %"
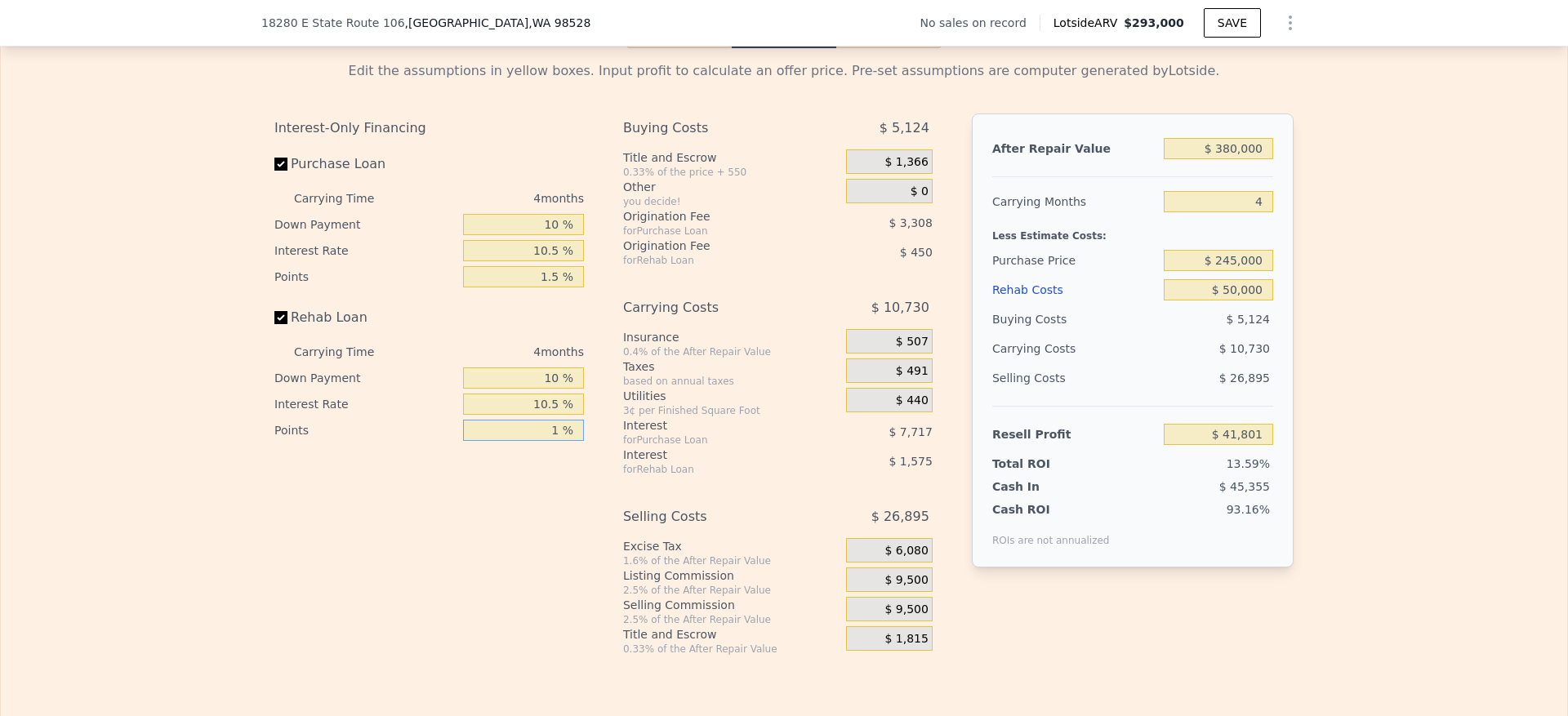
type input "$ 42,251"
type input "1.5 %"
type input "$ 42,026"
type input "1.5 %"
click at [894, 588] on span "$ 9,500" at bounding box center [906, 580] width 43 height 15
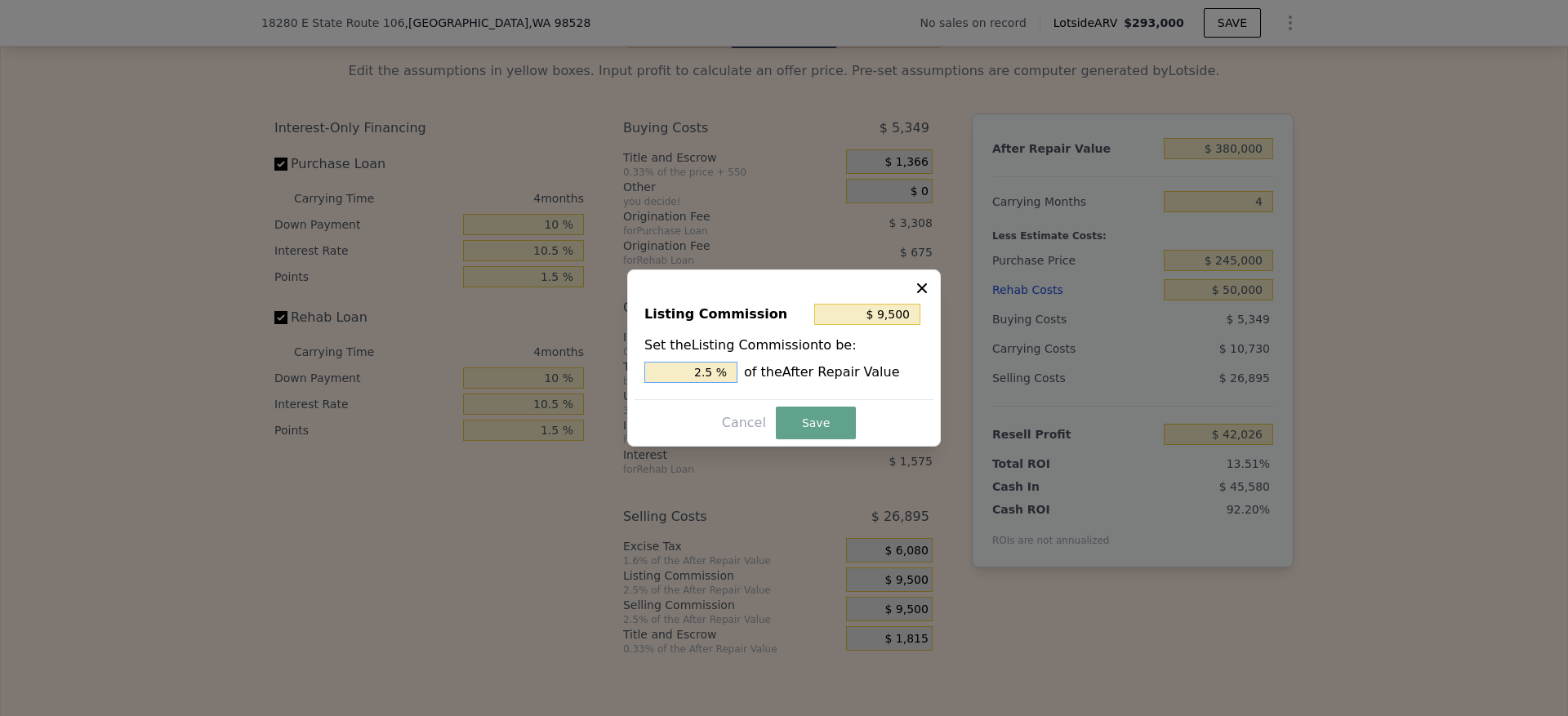
drag, startPoint x: 706, startPoint y: 375, endPoint x: 572, endPoint y: 361, distance: 134.7
click at [572, 361] on div "​ Listing Commission $ 9,500 Set the Listing Commission to be: 2.5 % of the Aft…" at bounding box center [784, 358] width 1568 height 716
type input "$ 5,700"
type input "1.5 %"
click at [819, 414] on button "Save" at bounding box center [816, 422] width 80 height 32
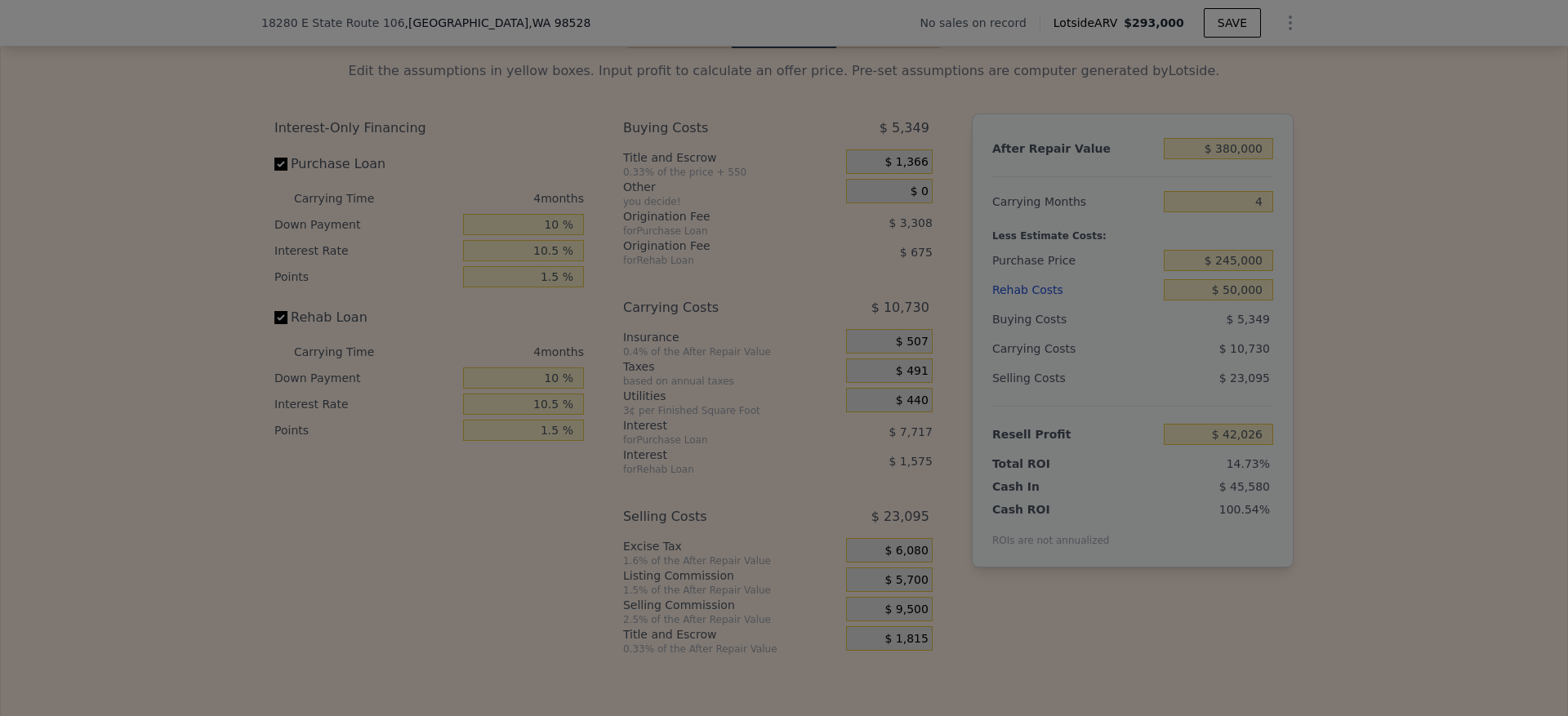
type input "$ 45,826"
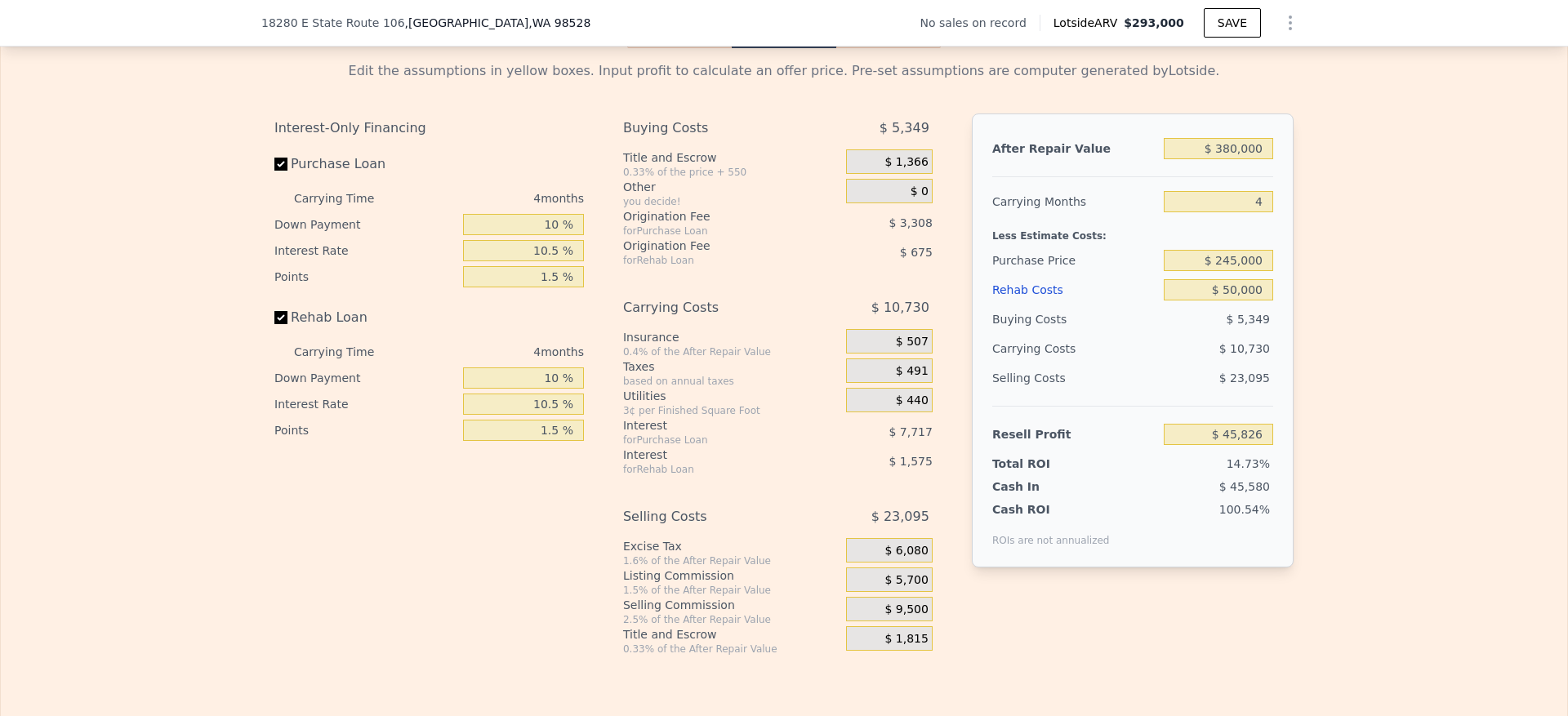
click at [1480, 324] on div "Edit the assumptions in yellow boxes. Input profit to calculate an offer price.…" at bounding box center [784, 352] width 1567 height 607
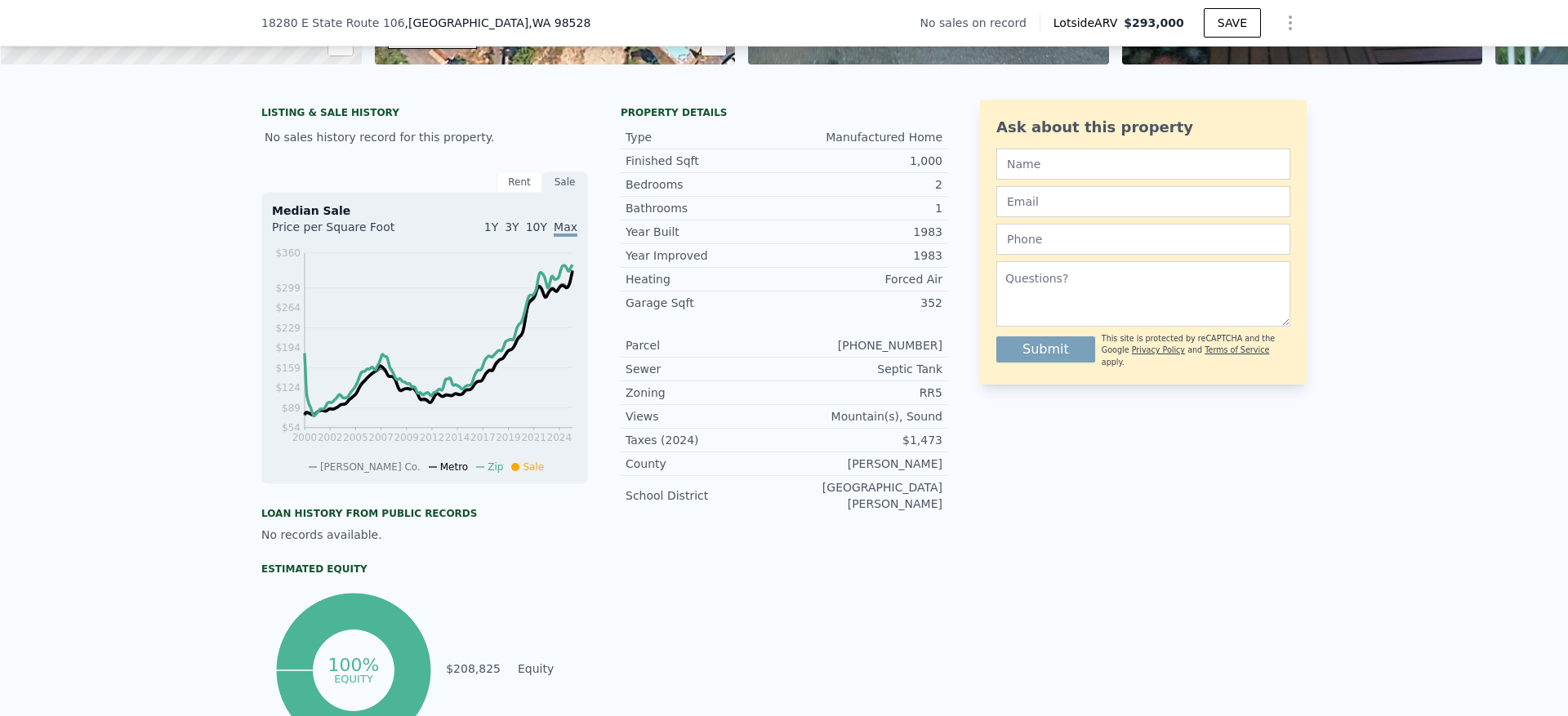
scroll to position [362, 0]
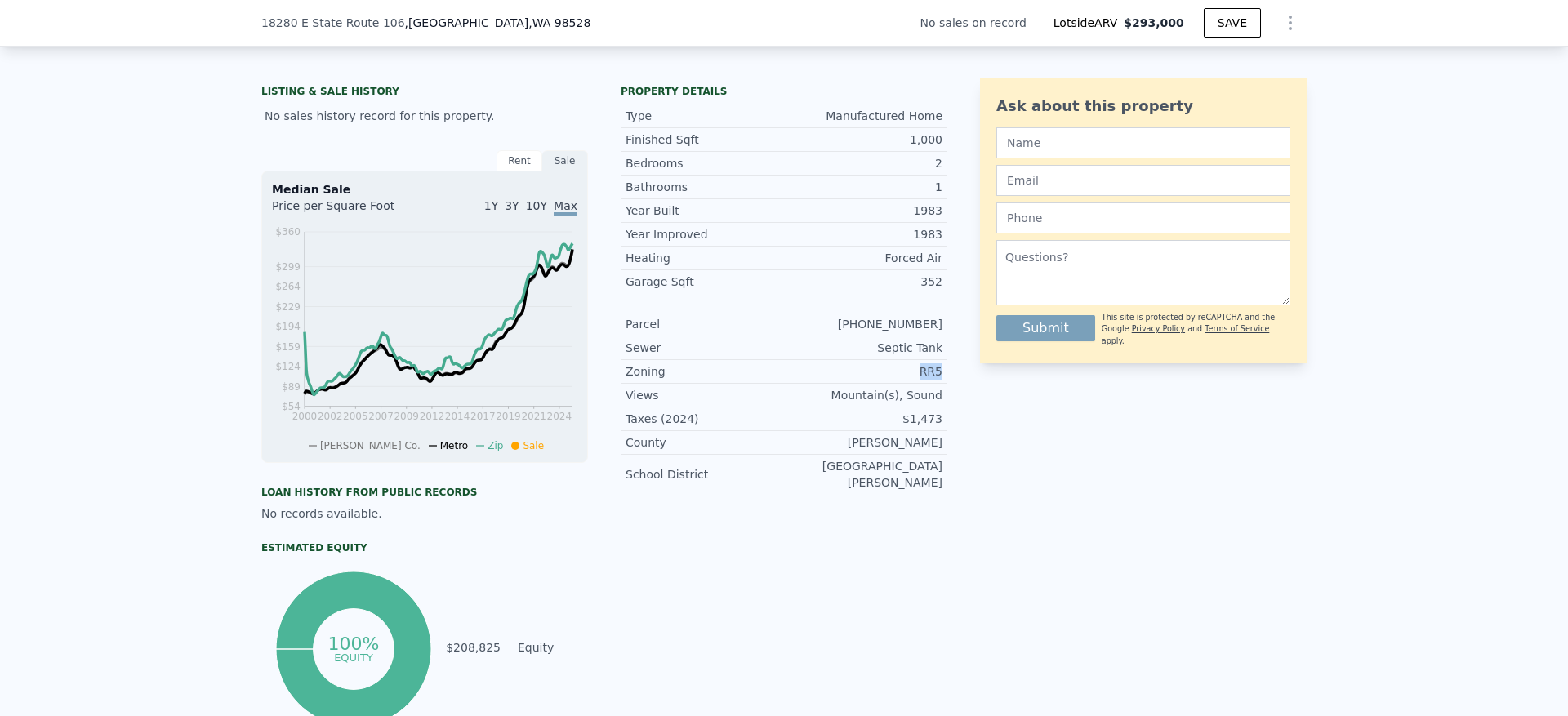
drag, startPoint x: 939, startPoint y: 400, endPoint x: 889, endPoint y: 392, distance: 50.6
click at [889, 392] on div "LISTING & SALE HISTORY No sales history record for this property. Rent Sale Ren…" at bounding box center [784, 405] width 1046 height 652
copy div "RR5"
